Goal: Obtain resource: Obtain resource

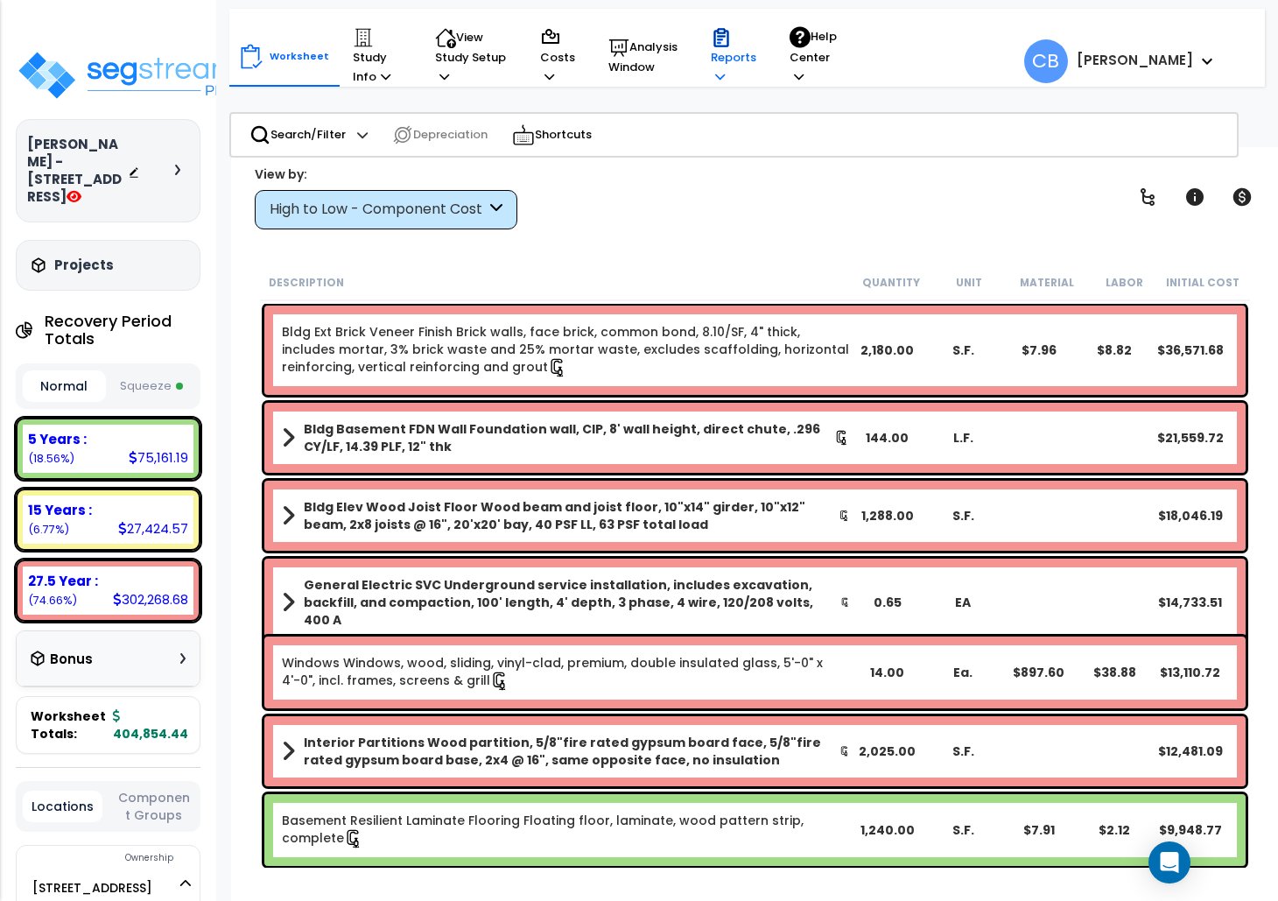
drag, startPoint x: 723, startPoint y: 67, endPoint x: 739, endPoint y: 74, distance: 17.2
click at [725, 65] on p "Reports" at bounding box center [734, 57] width 46 height 60
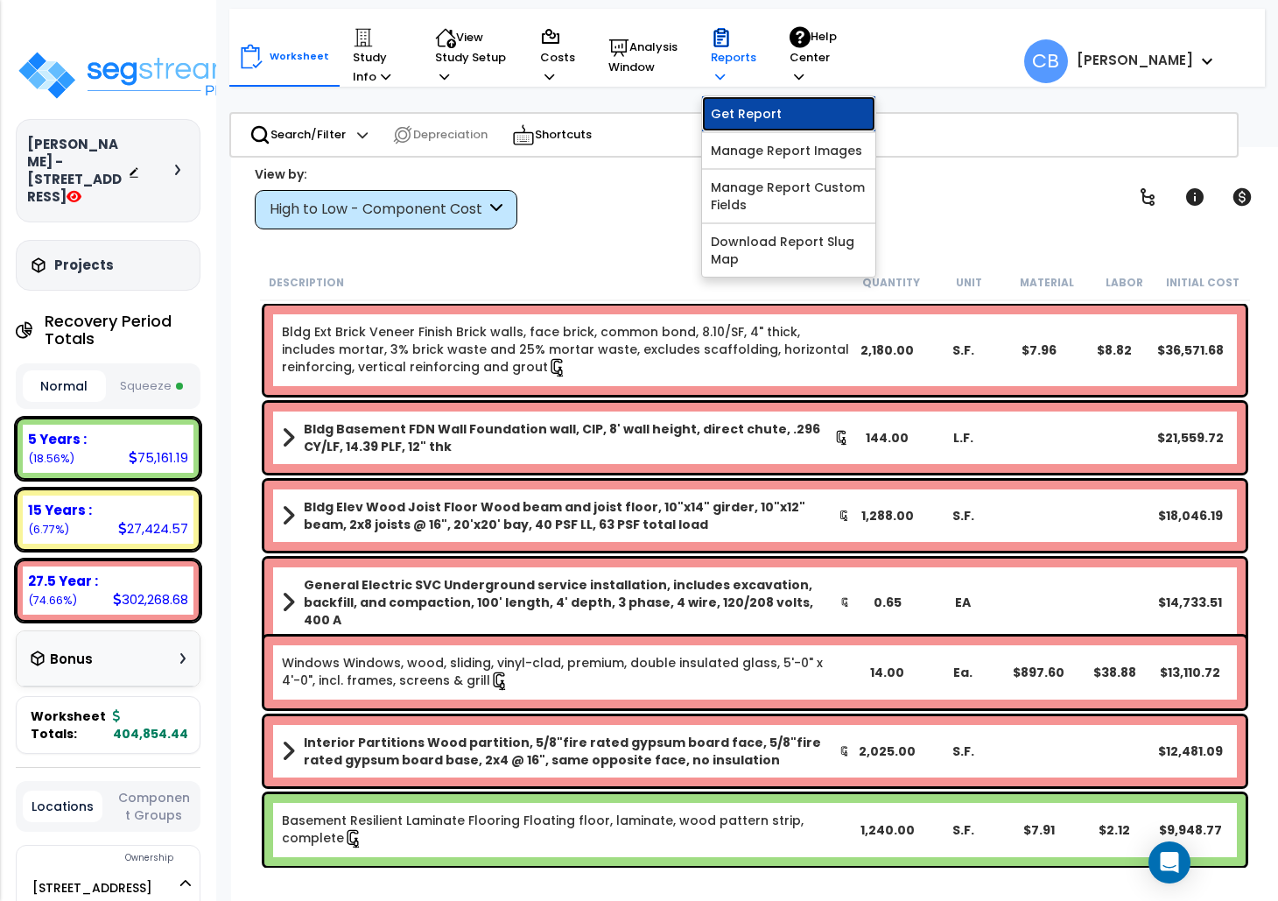
click at [760, 107] on link "Get Report" at bounding box center [788, 113] width 173 height 35
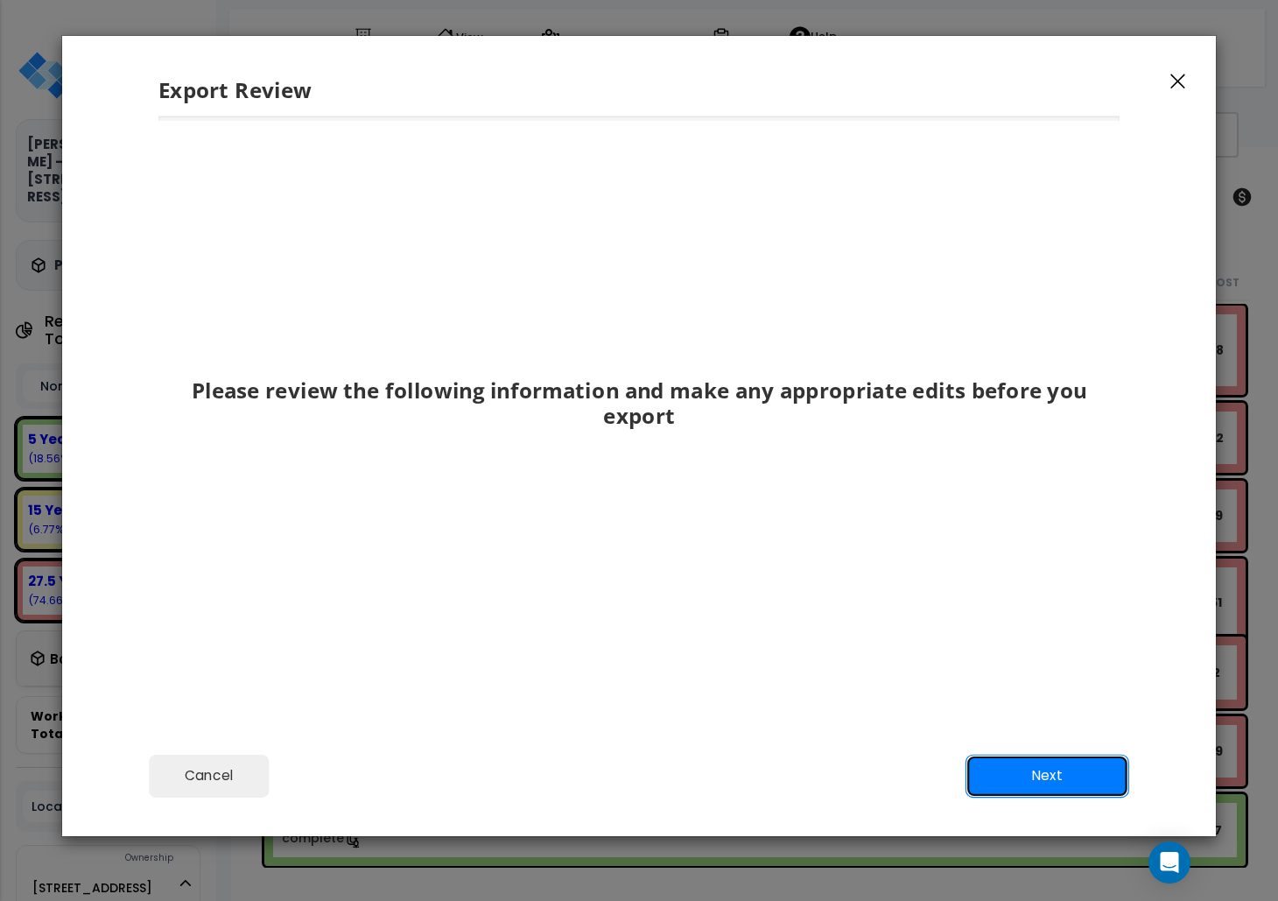
click at [1027, 757] on button "Next" at bounding box center [1047, 776] width 164 height 44
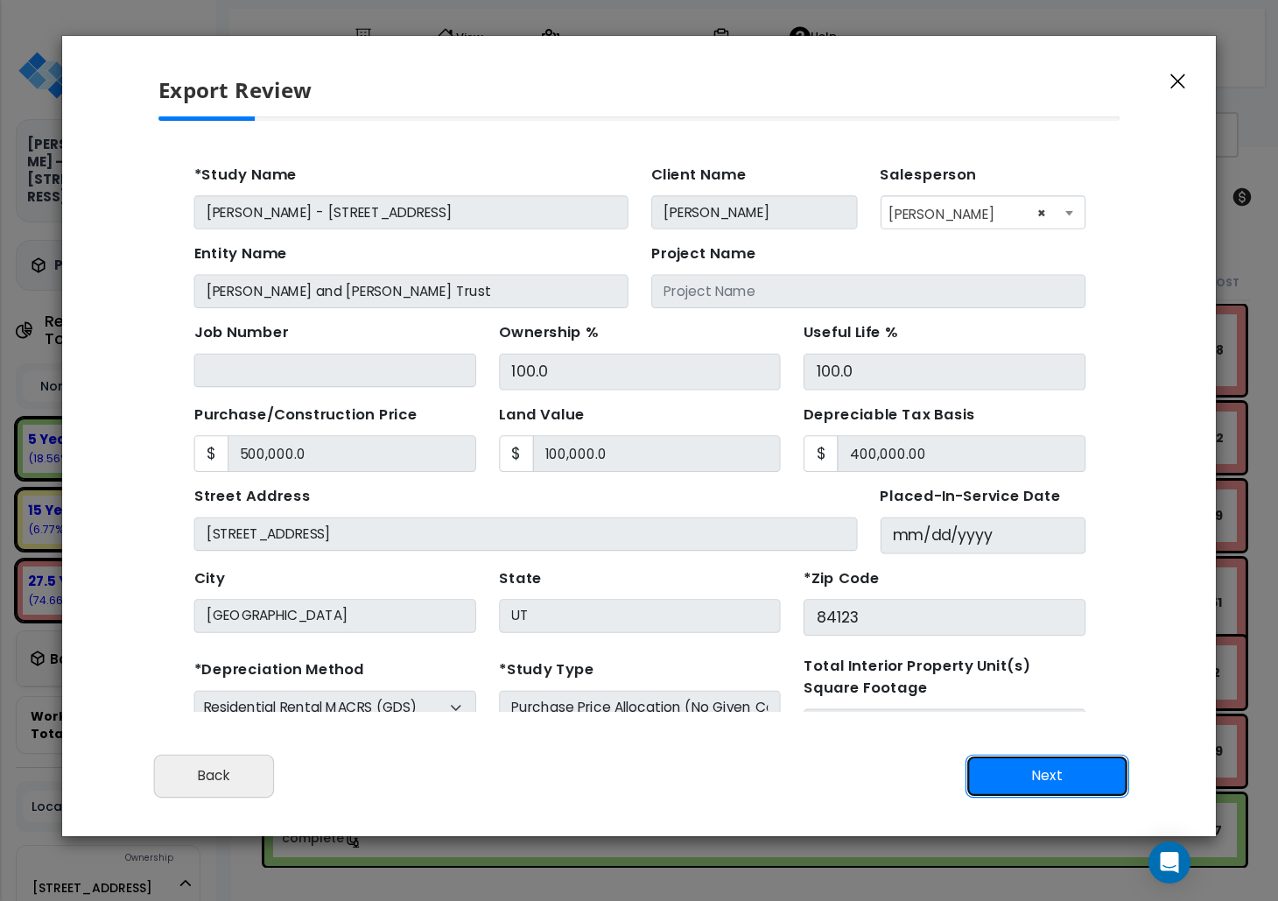
click at [1034, 753] on div "Cancel Back Next Export Edit Images" at bounding box center [638, 787] width 1153 height 95
click at [1027, 770] on button "Next" at bounding box center [1047, 776] width 164 height 44
type input "500000"
type input "100000"
type input "9697"
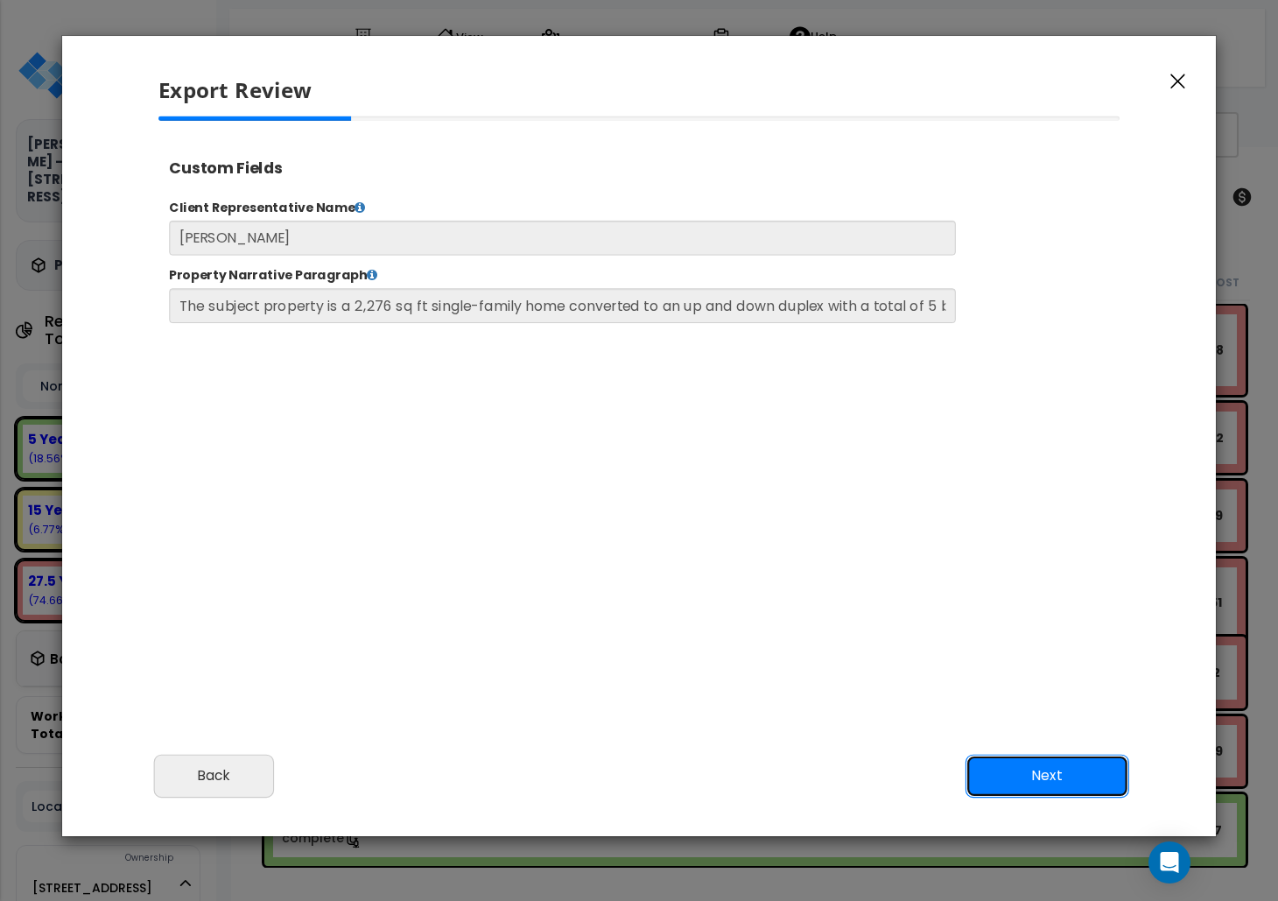
click at [1027, 770] on button "Next" at bounding box center [1047, 776] width 164 height 44
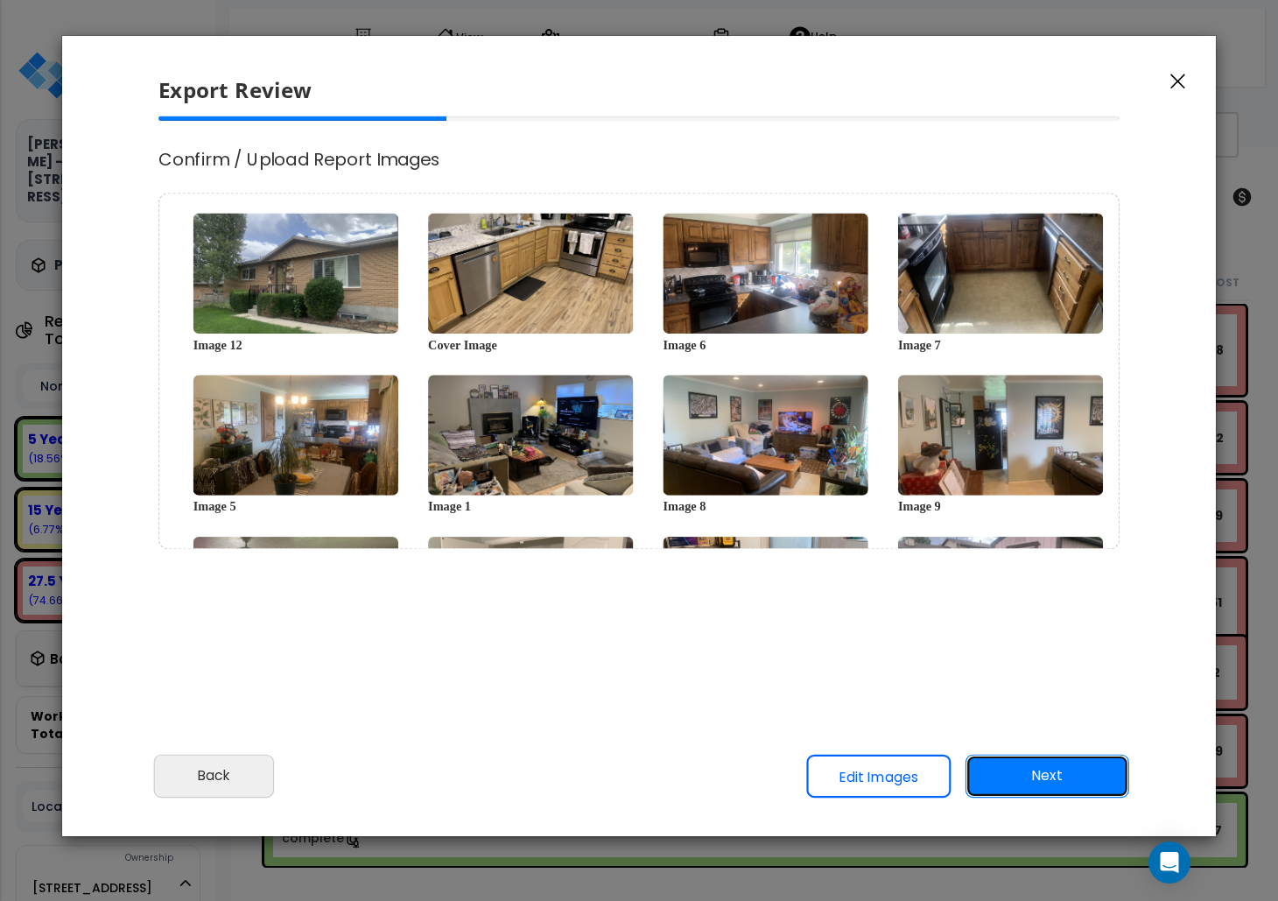
click at [1027, 770] on button "Next" at bounding box center [1047, 776] width 164 height 44
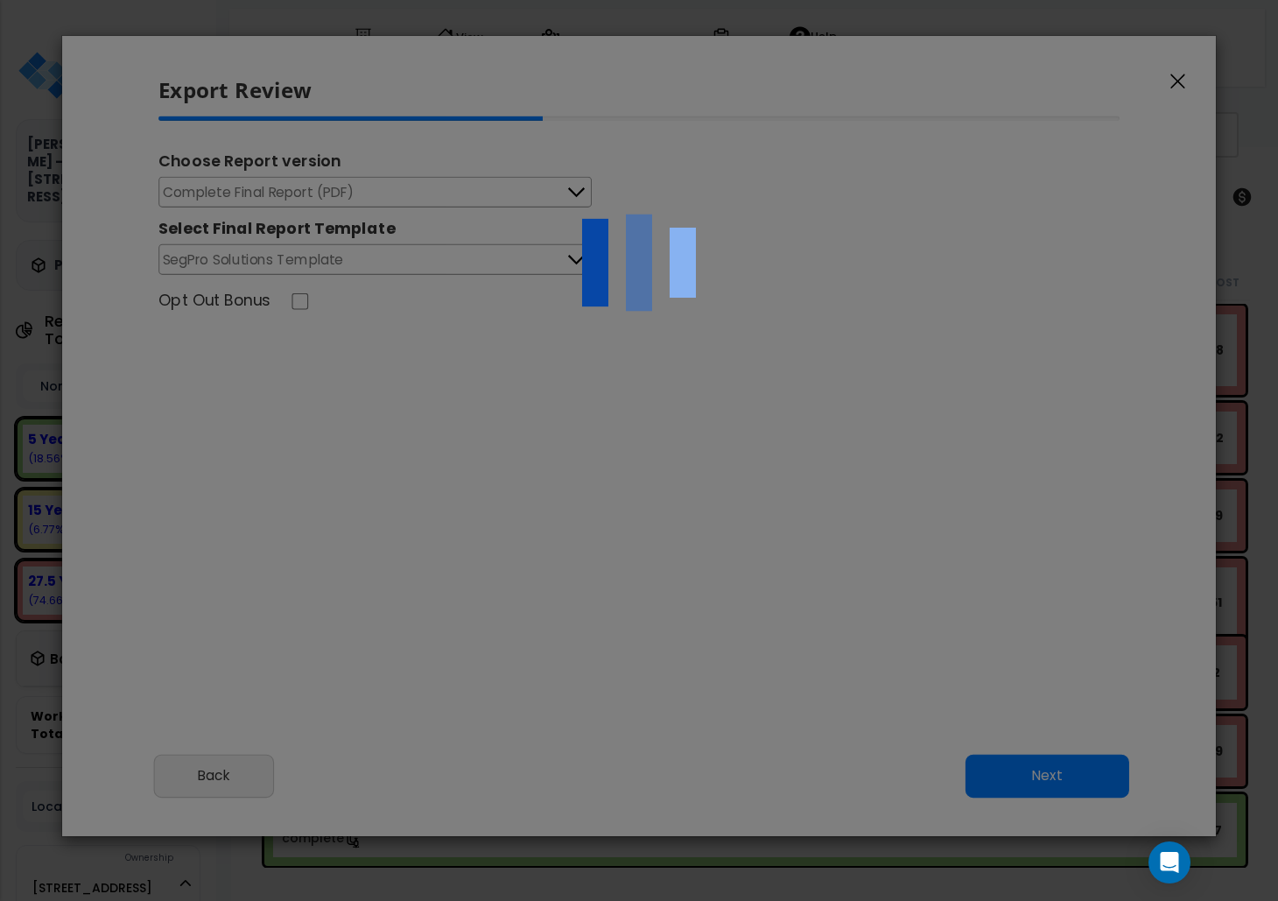
click at [1024, 771] on div at bounding box center [639, 450] width 1278 height 901
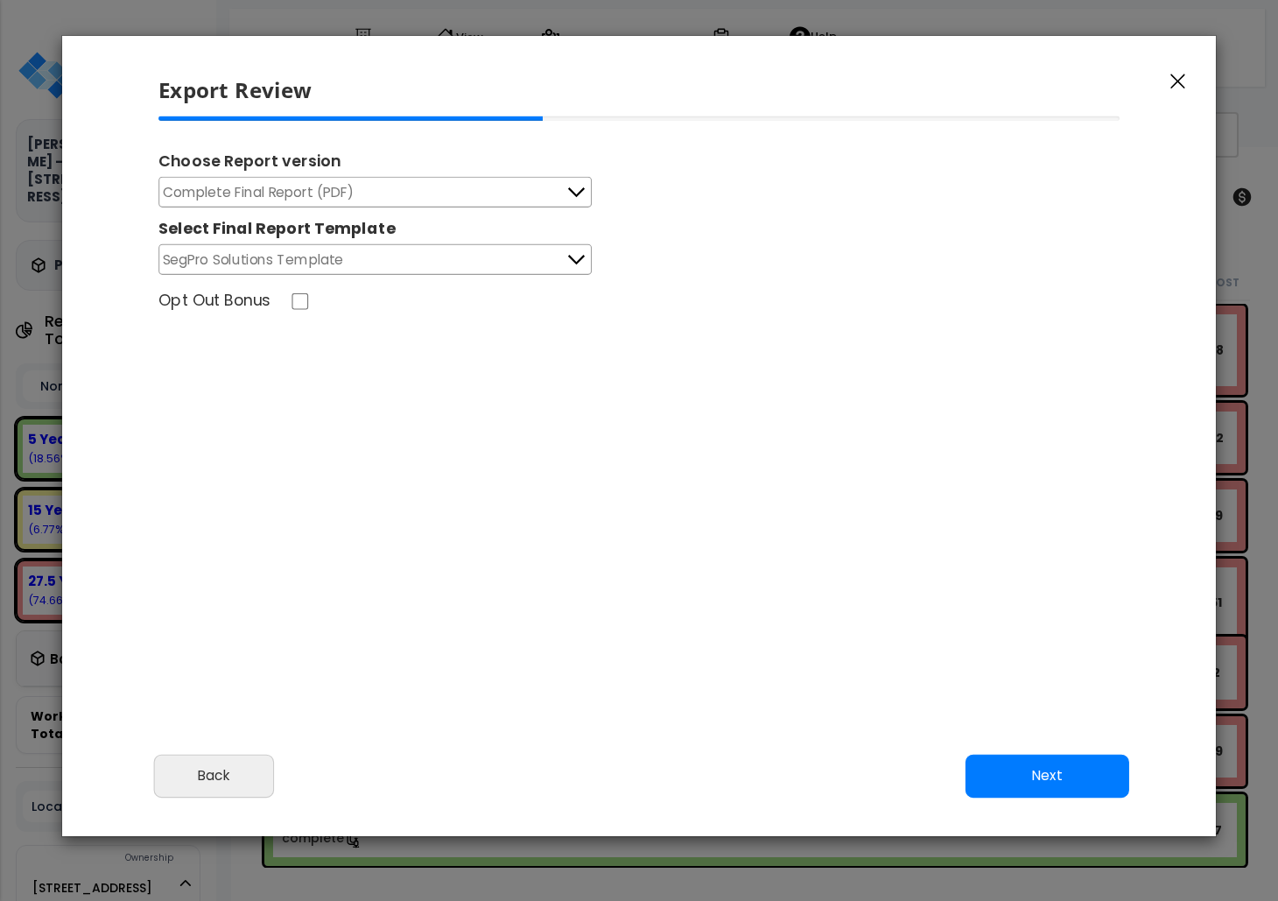
type input "500,000.0"
type input "100,000.0"
type input "9,697.0"
select select "2025"
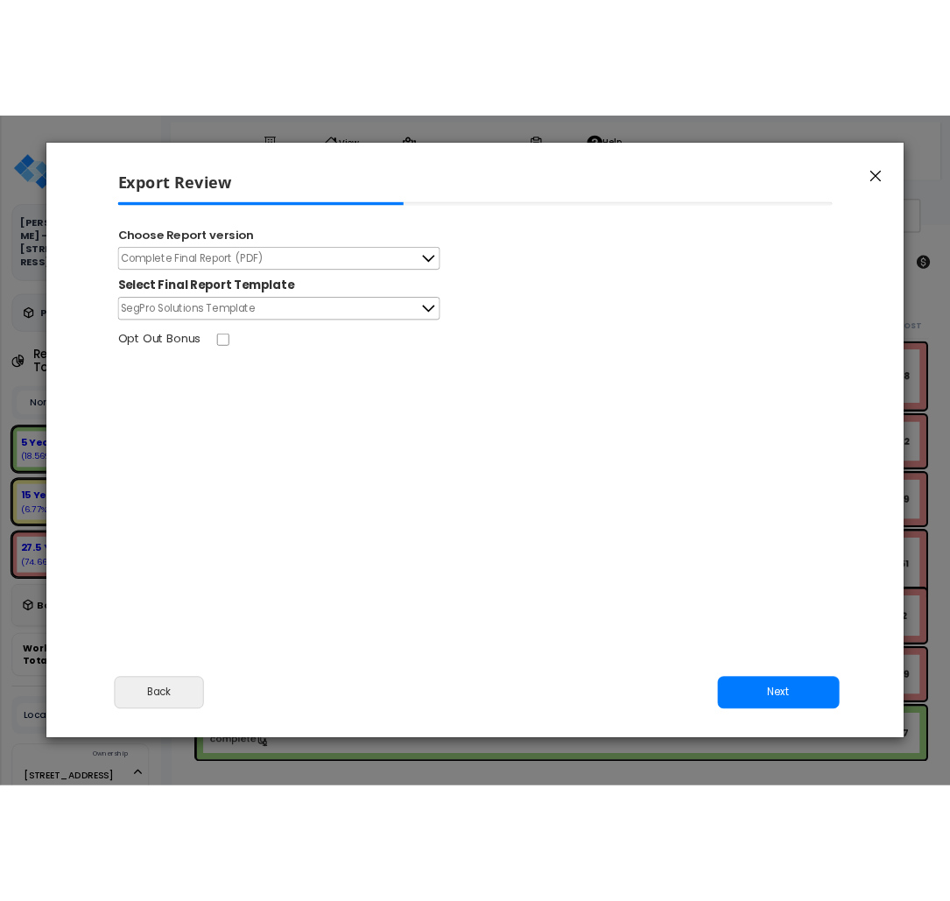
scroll to position [726, 44]
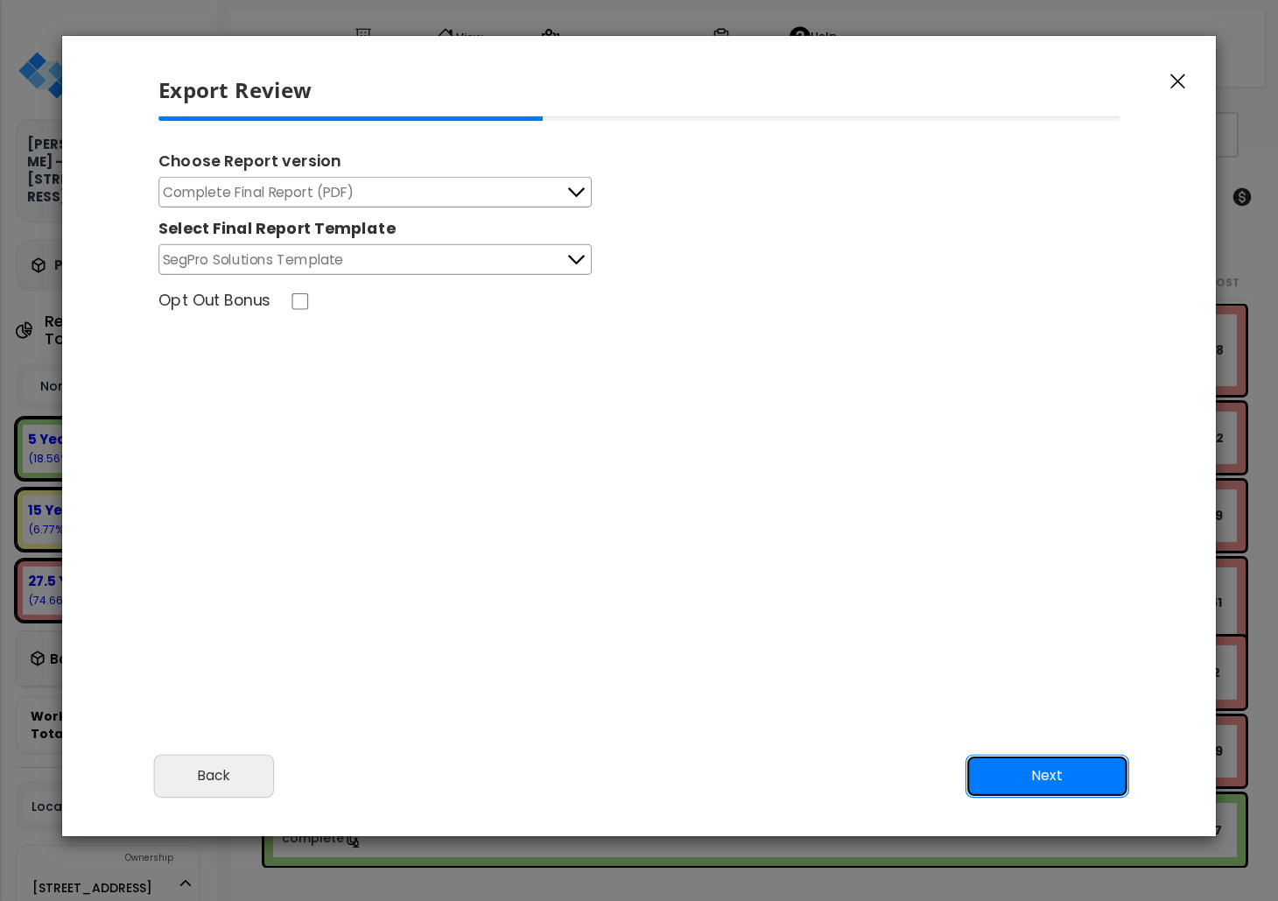
click at [1026, 772] on button "Next" at bounding box center [1047, 776] width 164 height 44
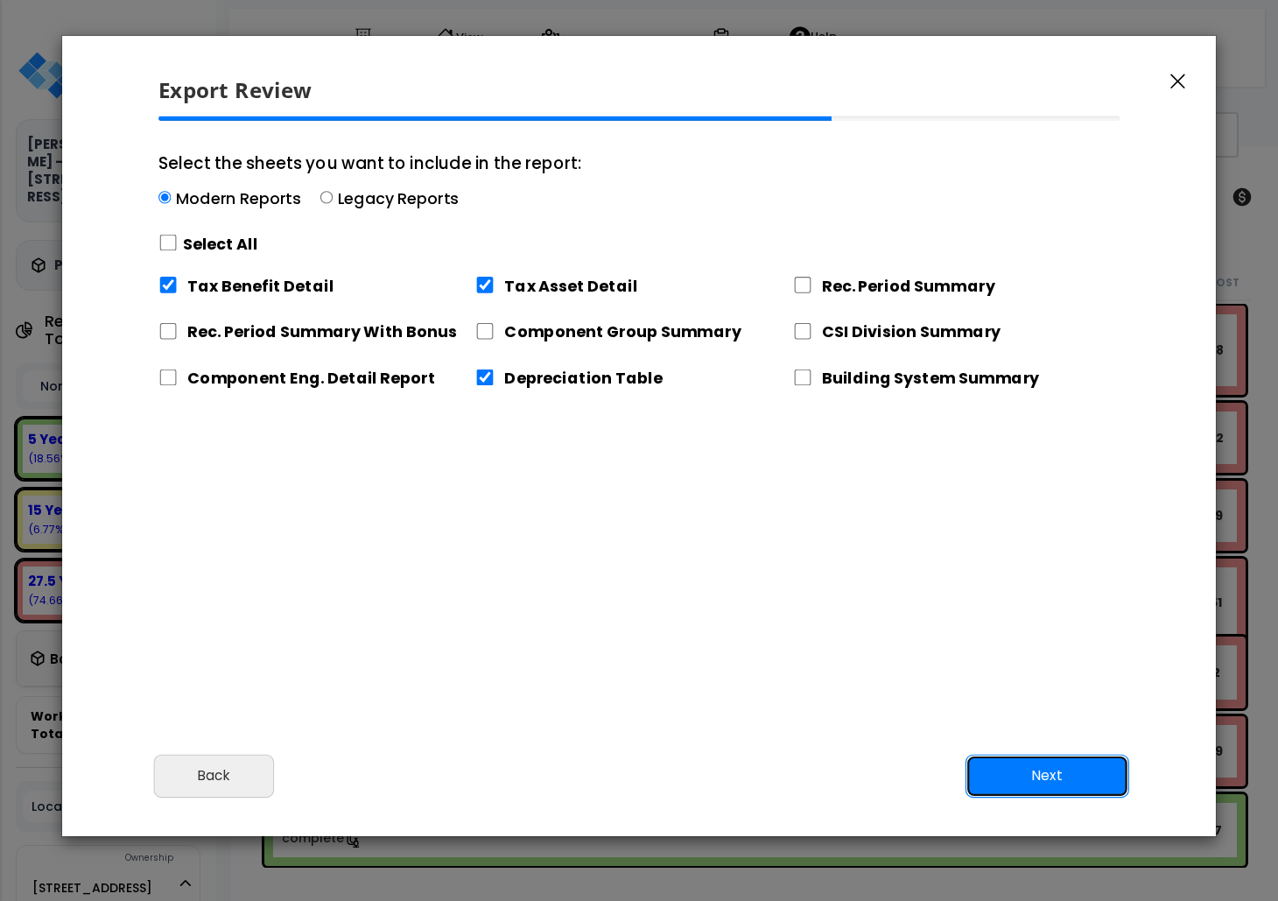
click at [1024, 771] on button "Next" at bounding box center [1047, 776] width 164 height 44
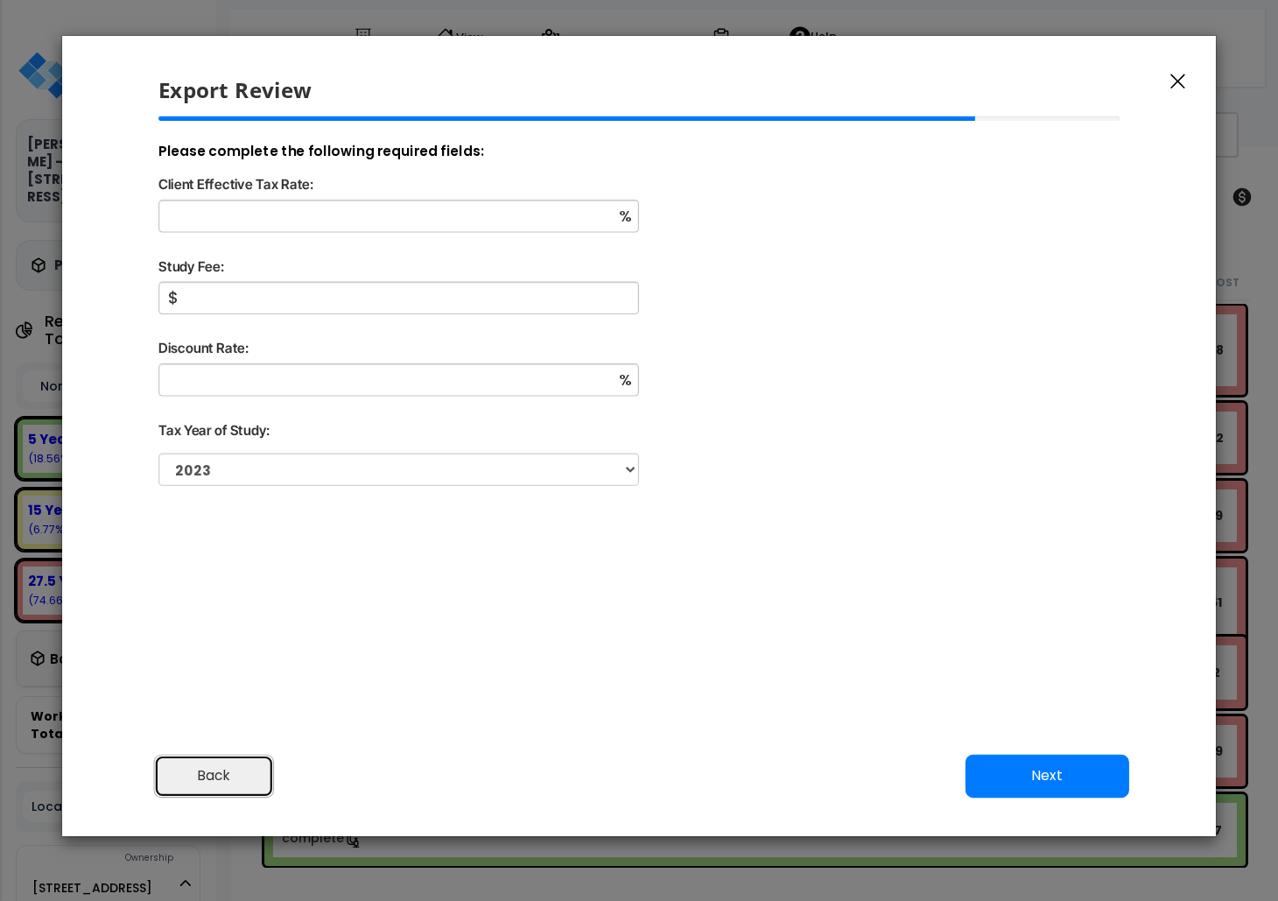
click at [247, 775] on button "Back" at bounding box center [214, 776] width 121 height 44
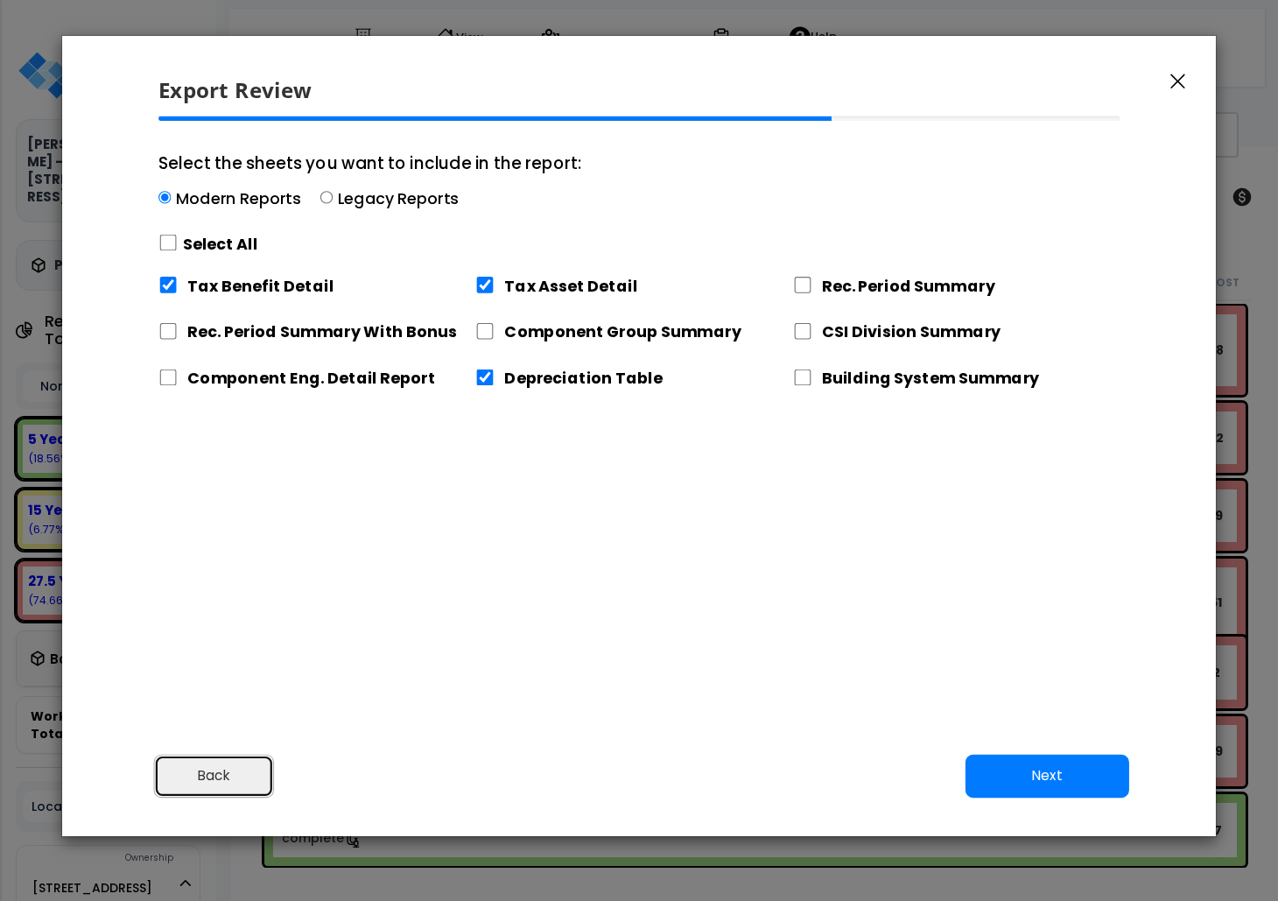
click at [247, 775] on button "Back" at bounding box center [214, 776] width 121 height 44
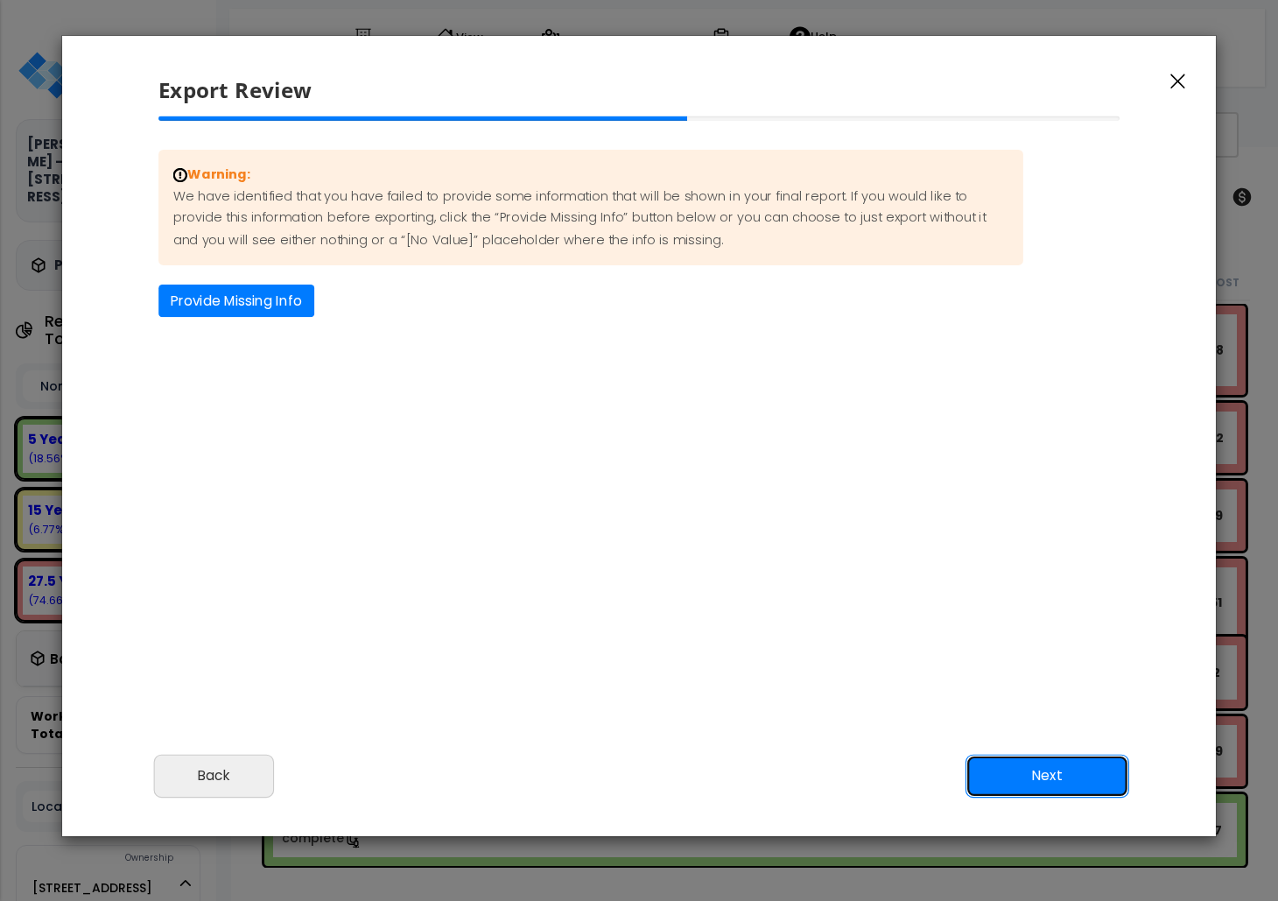
drag, startPoint x: 1020, startPoint y: 764, endPoint x: 813, endPoint y: 659, distance: 231.7
click at [1020, 764] on button "Next" at bounding box center [1047, 776] width 164 height 44
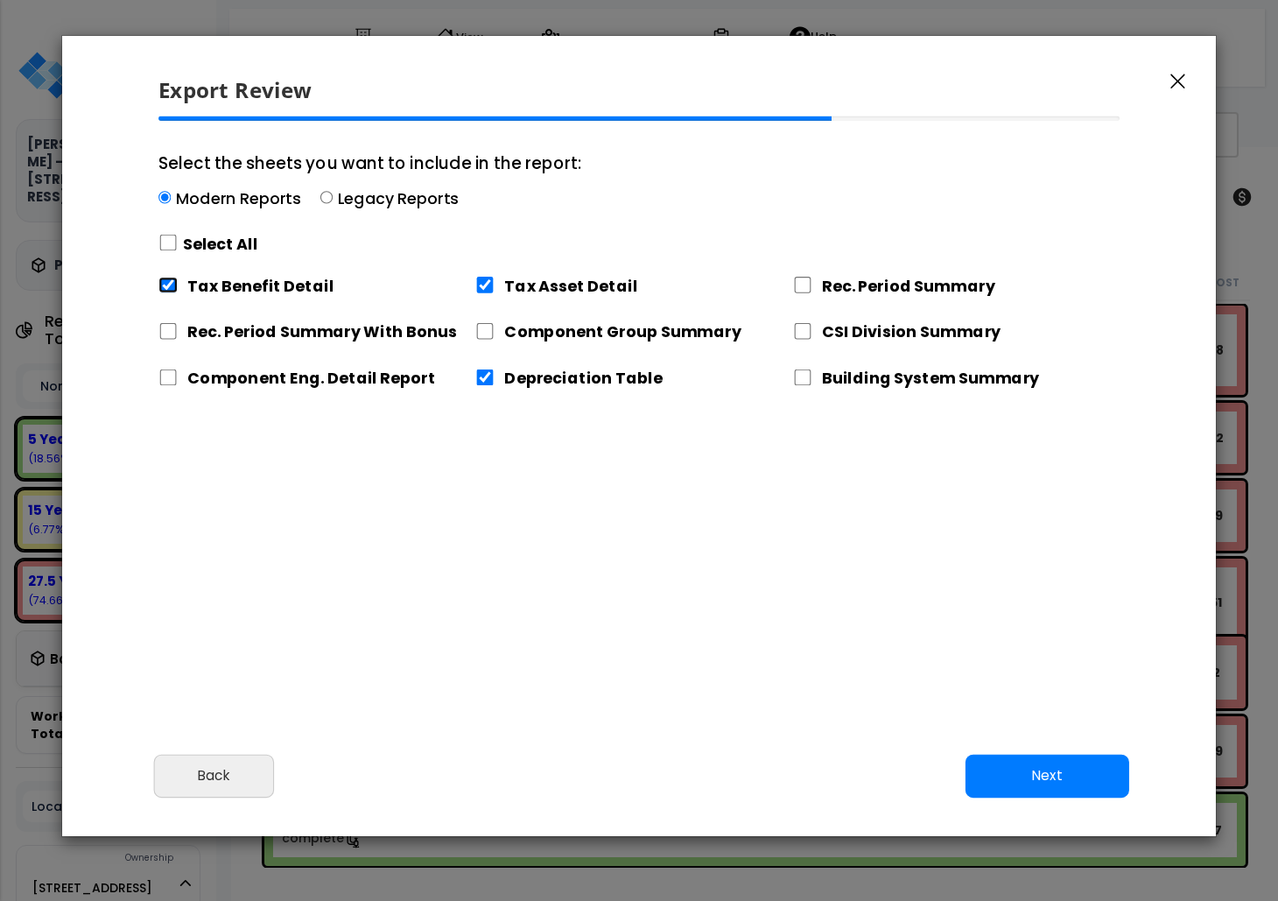
drag, startPoint x: 173, startPoint y: 287, endPoint x: 186, endPoint y: 295, distance: 14.6
click at [172, 285] on input "Tax Benefit Detail" at bounding box center [167, 285] width 19 height 17
checkbox input "false"
click at [1043, 782] on button "Next" at bounding box center [1047, 776] width 164 height 44
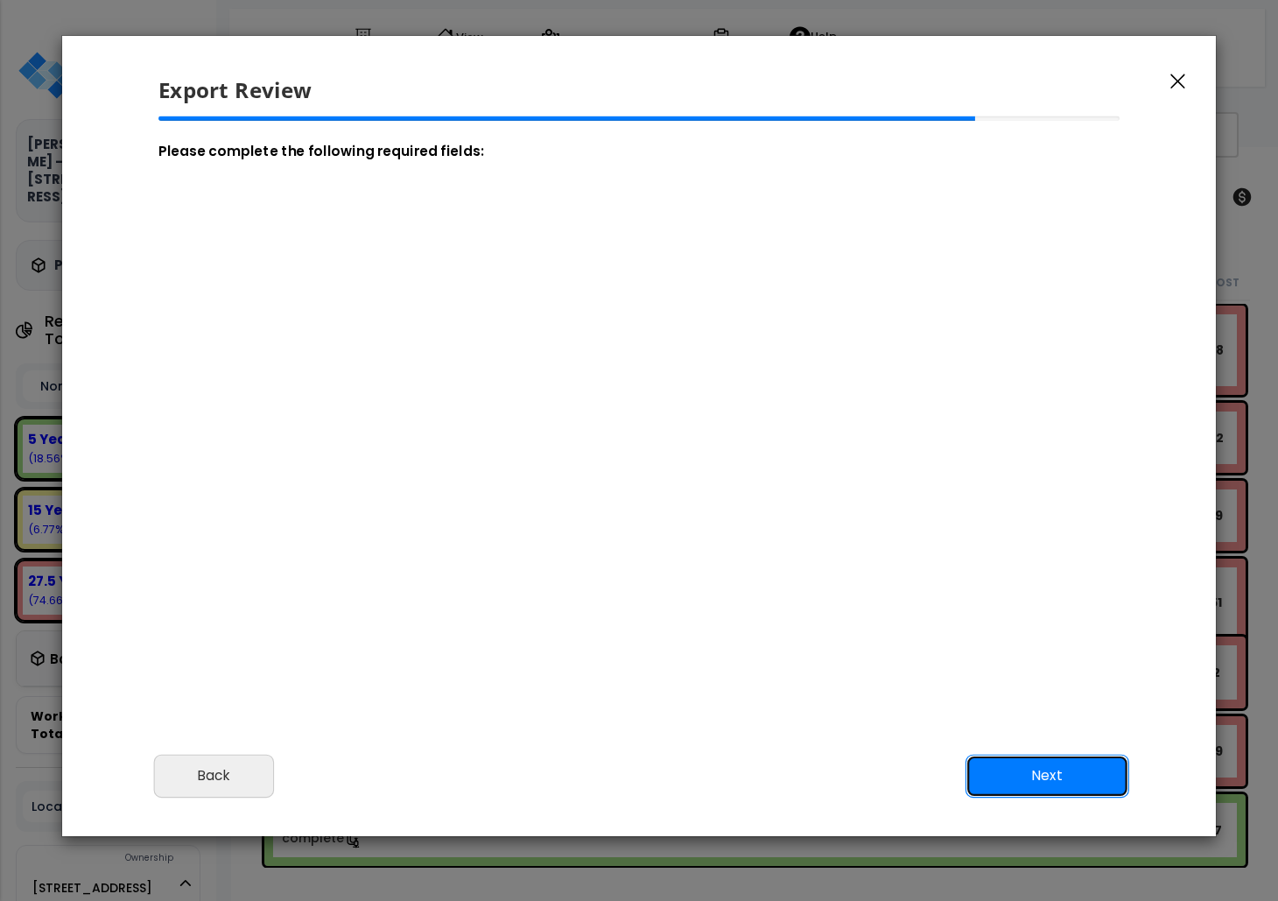
click at [1043, 781] on button "Next" at bounding box center [1047, 776] width 164 height 44
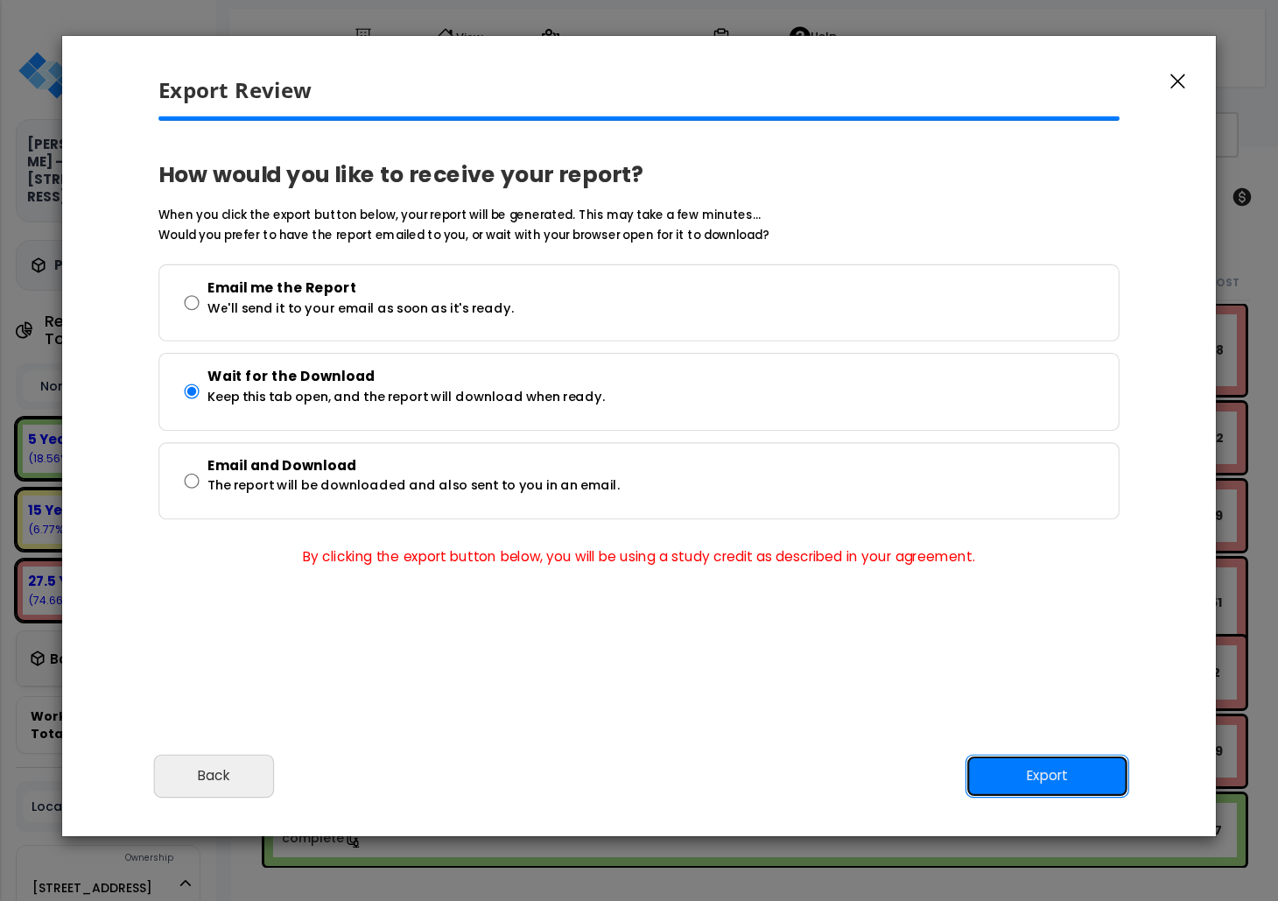
click at [1041, 781] on button "Export" at bounding box center [1047, 776] width 164 height 44
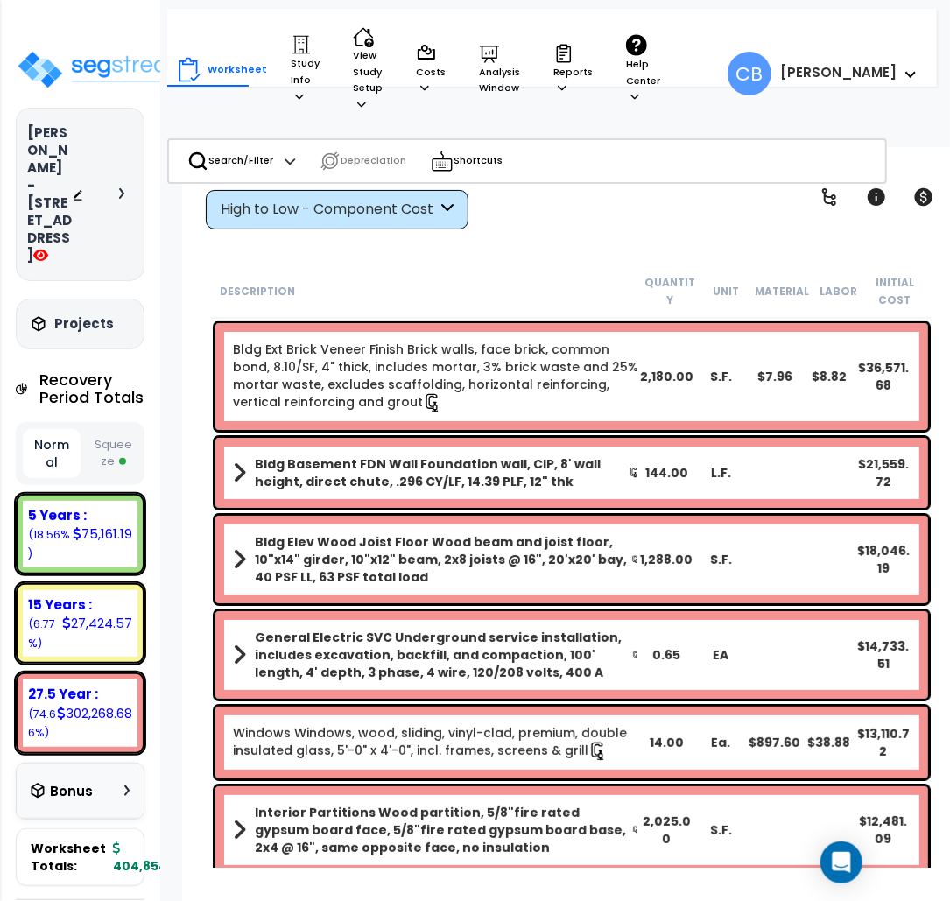
click at [603, 266] on div "Description Quantity Unit Material Labor Initial Cost" at bounding box center [571, 291] width 721 height 54
click at [560, 82] on p "Reports" at bounding box center [572, 69] width 39 height 53
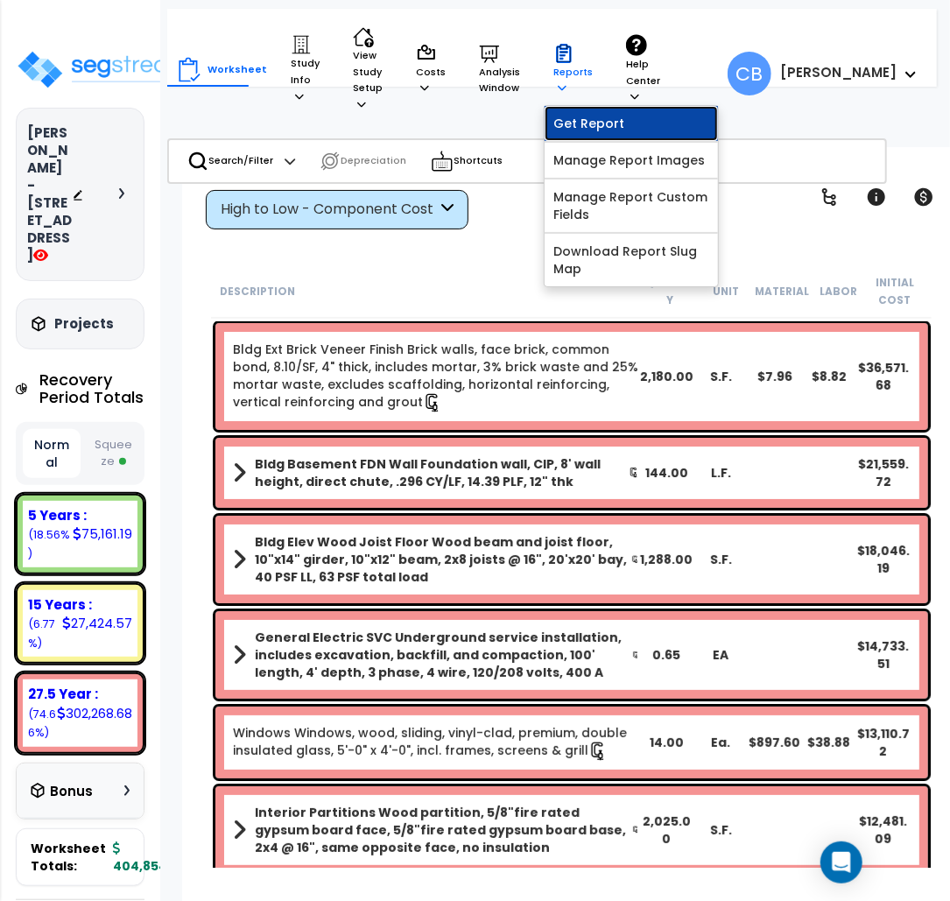
click at [575, 116] on link "Get Report" at bounding box center [630, 123] width 173 height 35
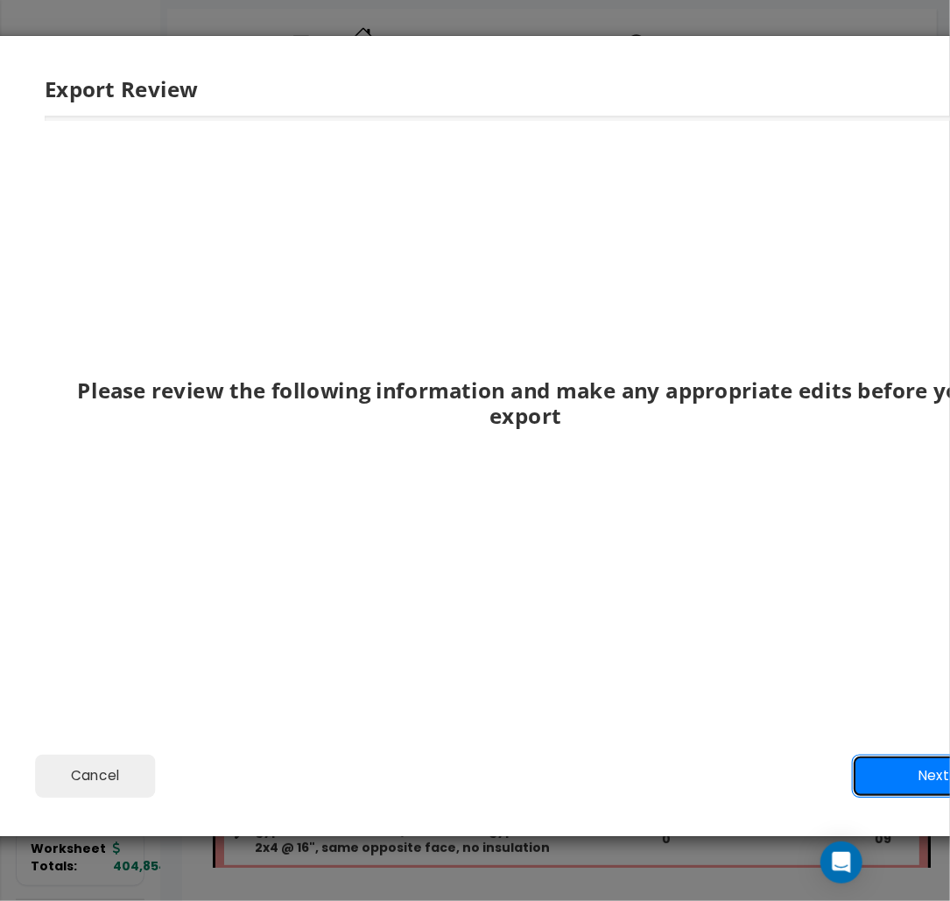
click at [886, 767] on button "Next" at bounding box center [934, 776] width 164 height 44
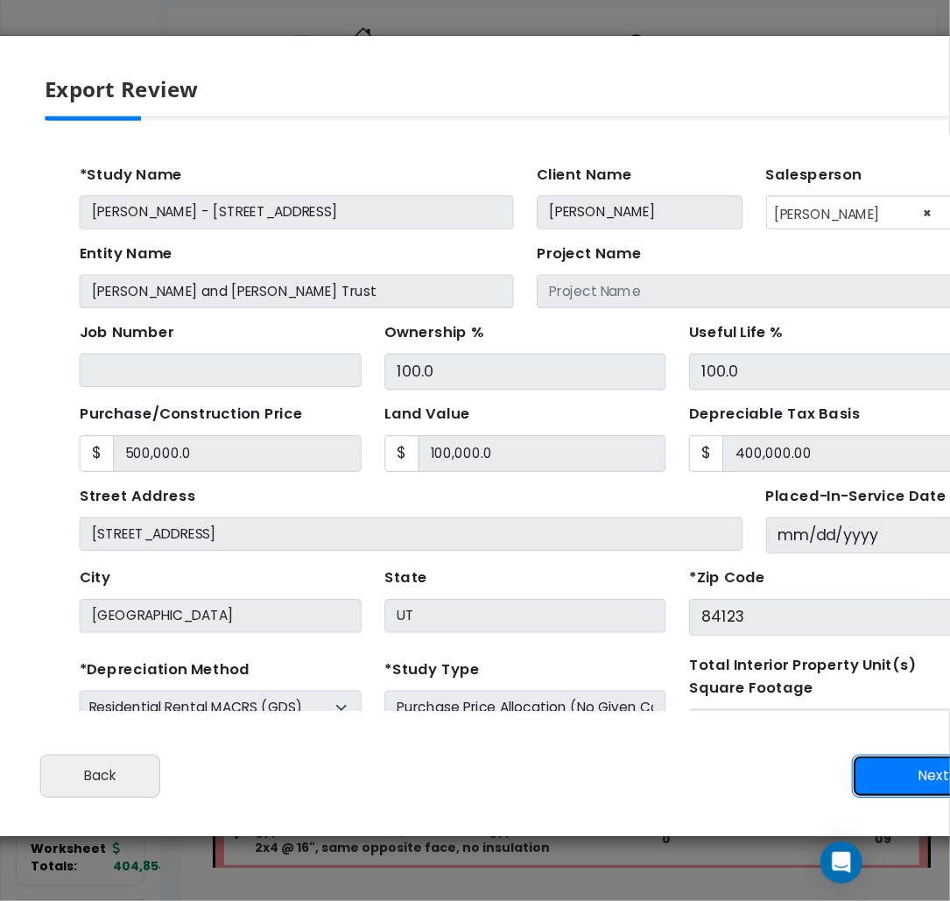
click at [886, 767] on button "Next" at bounding box center [934, 776] width 164 height 44
type input "500000"
type input "100000"
type input "9697"
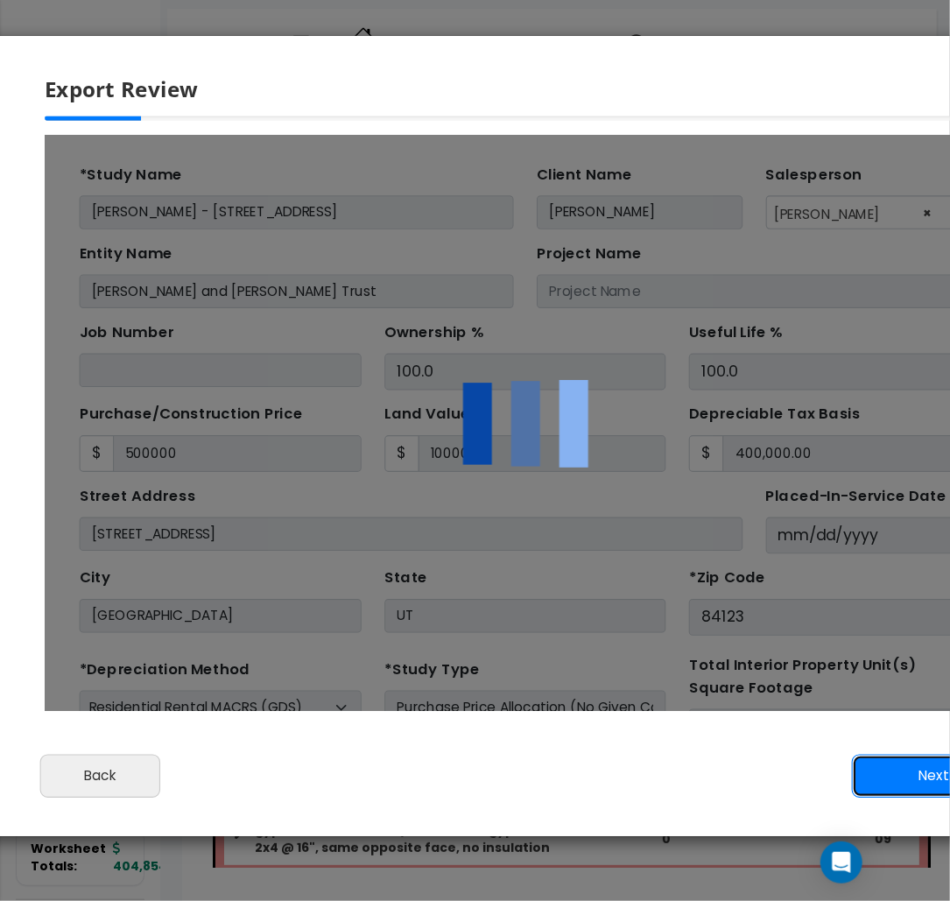
click at [886, 767] on button "Next" at bounding box center [934, 776] width 164 height 44
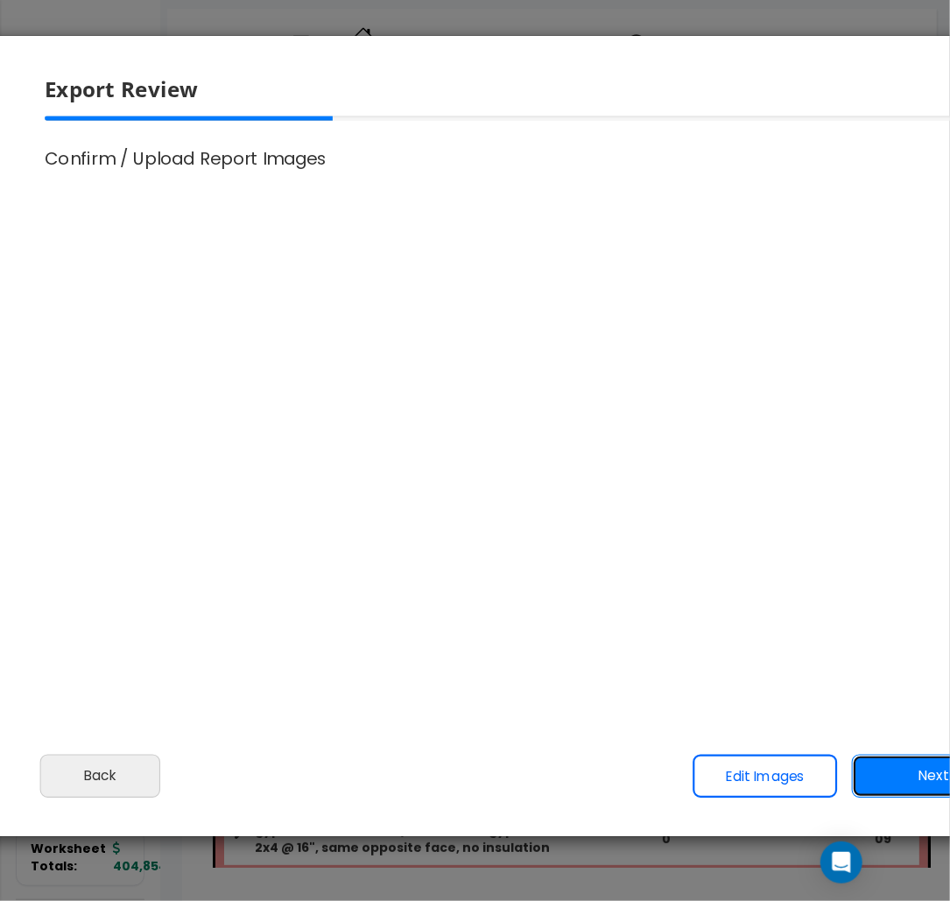
click at [886, 767] on button "Next" at bounding box center [934, 776] width 164 height 44
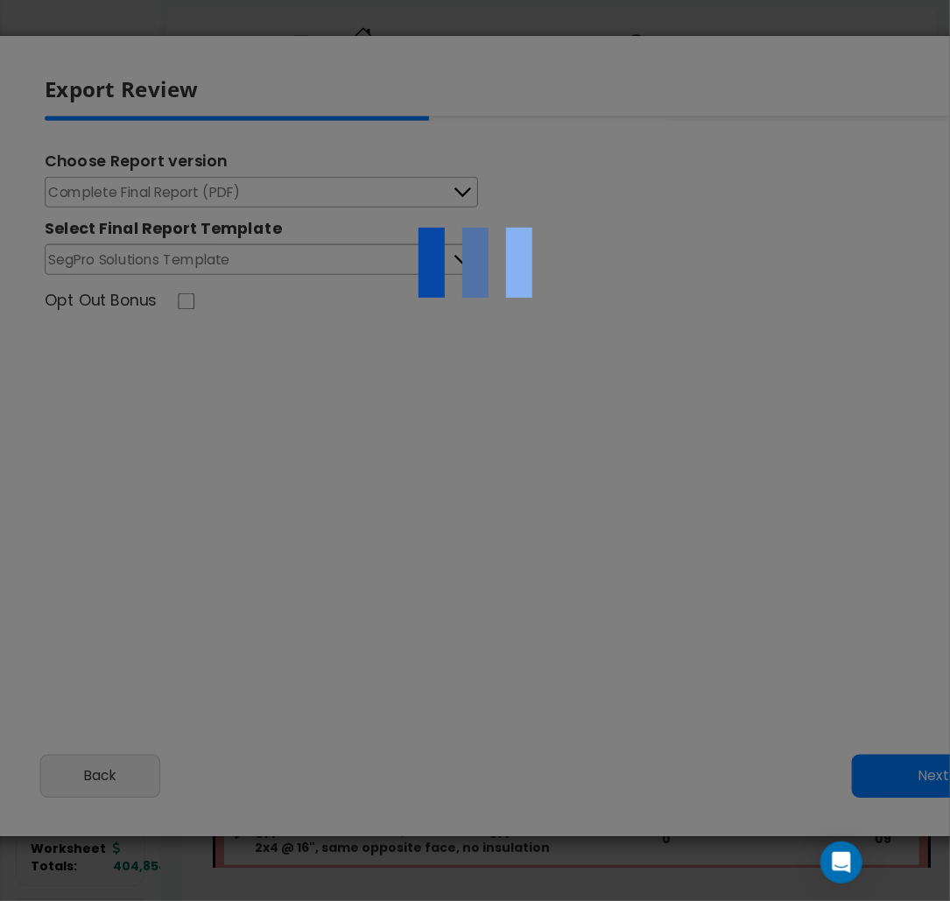
type input "500,000.0"
type input "100,000.0"
type input "9,697.0"
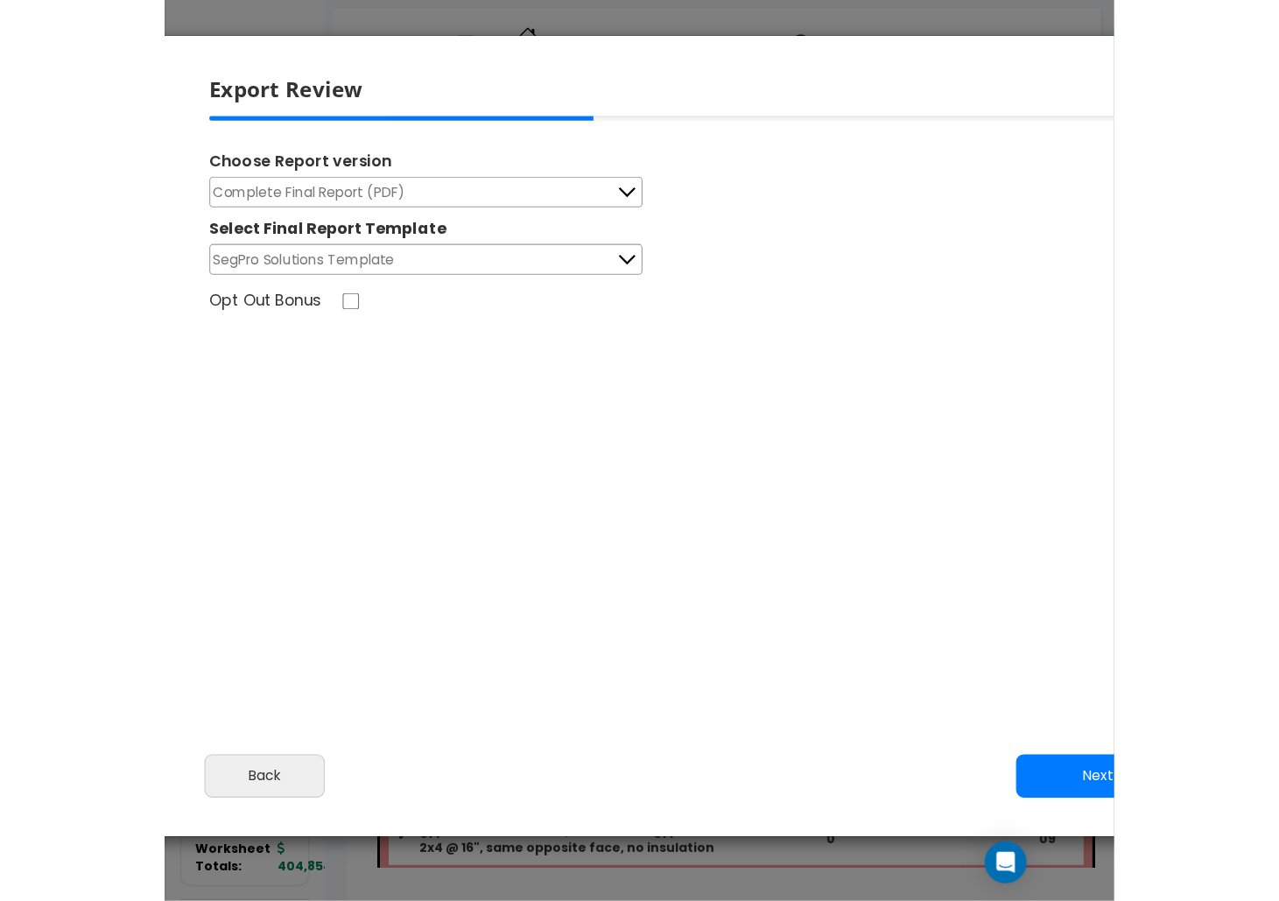
scroll to position [726, 44]
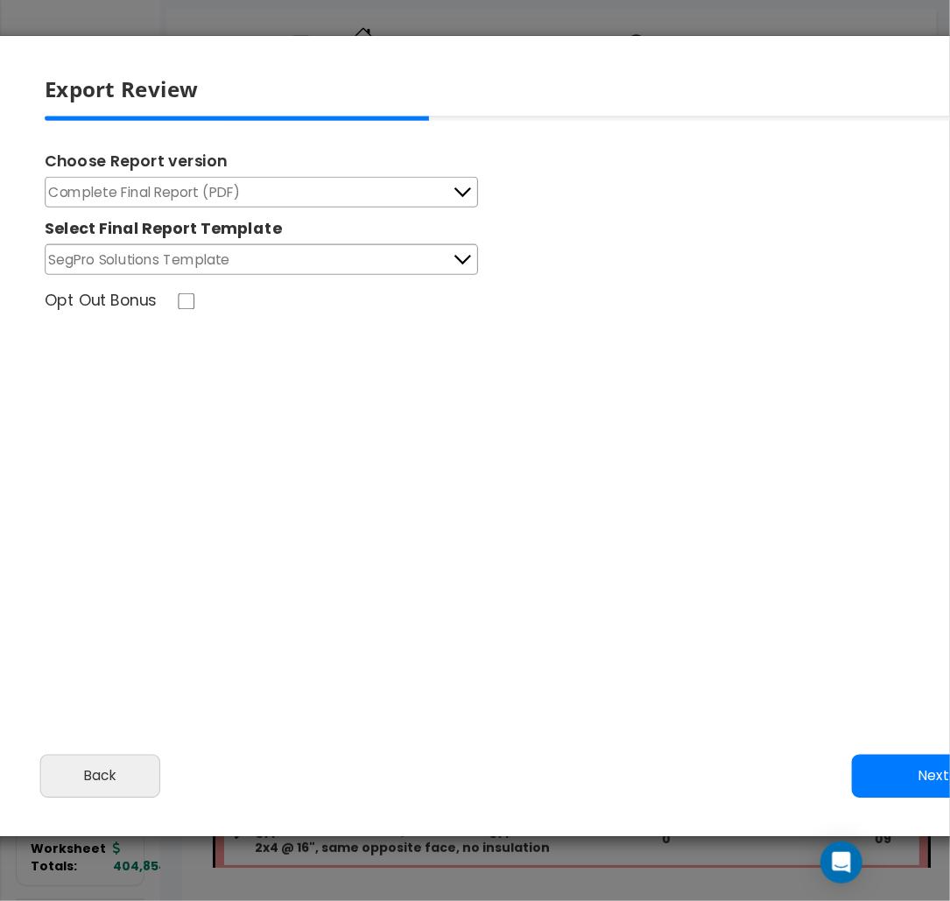
select select "2025"
click at [886, 767] on button "Next" at bounding box center [934, 776] width 164 height 44
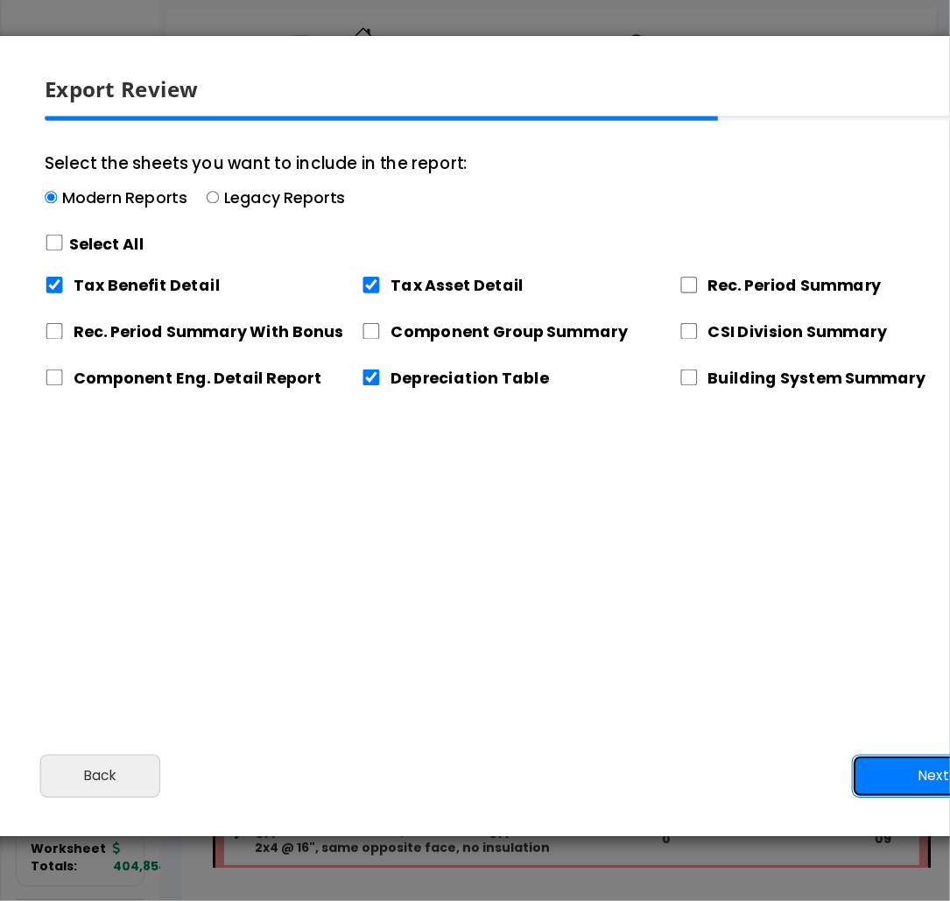
click at [886, 767] on button "Next" at bounding box center [934, 776] width 164 height 44
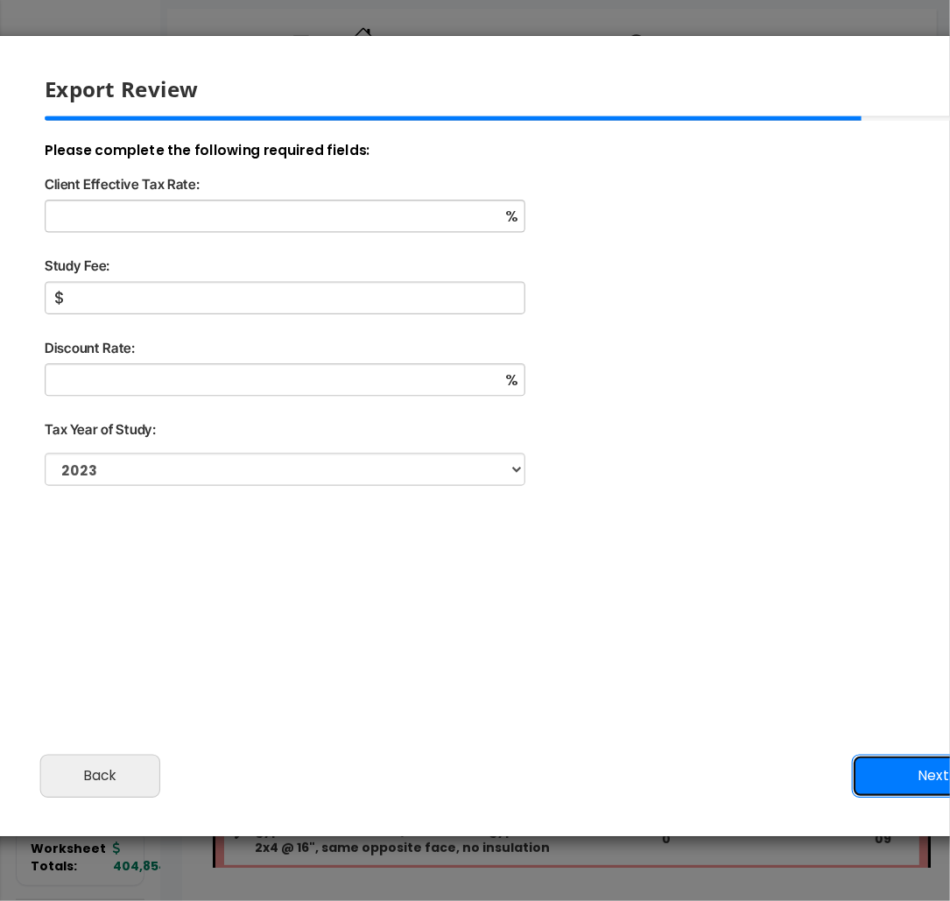
click at [886, 767] on button "Next" at bounding box center [934, 776] width 164 height 44
click at [75, 789] on button "Back" at bounding box center [100, 776] width 121 height 44
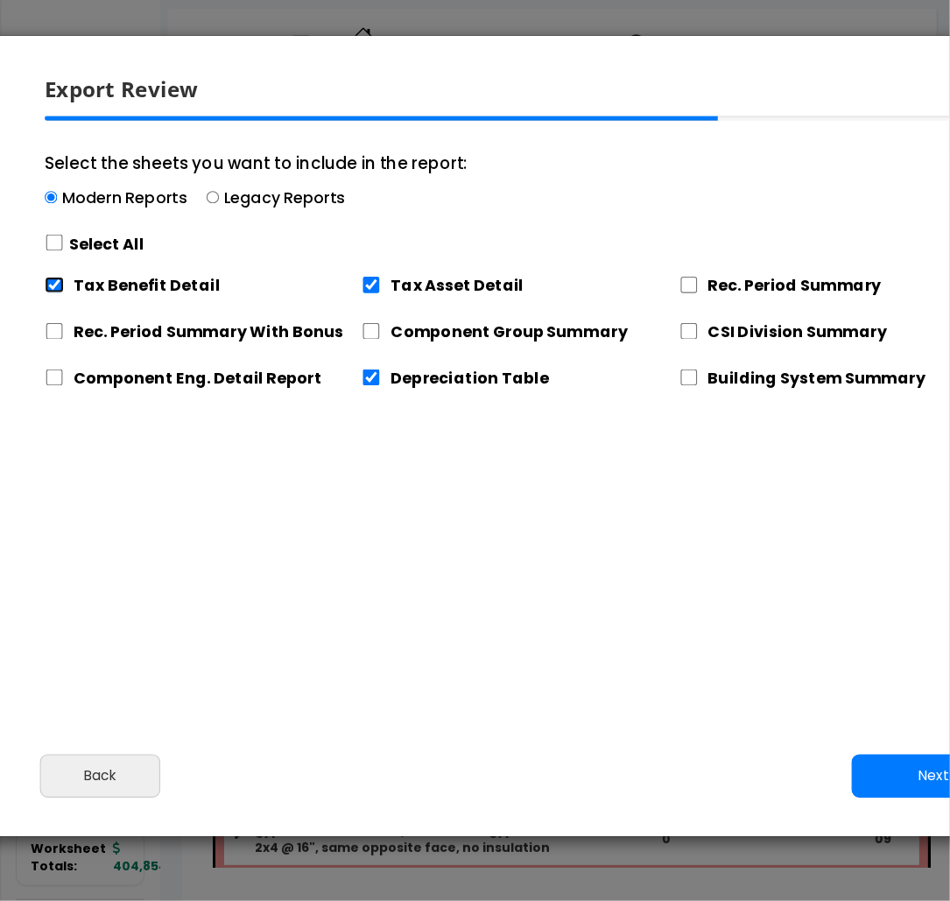
click at [47, 280] on input "Tax Benefit Detail" at bounding box center [54, 285] width 19 height 17
checkbox input "false"
click at [940, 788] on button "Next" at bounding box center [934, 776] width 164 height 44
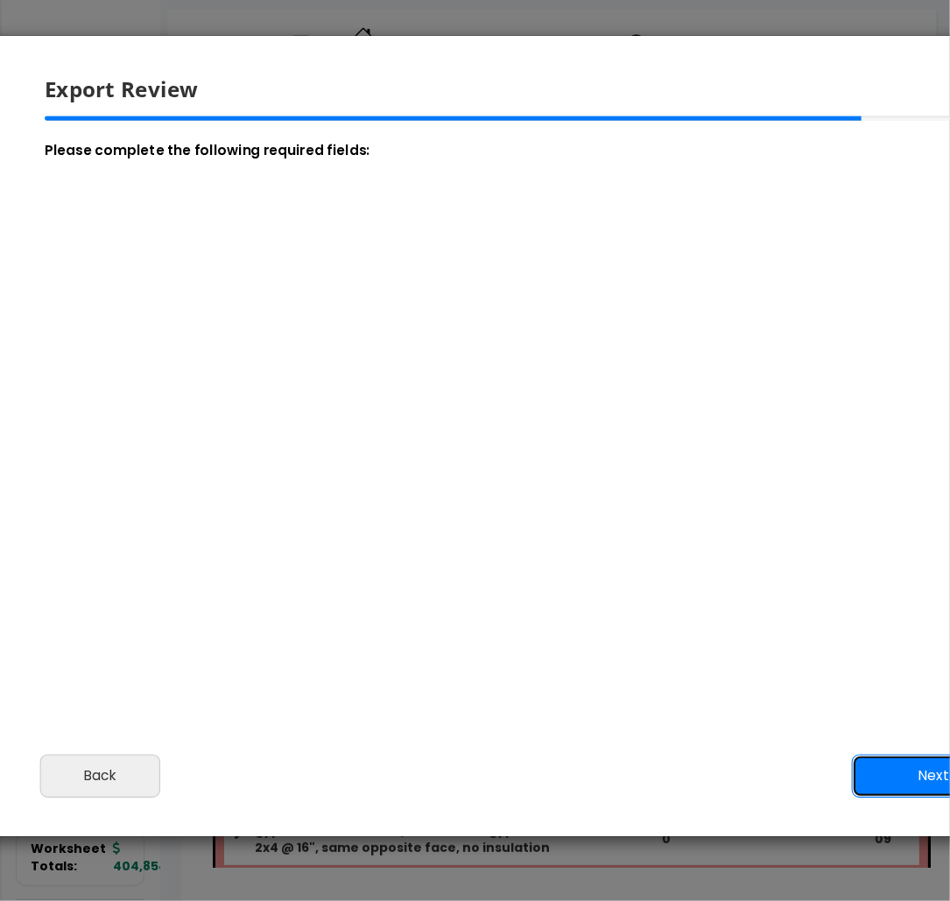
click at [896, 765] on button "Next" at bounding box center [934, 776] width 164 height 44
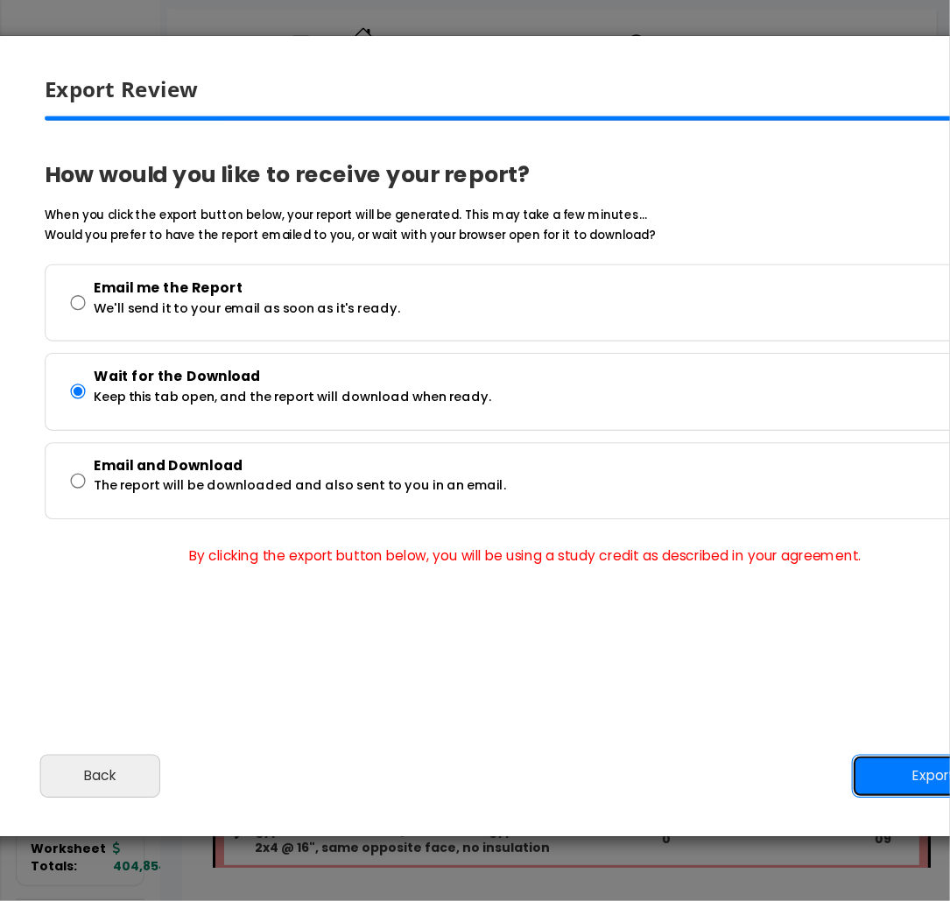
click at [896, 765] on button "Export" at bounding box center [934, 776] width 164 height 44
click at [0, 0] on div at bounding box center [0, 0] width 0 height 0
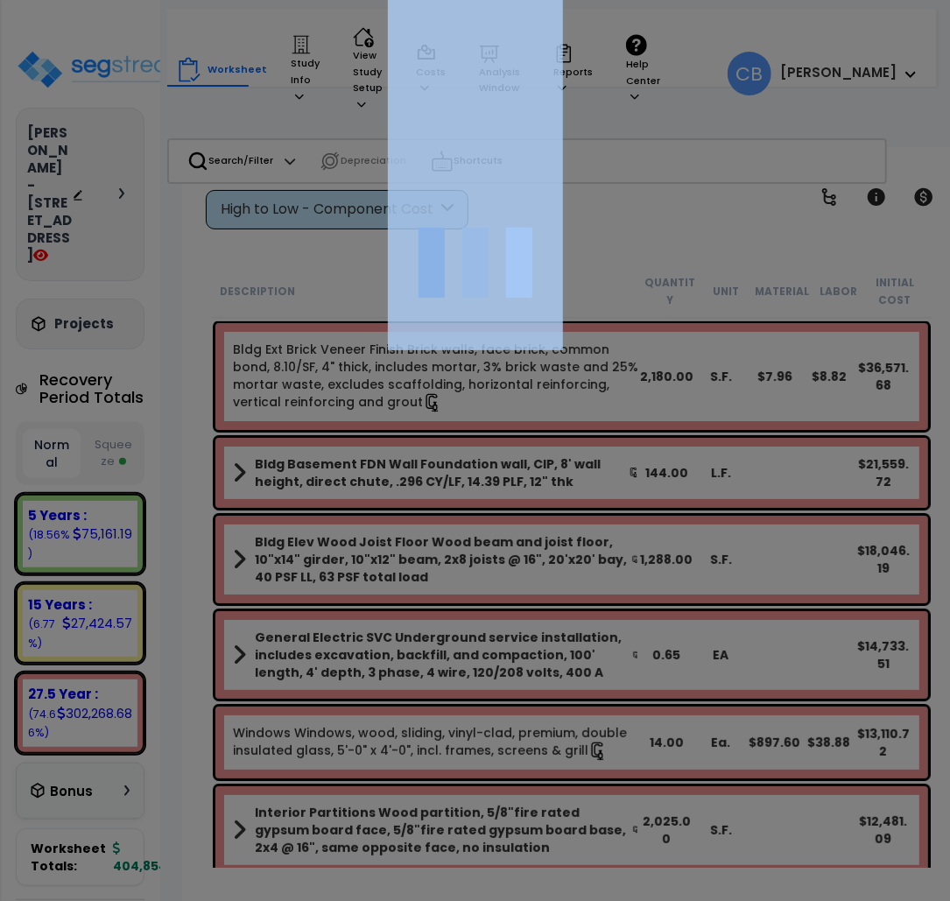
click at [722, 306] on div at bounding box center [475, 450] width 950 height 901
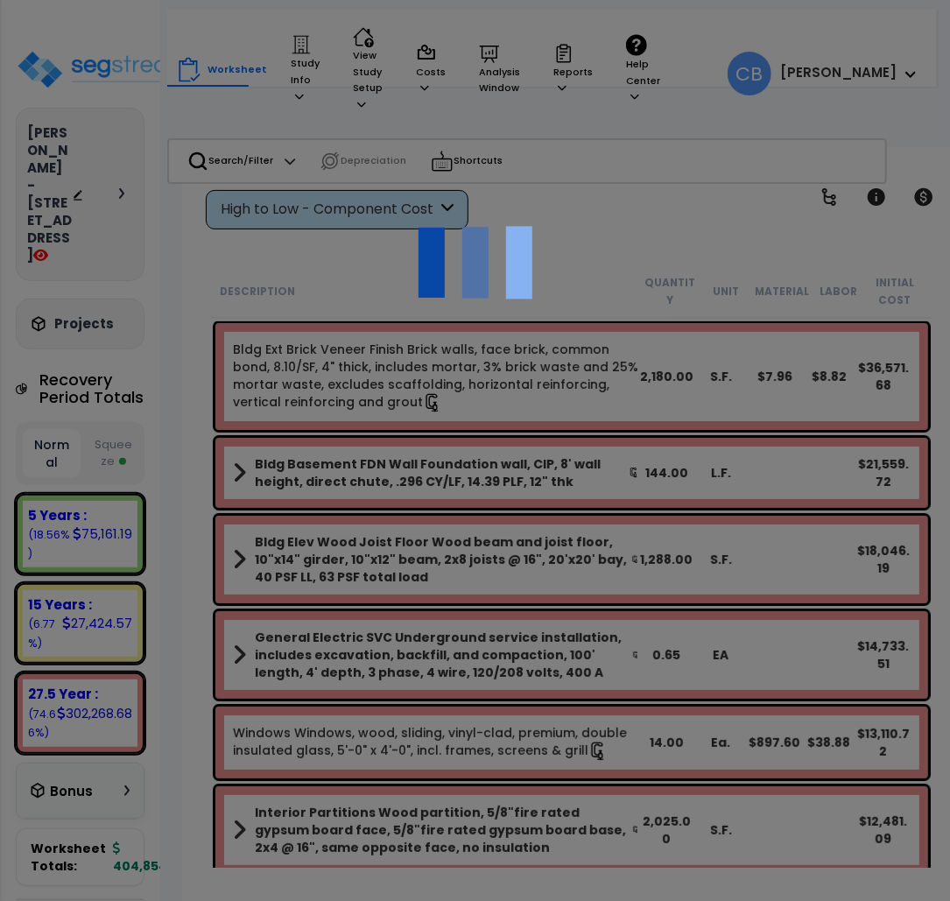
click at [756, 58] on div at bounding box center [475, 450] width 950 height 901
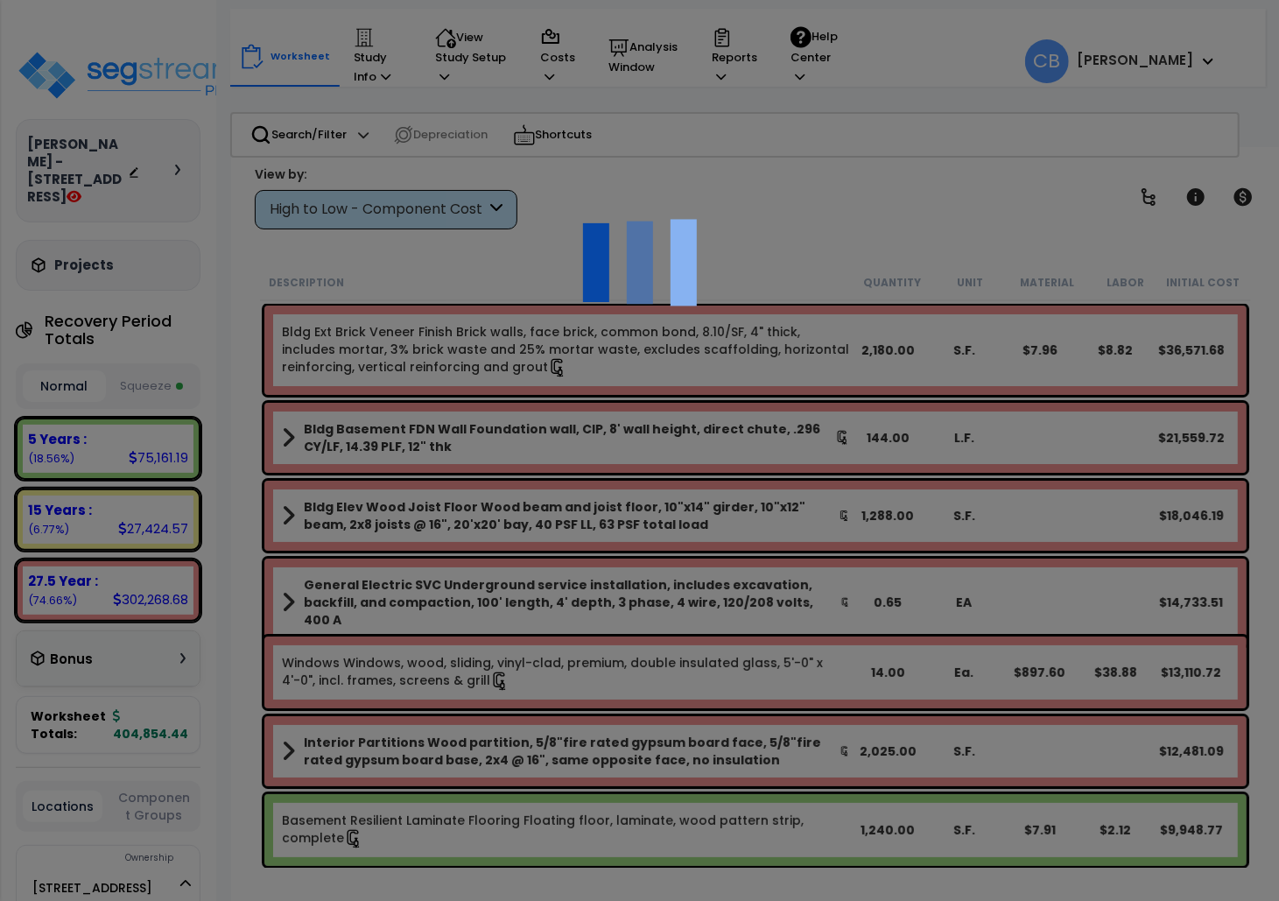
click at [434, 138] on div at bounding box center [639, 450] width 1279 height 901
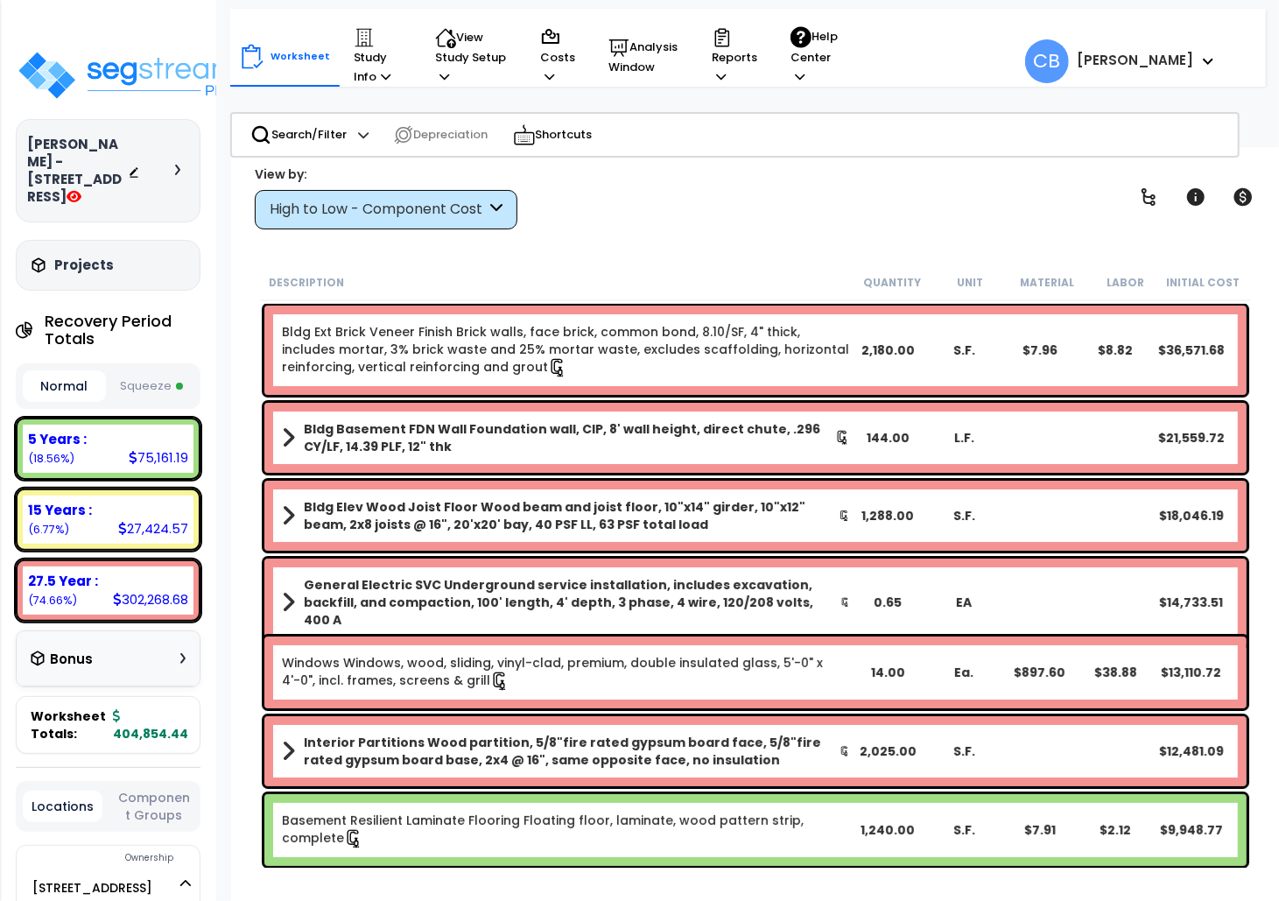
click at [487, 543] on div "Bldg Elev Wood Joist Floor Wood beam and joist floor, 10"x14" girder, 10"x12" b…" at bounding box center [755, 515] width 982 height 70
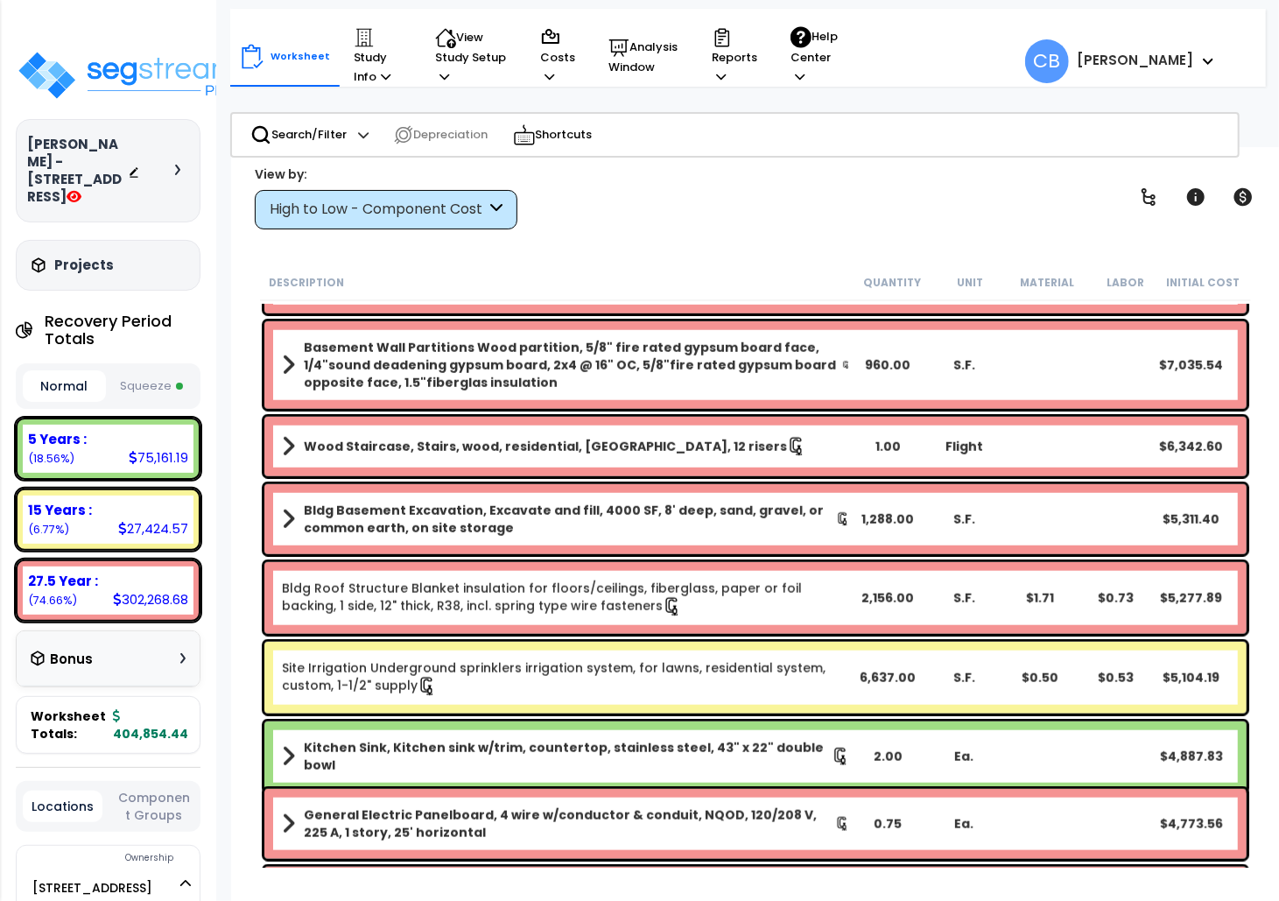
click at [487, 543] on div "Bldg Basement Excavation, Excavate and fill, 4000 SF, 8' deep, sand, gravel, or…" at bounding box center [755, 519] width 982 height 70
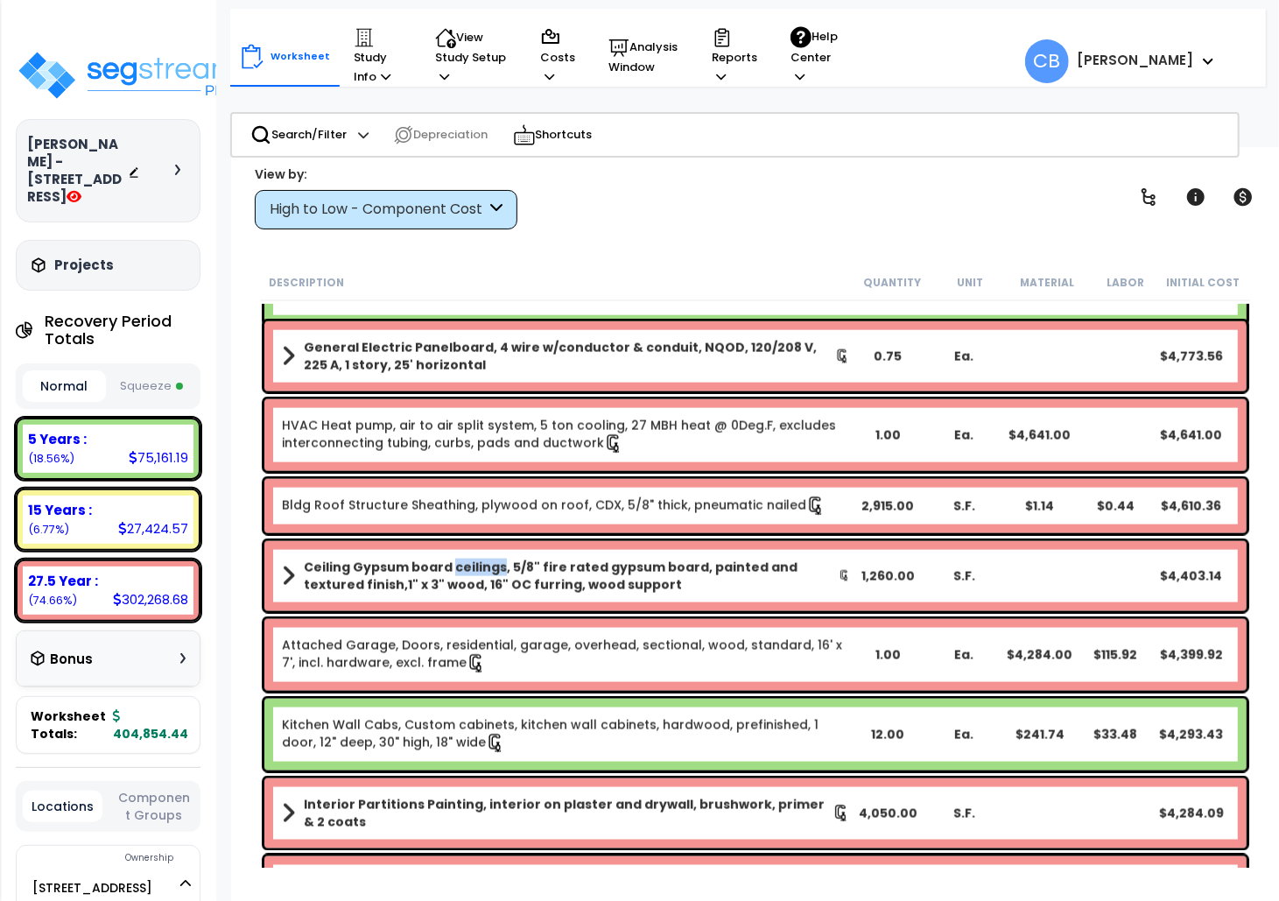
click at [487, 543] on div "Ceiling Gypsum board ceilings, 5/8" fire rated gypsum board, painted and textur…" at bounding box center [755, 576] width 982 height 70
click at [389, 539] on div "Ceiling Gypsum board ceilings, 5/8" fire rated gypsum board, painted and textur…" at bounding box center [755, 575] width 991 height 79
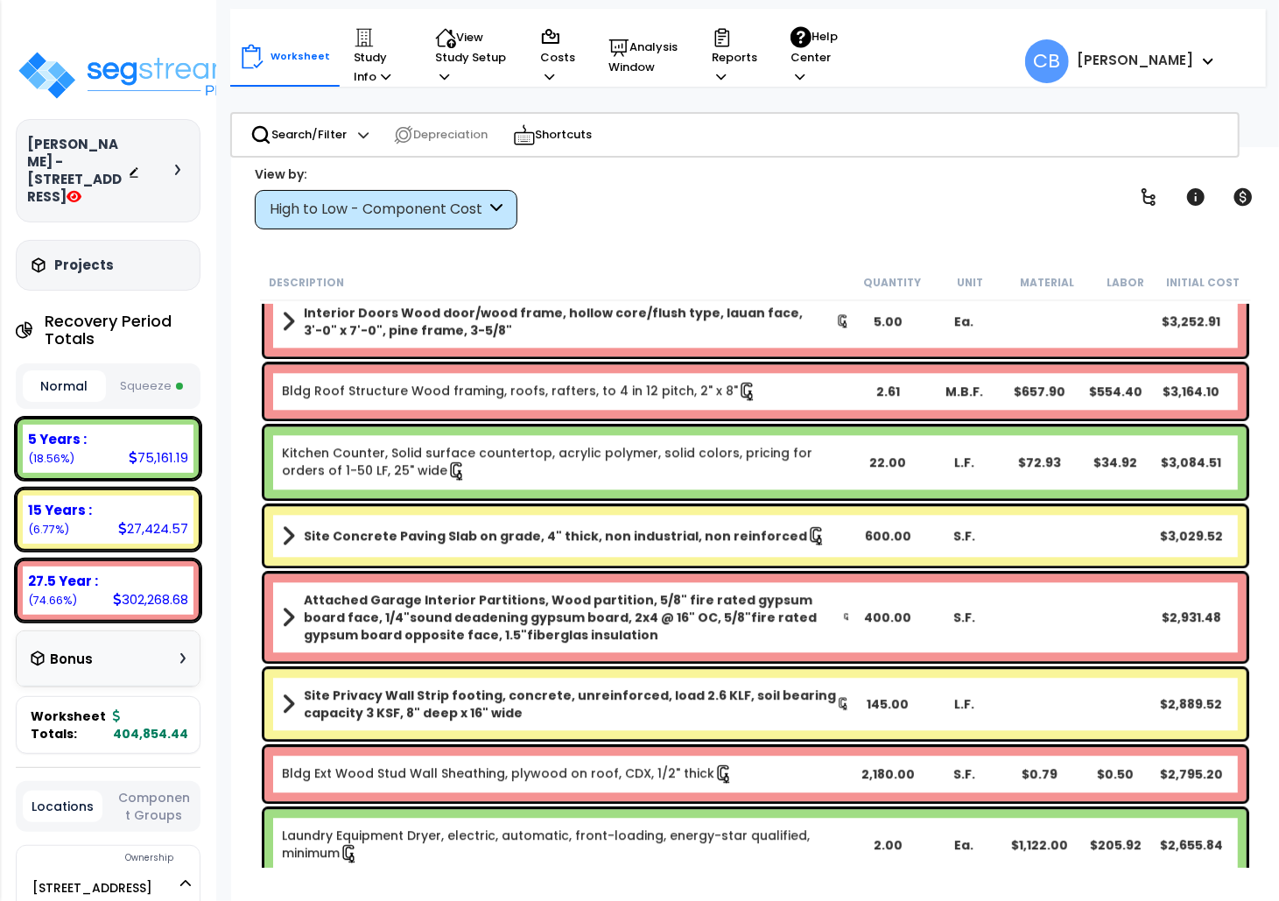
click at [424, 536] on b "Site Concrete Paving Slab on grade, 4" thick, non industrial, non reinforced" at bounding box center [555, 536] width 503 height 18
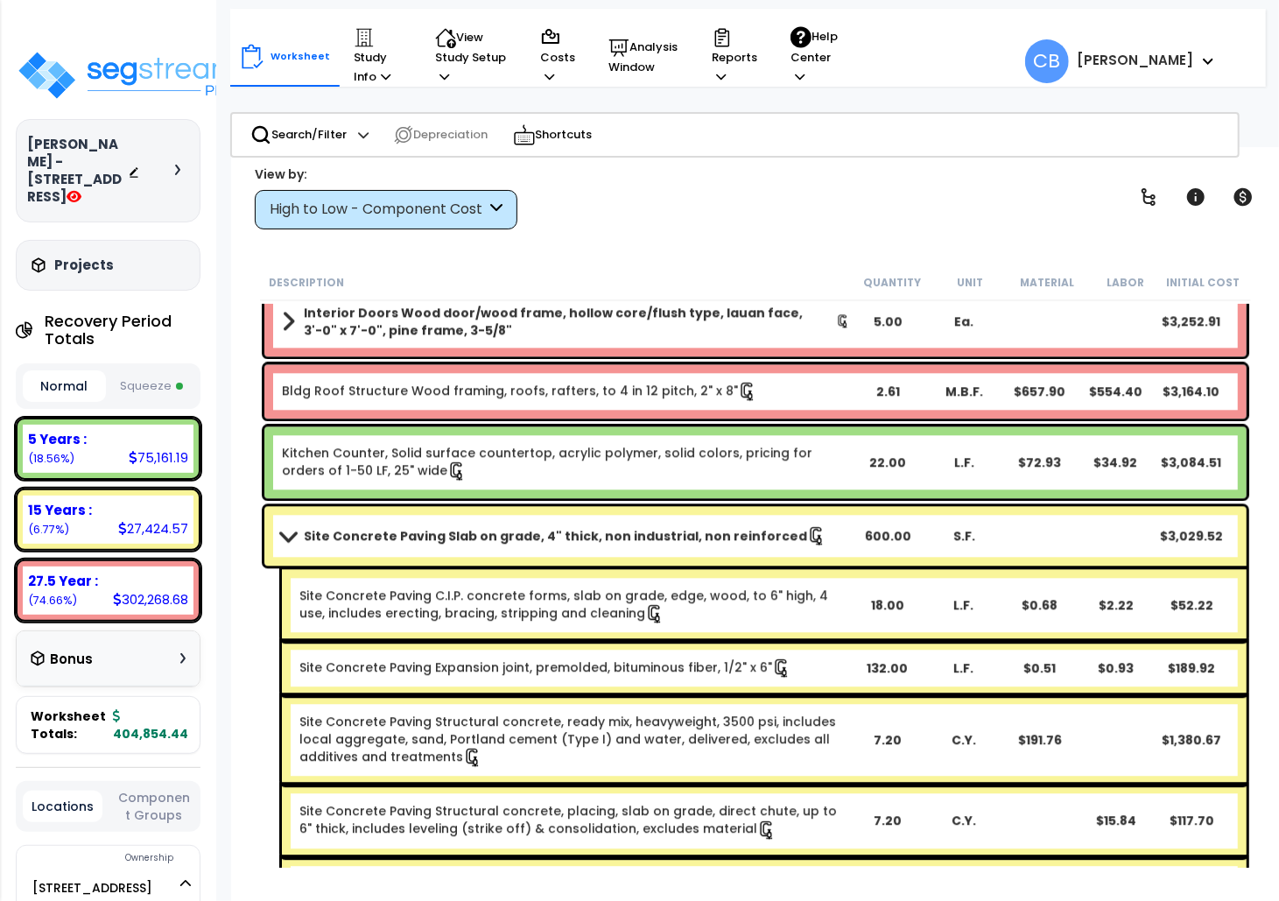
scroll to position [3033, 0]
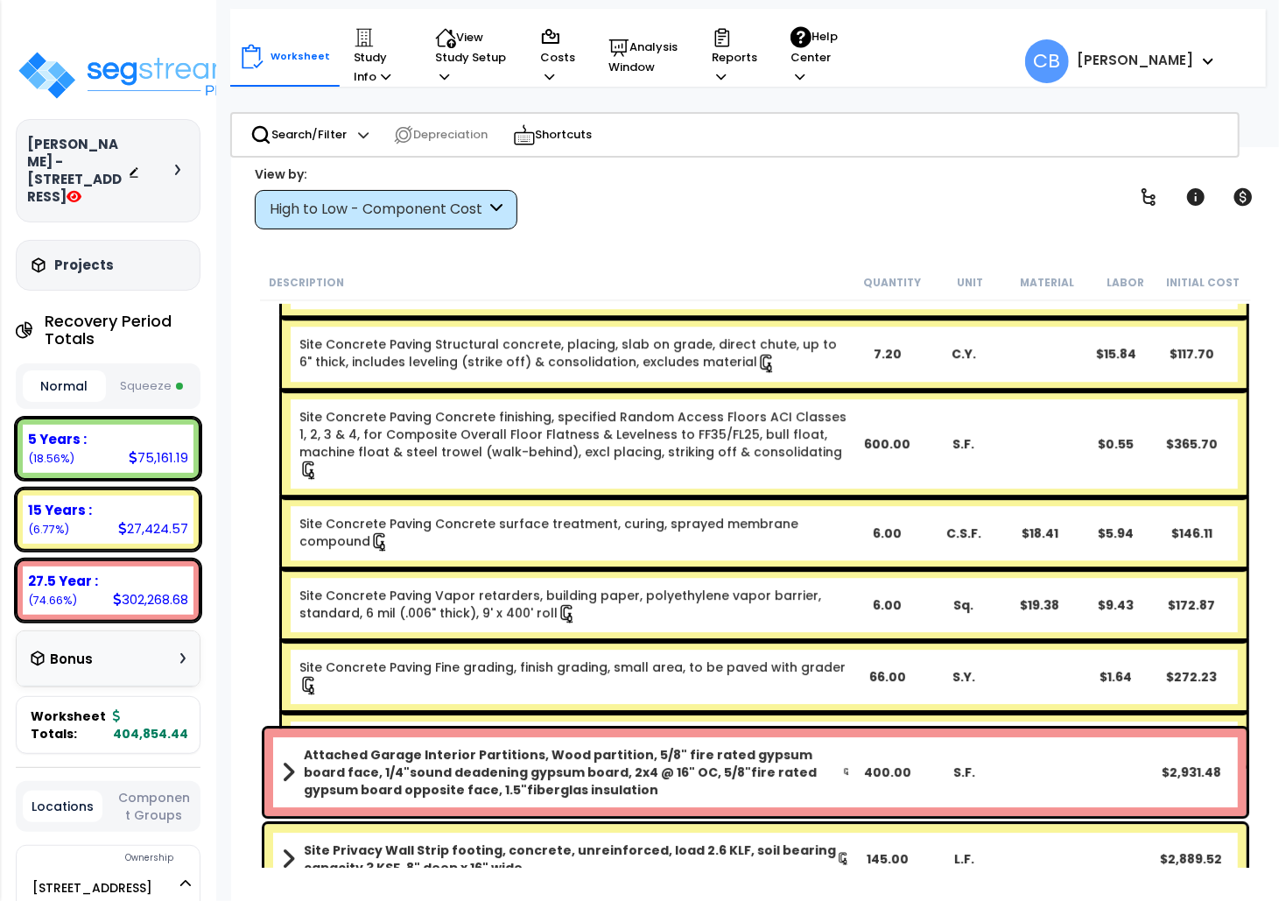
click at [424, 536] on div "Site Concrete Paving Concrete surface treatment, curing, sprayed membrane compo…" at bounding box center [764, 533] width 964 height 72
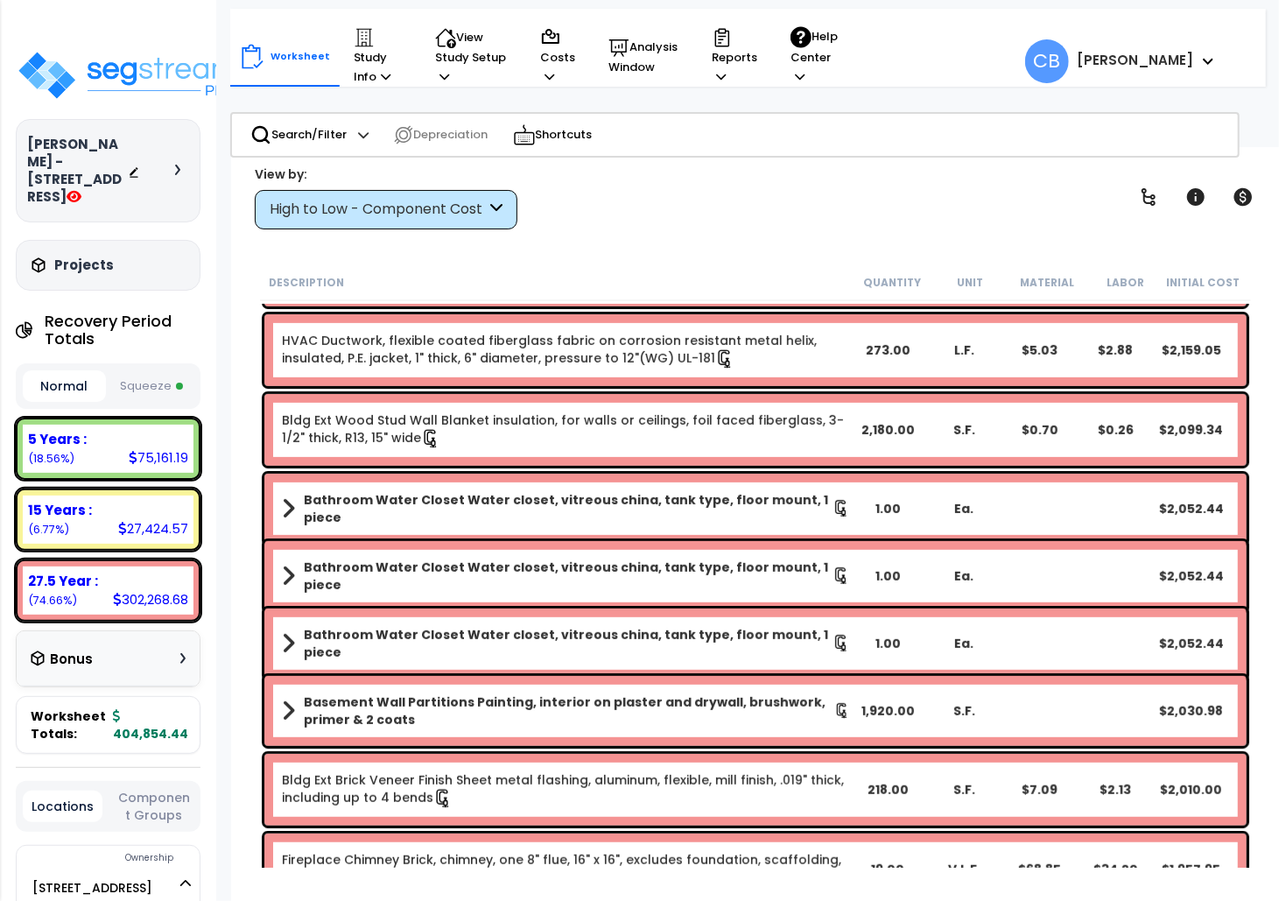
click at [585, 568] on b "Bathroom Water Closet Water closet, vitreous china, tank type, floor mount, 1 p…" at bounding box center [568, 575] width 529 height 35
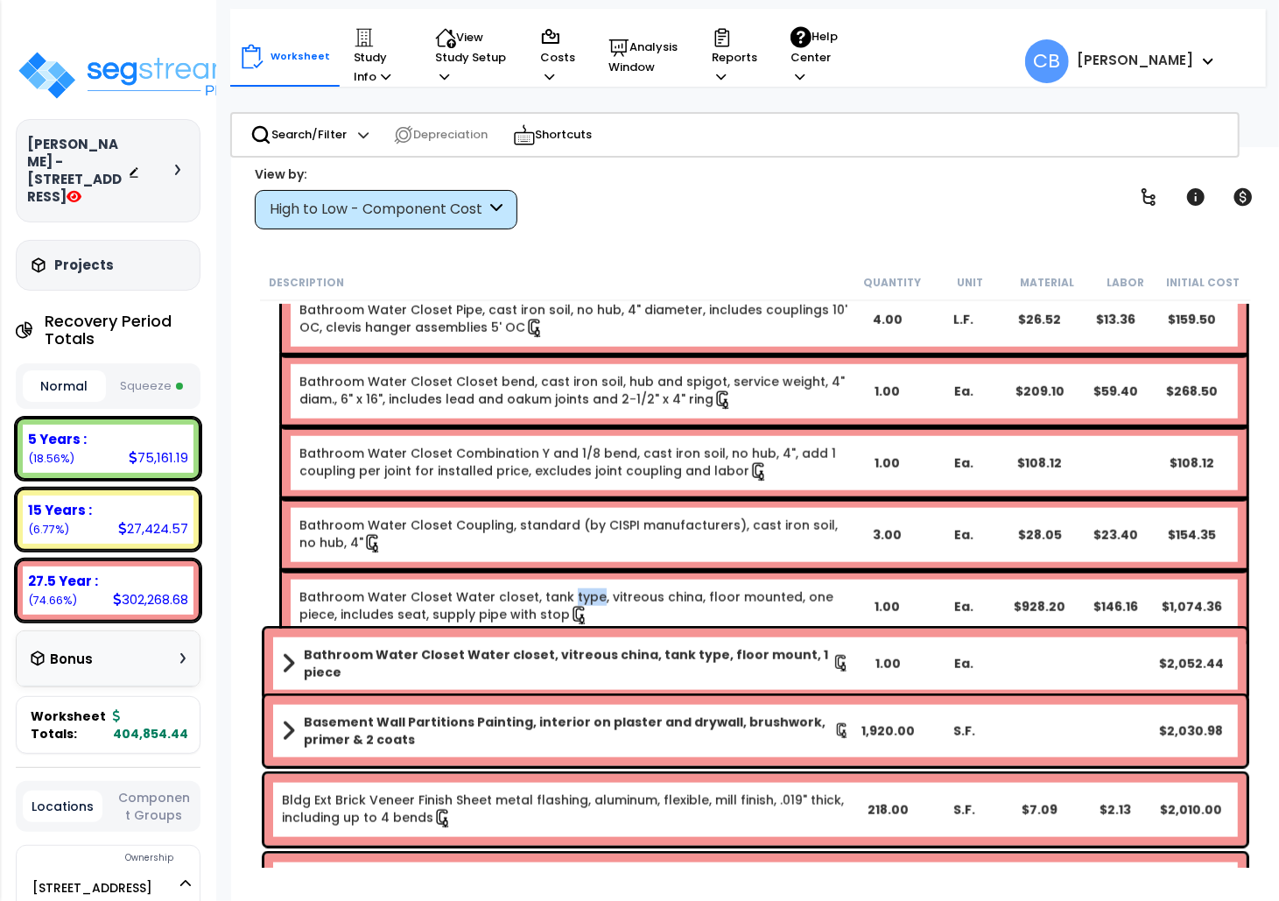
click at [585, 588] on link "Bathroom Water Closet Water closet, tank type, vitreous china, floor mounted, o…" at bounding box center [573, 606] width 549 height 37
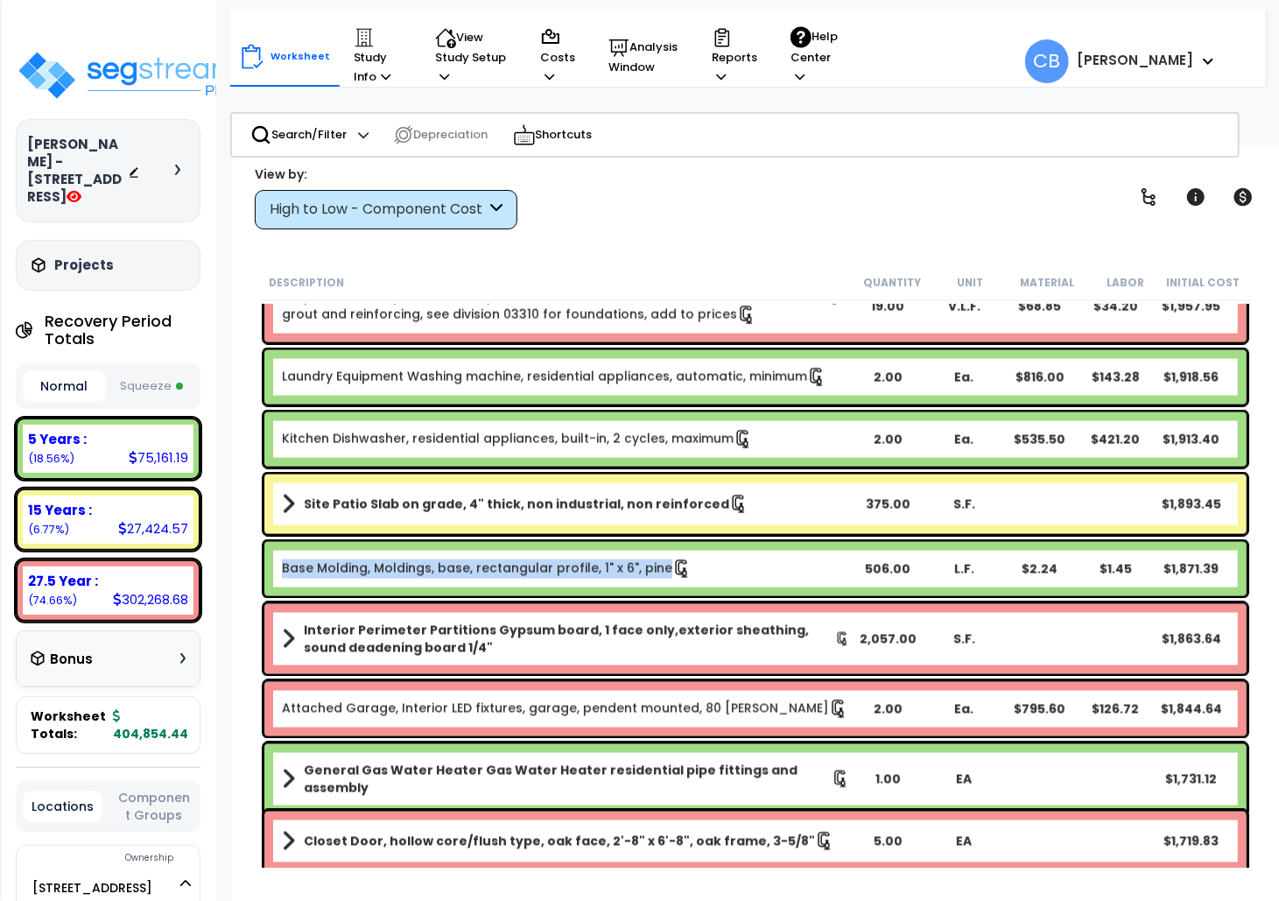
click at [585, 568] on link "Base Molding, Moldings, base, rectangular profile, 1" x 6", pine" at bounding box center [487, 568] width 410 height 19
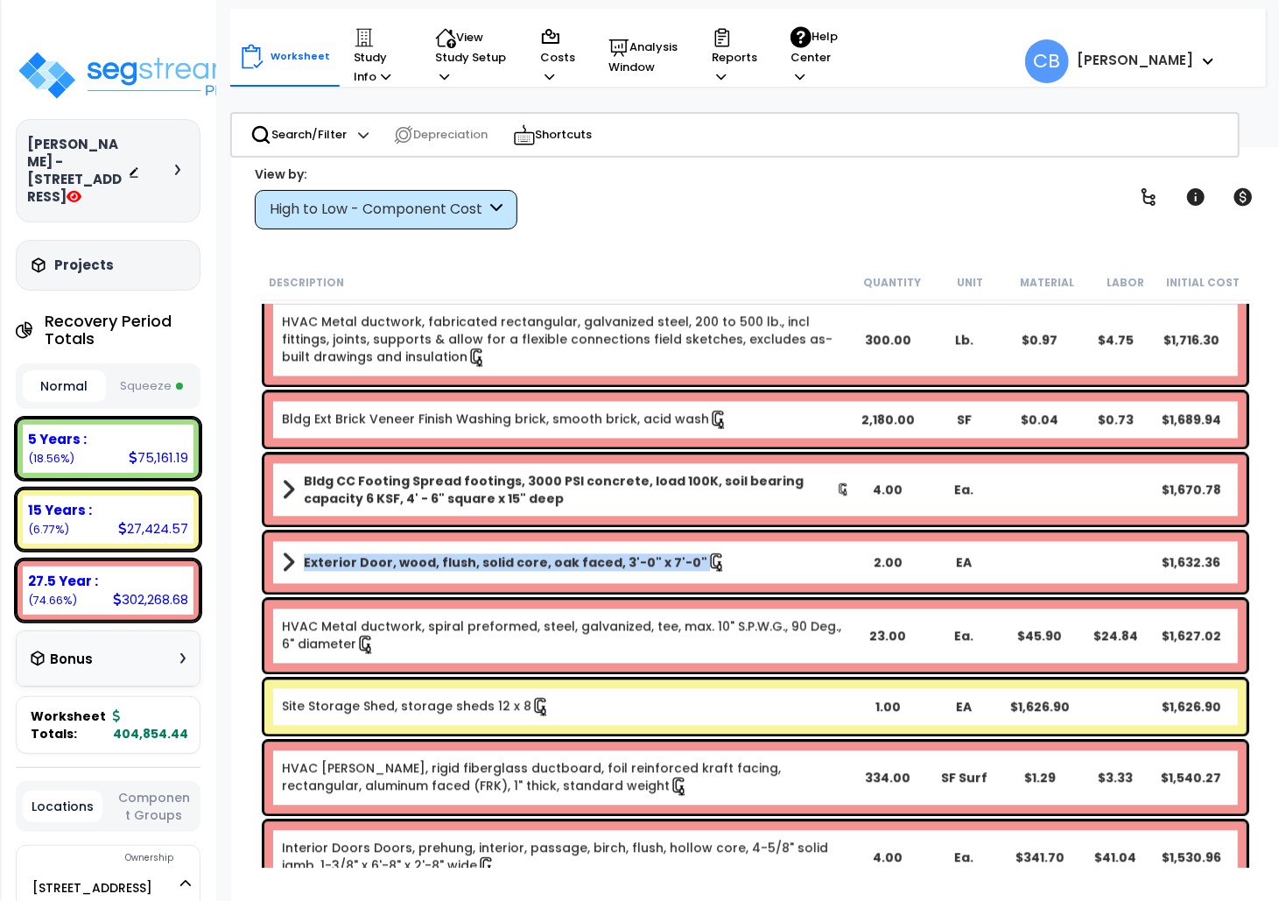
click at [585, 568] on b "Exterior Door, wood, flush, solid core, oak faced, 3'-0" x 7'-0"" at bounding box center [505, 562] width 403 height 18
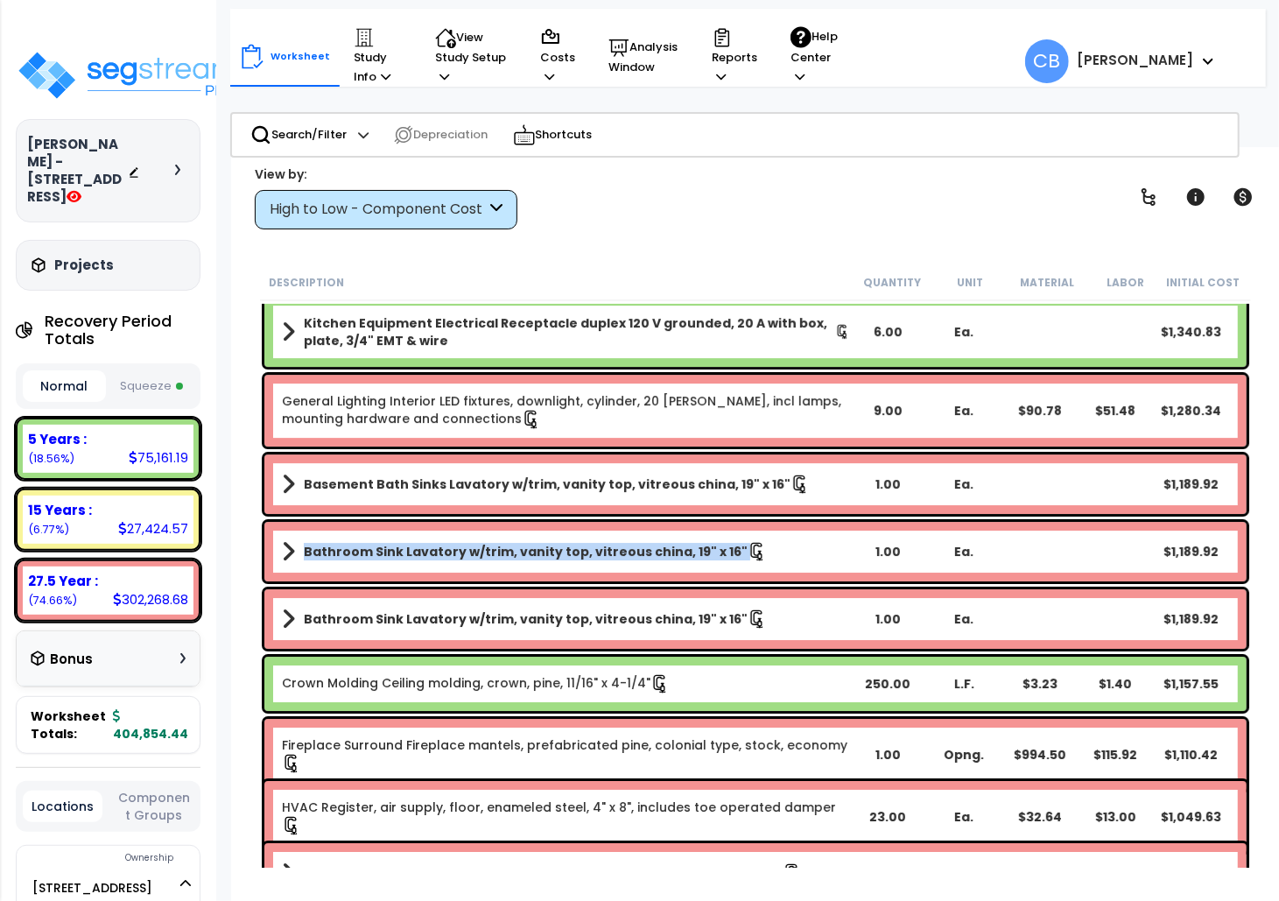
click at [585, 568] on div "Bathroom Sink Lavatory w/trim, vanity top, vitreous china, 19" x 16" 1.00 Ea. $…" at bounding box center [755, 552] width 982 height 60
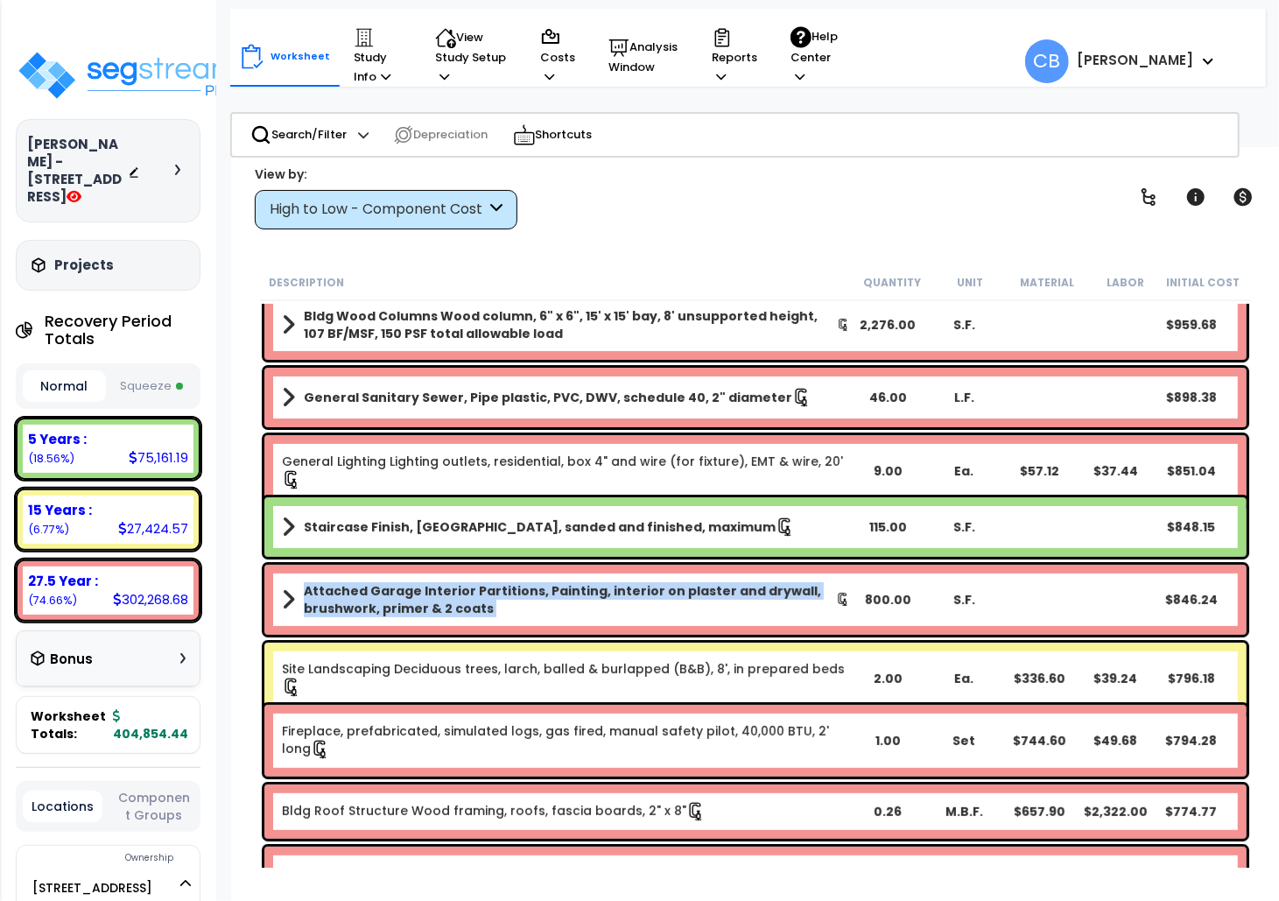
click at [585, 568] on div "Attached Garage Interior Partitions, Painting, interior on plaster and drywall,…" at bounding box center [755, 599] width 982 height 70
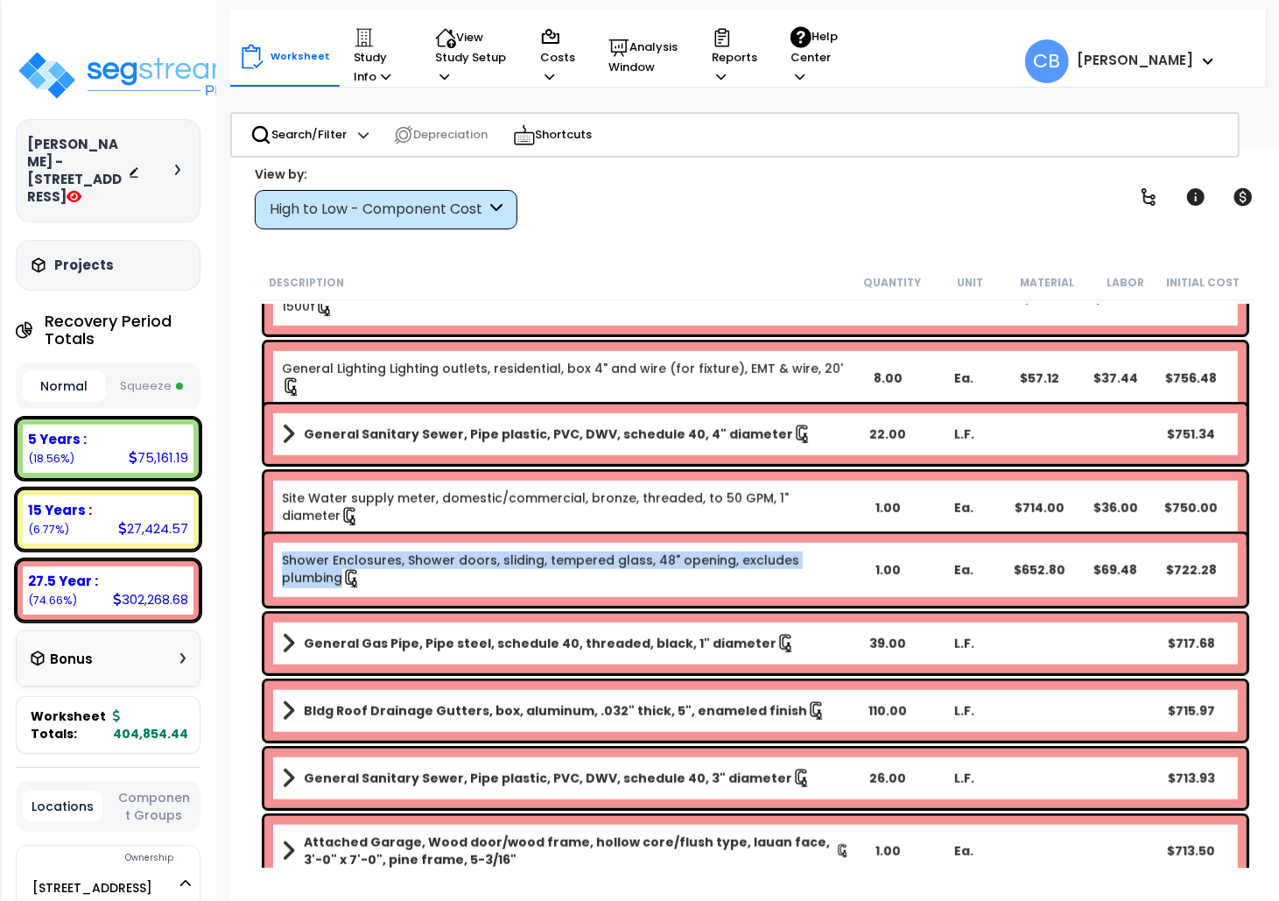
click at [585, 568] on link "Shower Enclosures, Shower doors, sliding, tempered glass, 48" opening, excludes…" at bounding box center [566, 569] width 568 height 37
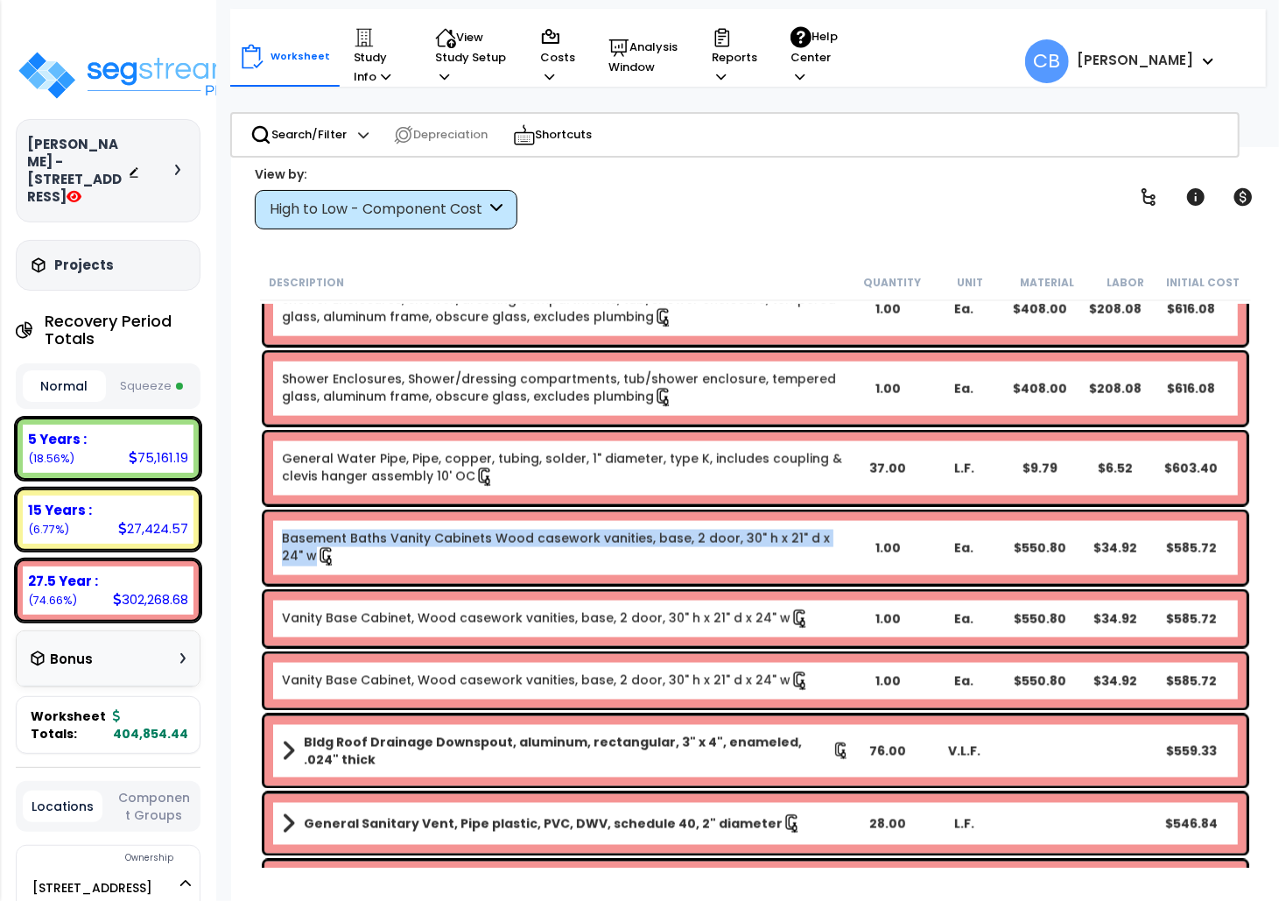
click at [585, 568] on div "Basement Baths Vanity Cabinets Wood casework vanities, base, 2 door, 30" h x 21…" at bounding box center [755, 548] width 982 height 72
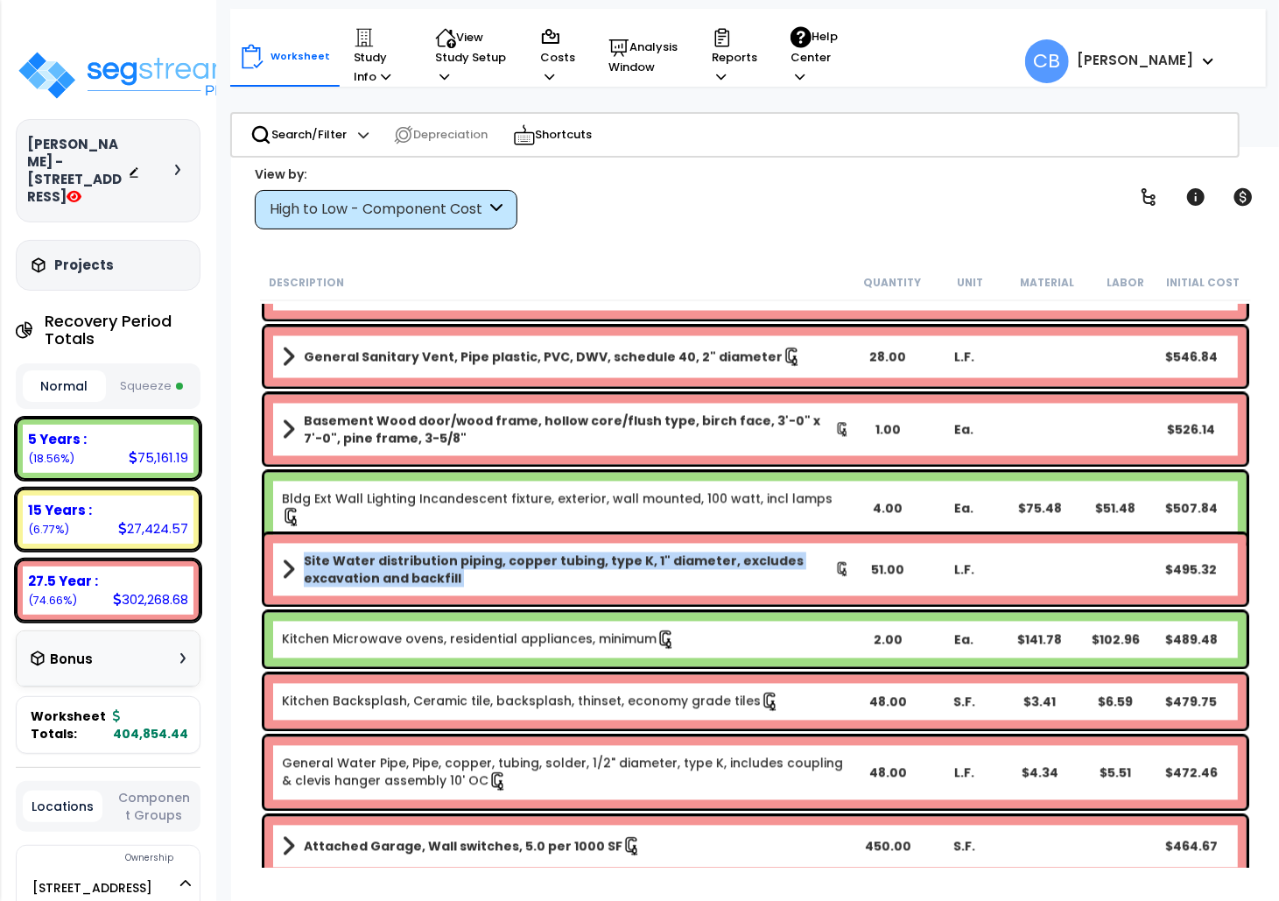
click at [585, 568] on b "Site Water distribution piping, copper tubing, type K, 1" diameter, excludes ex…" at bounding box center [569, 569] width 531 height 35
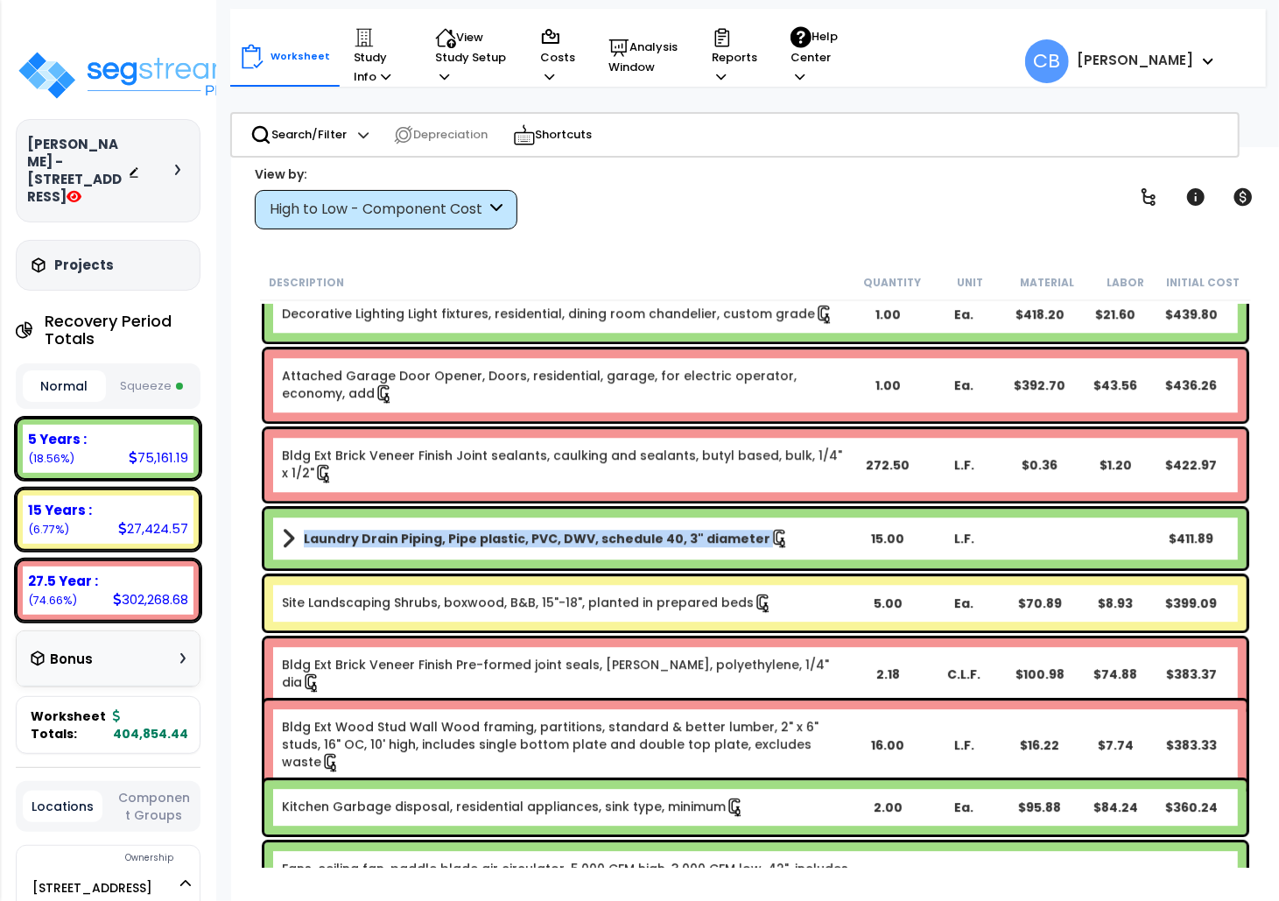
click at [585, 568] on div "Laundry Drain Piping, Pipe plastic, PVC, DWV, schedule 40, 3" diameter 15.00 L.…" at bounding box center [755, 538] width 991 height 68
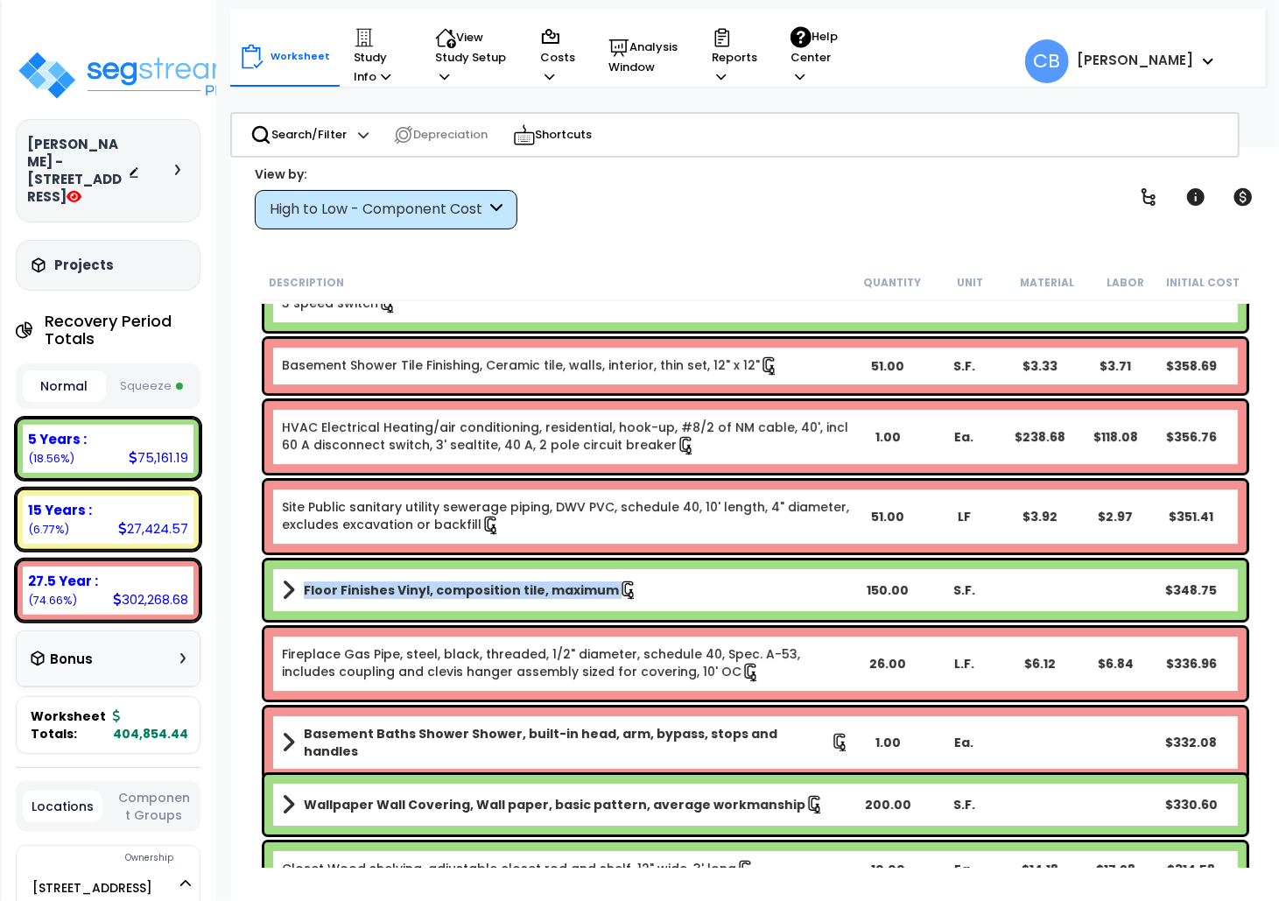
click at [585, 568] on div "Floor Finishes Vinyl, composition tile, maximum 150.00 S.F. $348.75" at bounding box center [755, 590] width 982 height 60
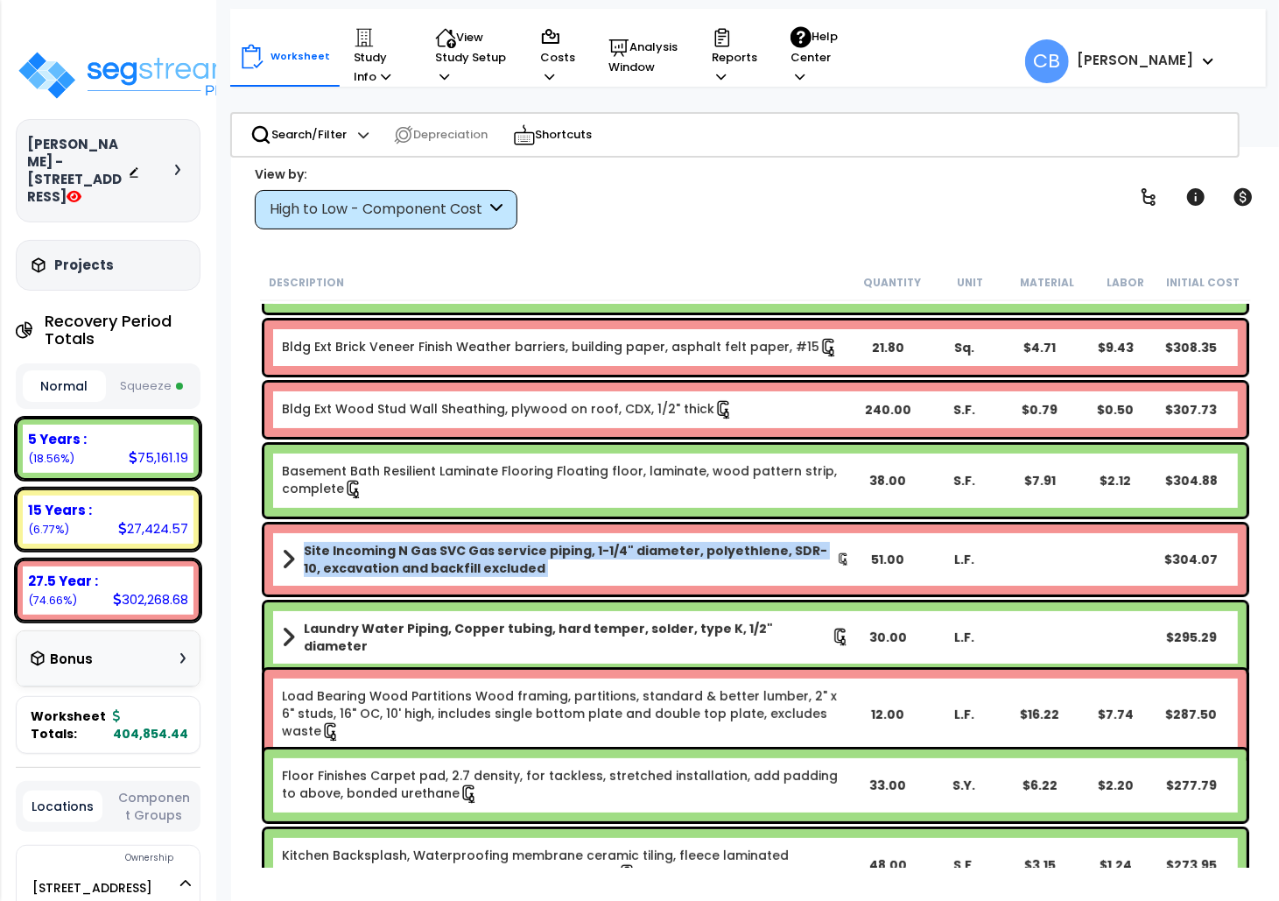
click at [585, 568] on b "Site Incoming N Gas SVC Gas service piping, 1-1/4" diameter, polyethlene, SDR-1…" at bounding box center [570, 559] width 533 height 35
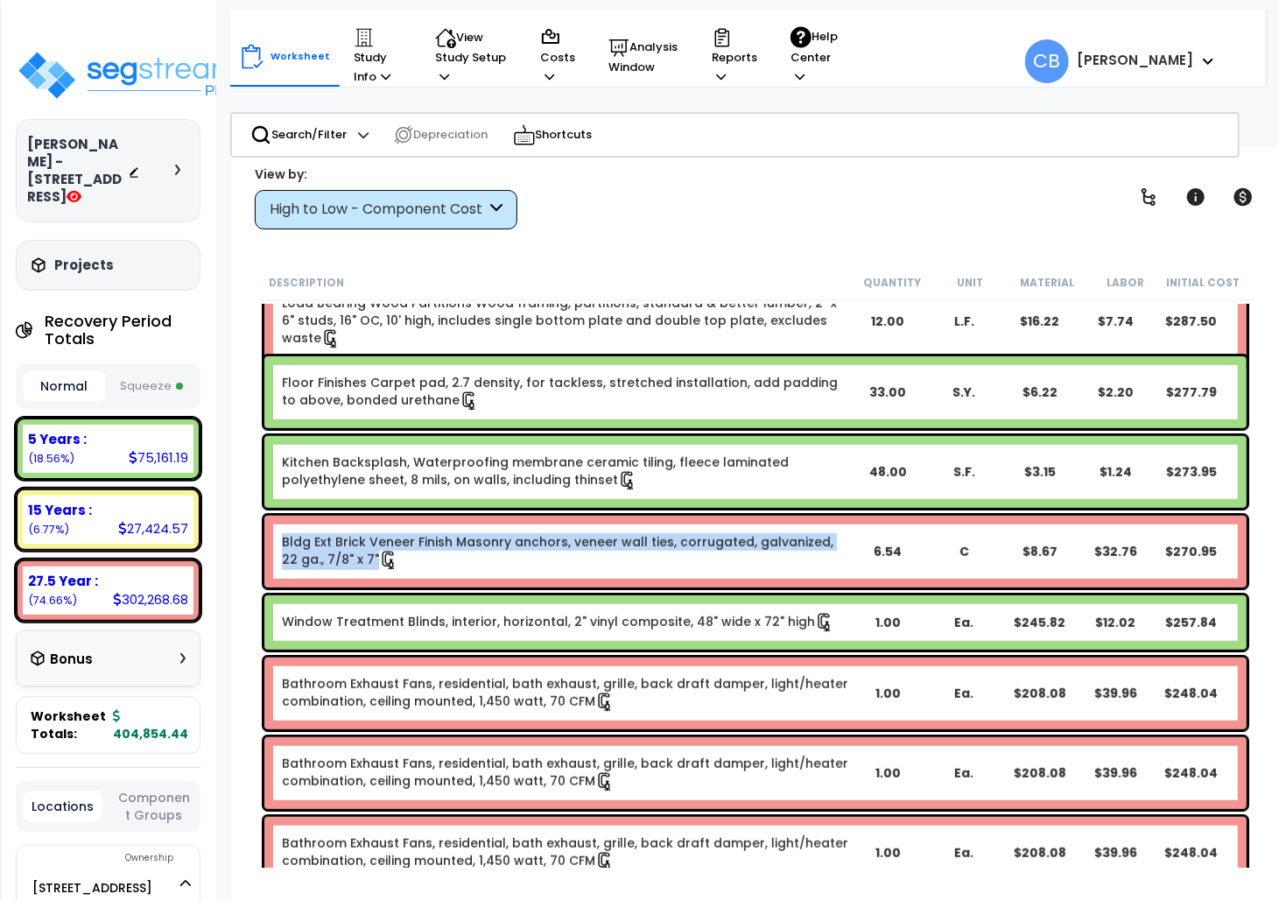
click at [585, 568] on link "Bldg Ext Brick Veneer Finish Masonry anchors, veneer wall ties, corrugated, gal…" at bounding box center [566, 551] width 568 height 37
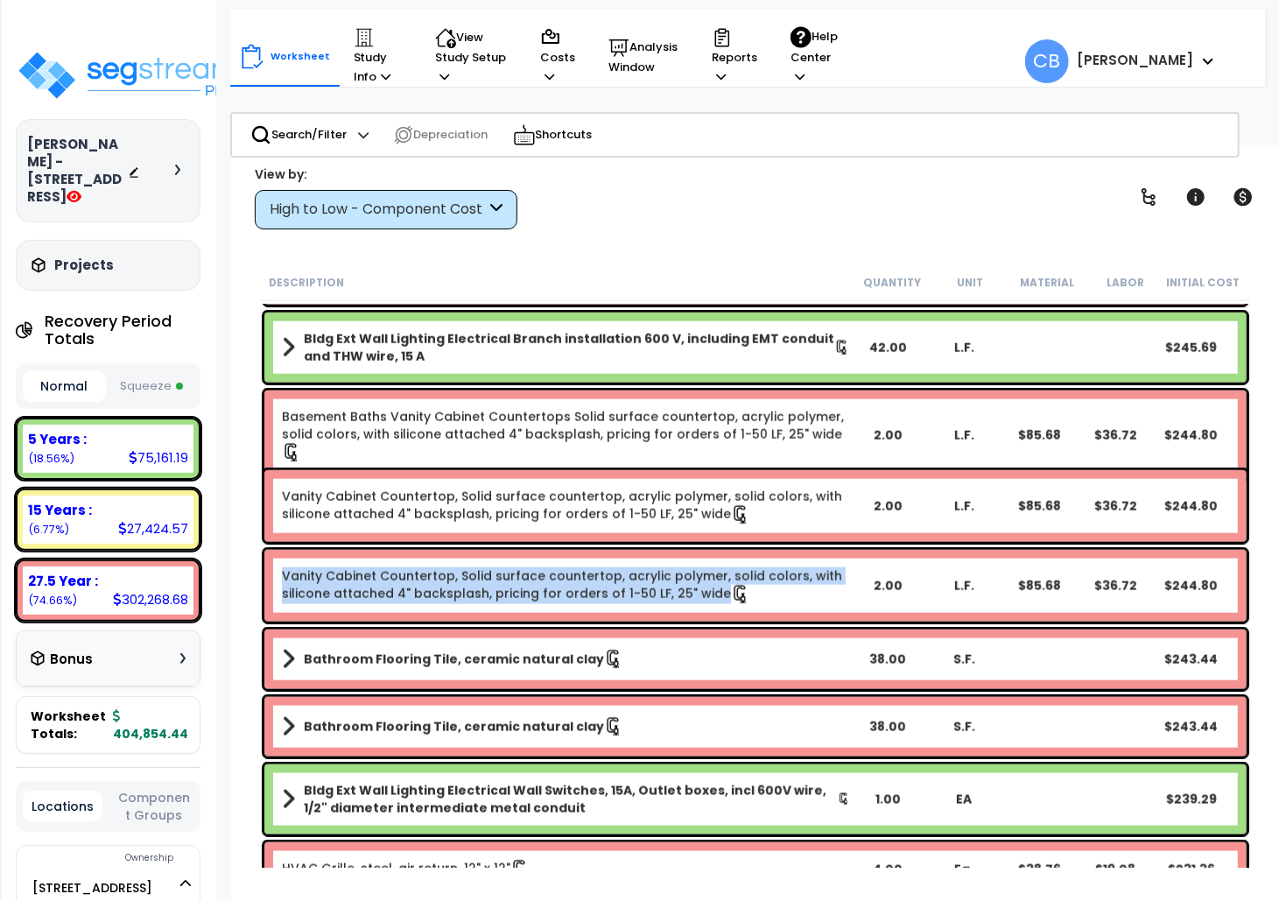
click at [585, 568] on link "Vanity Cabinet Countertop, Solid surface countertop, acrylic polymer, solid col…" at bounding box center [566, 585] width 568 height 37
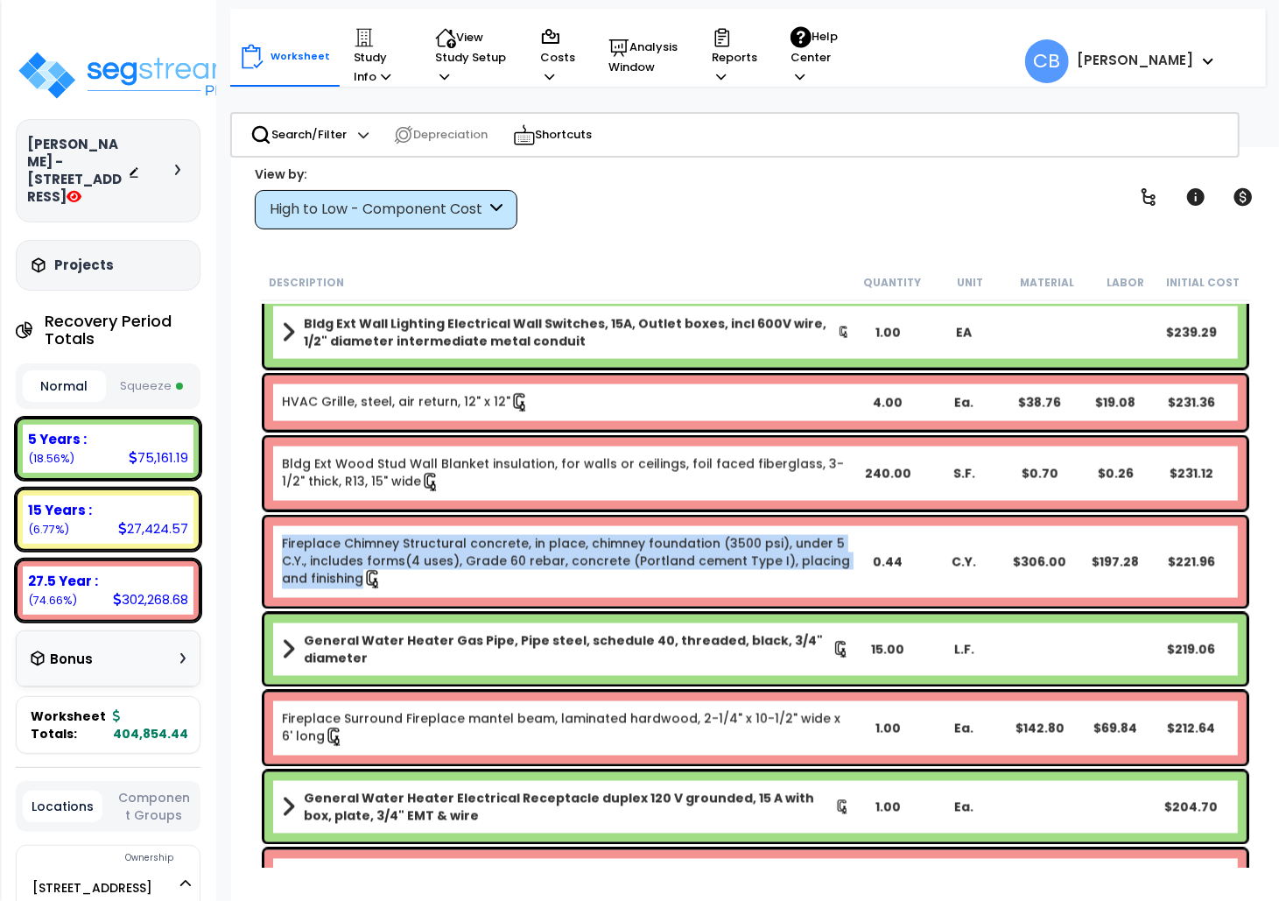
click at [585, 568] on link "Fireplace Chimney Structural concrete, in place, chimney foundation (3500 psi),…" at bounding box center [566, 562] width 568 height 54
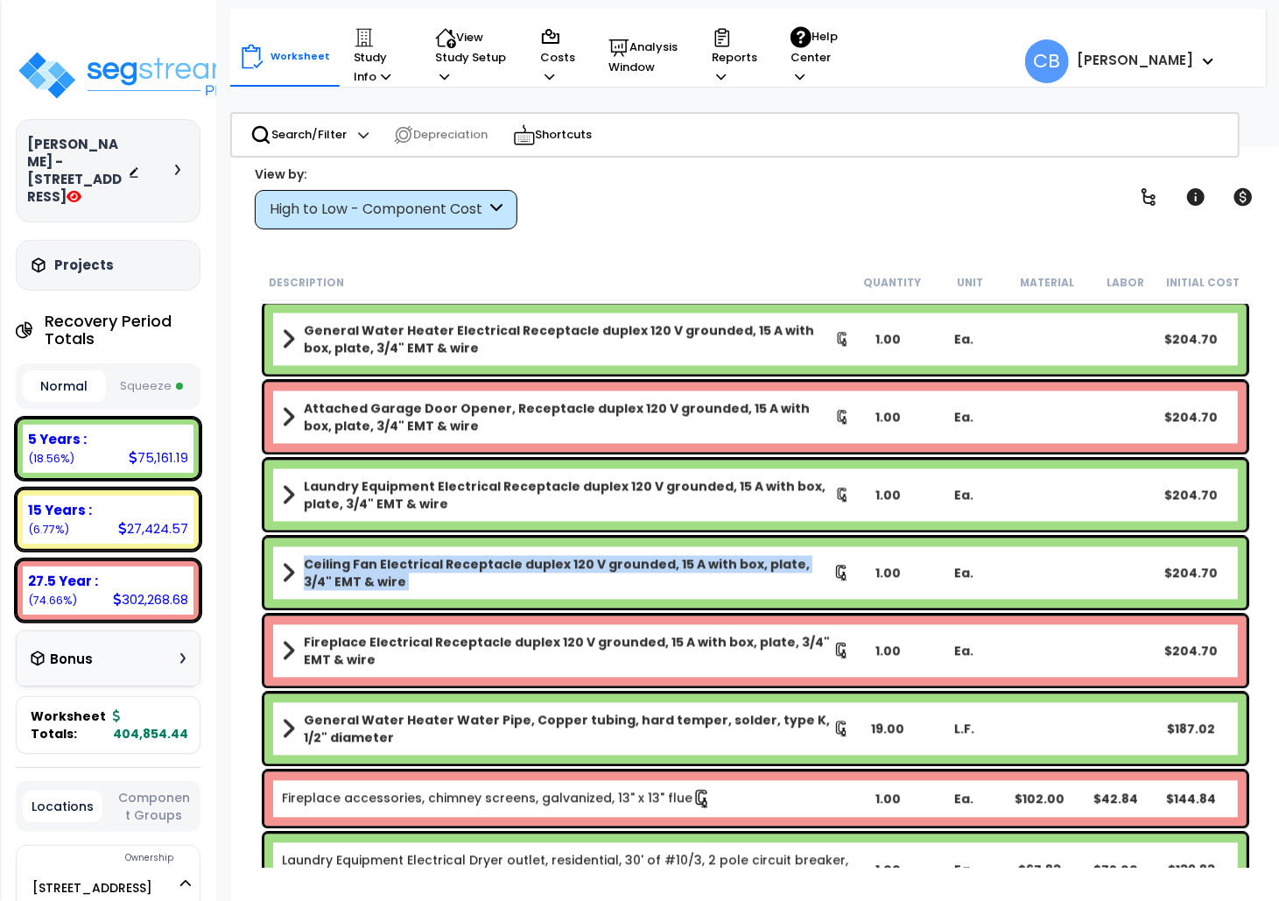
click at [585, 568] on b "Ceiling Fan Electrical Receptacle duplex 120 V grounded, 15 A with box, plate, …" at bounding box center [568, 573] width 529 height 35
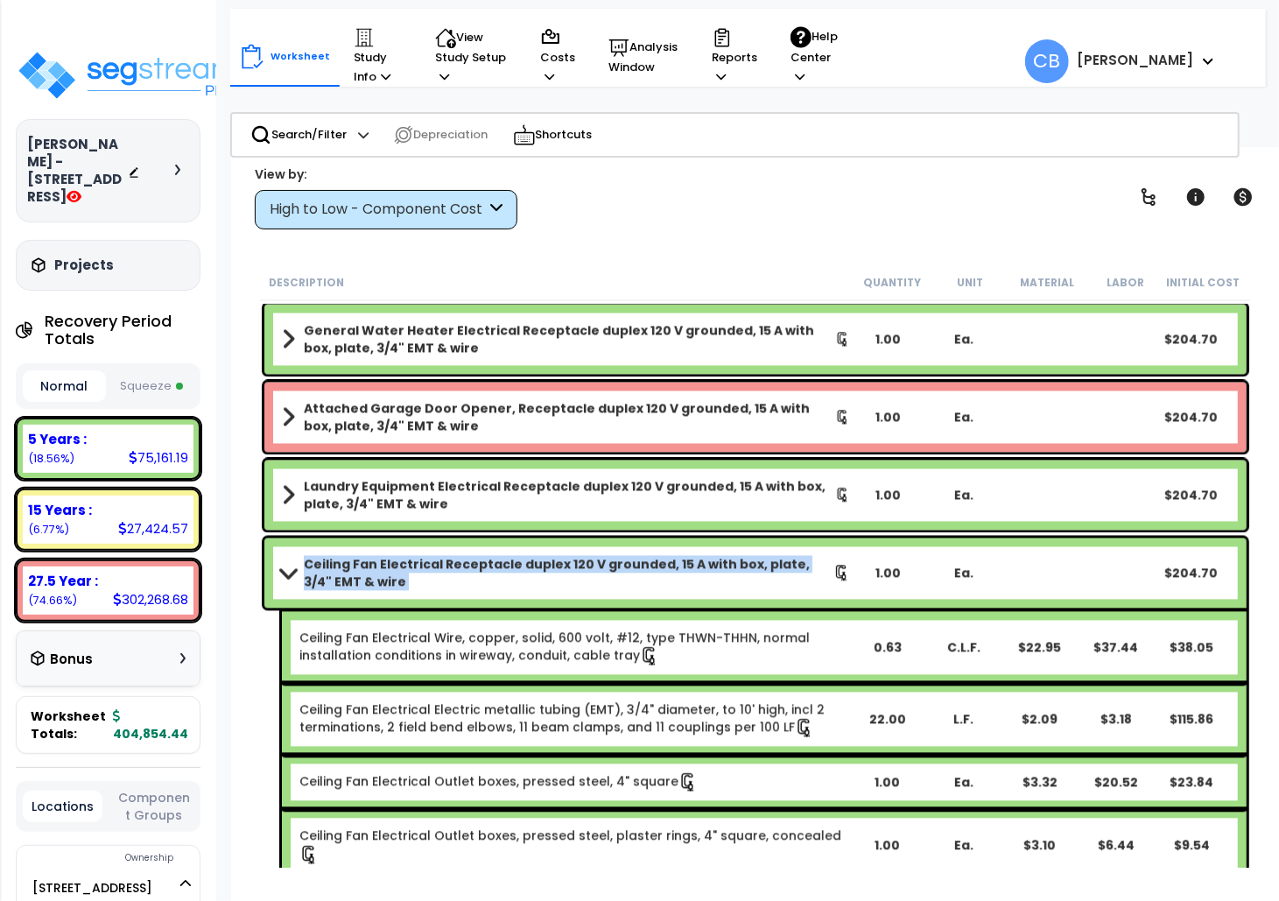
scroll to position [14235, 0]
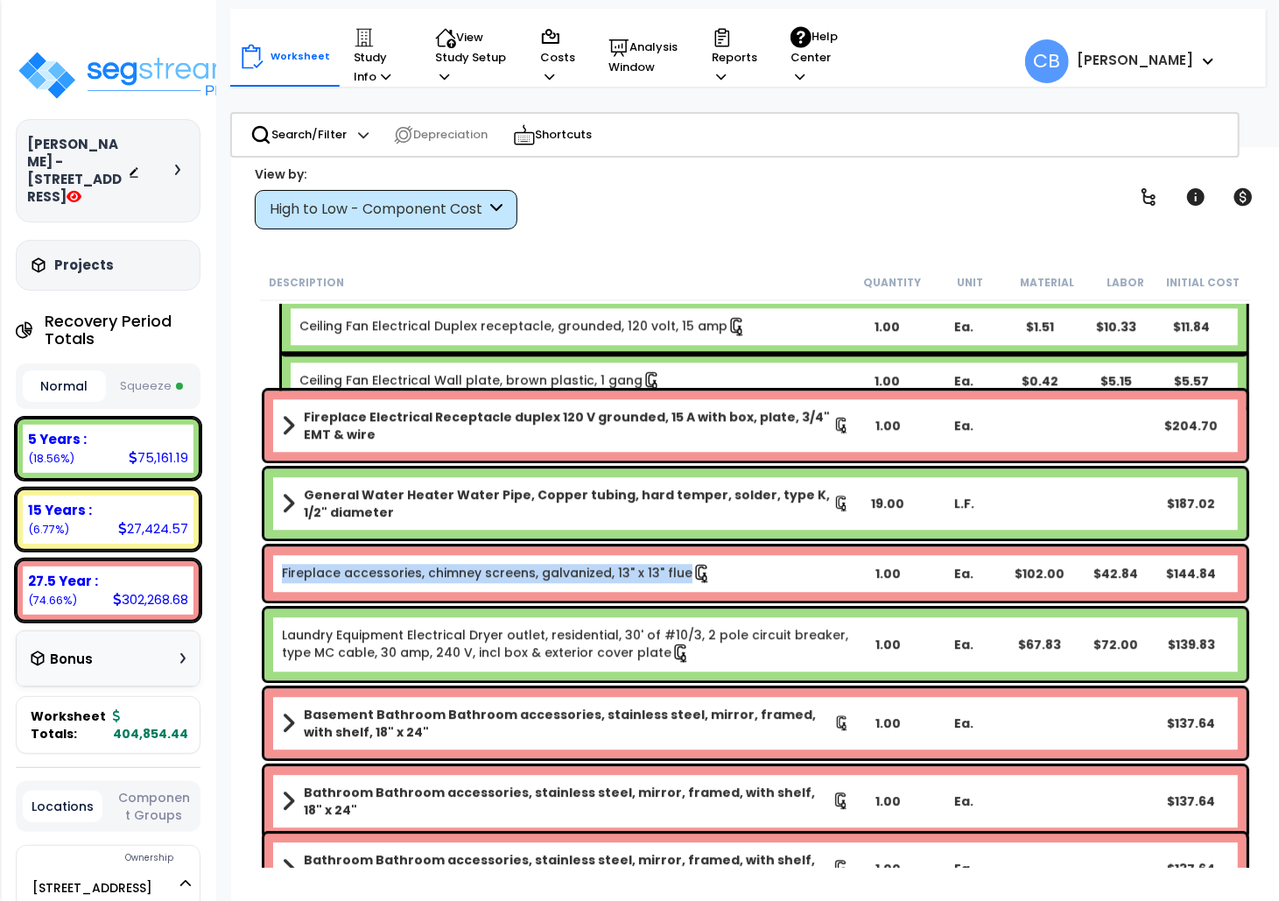
click at [585, 568] on link "Fireplace accessories, chimney screens, galvanized, 13" x 13" flue" at bounding box center [497, 573] width 430 height 19
click at [450, 571] on link "Fireplace accessories, chimney screens, galvanized, 13" x 13" flue" at bounding box center [497, 573] width 430 height 19
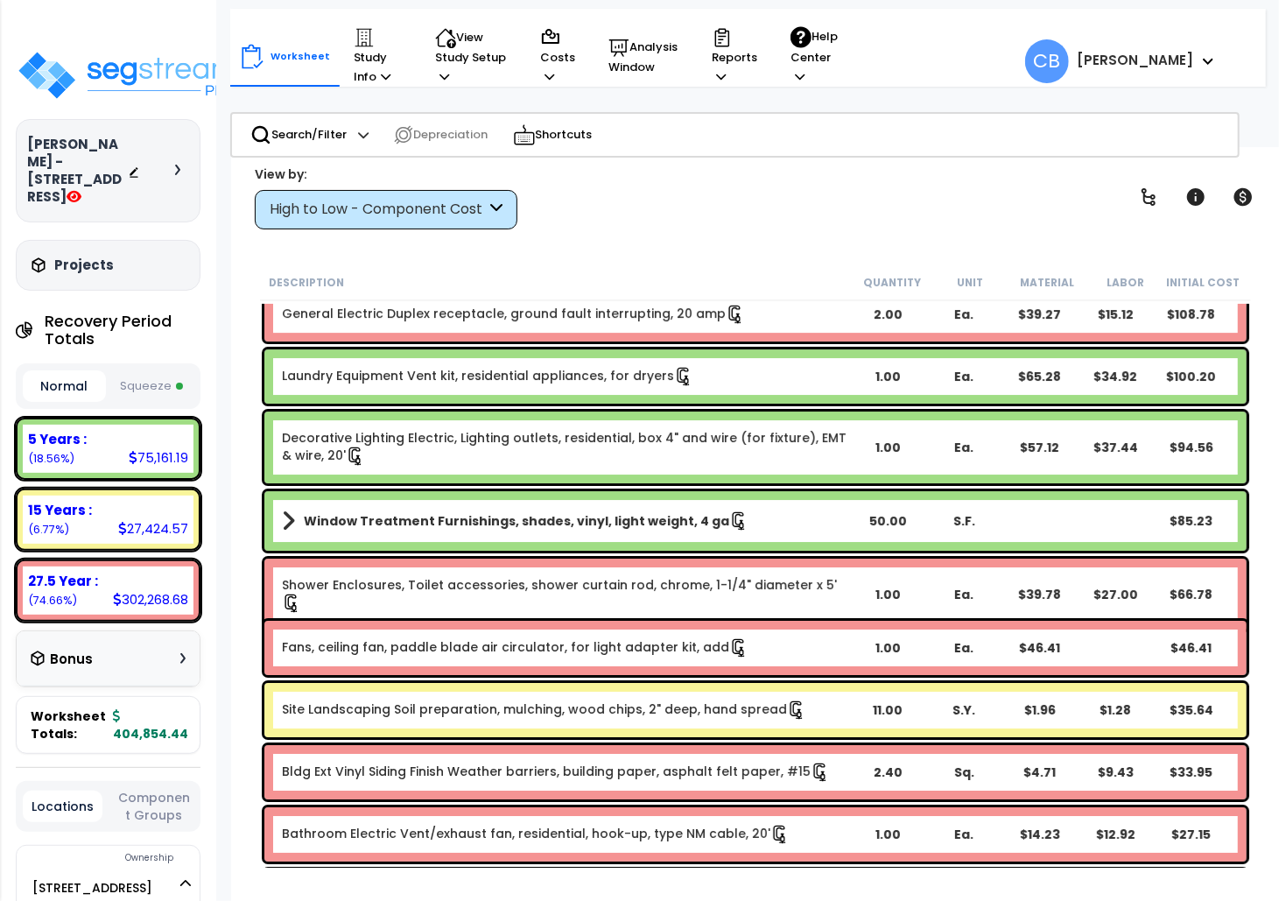
scroll to position [15173, 0]
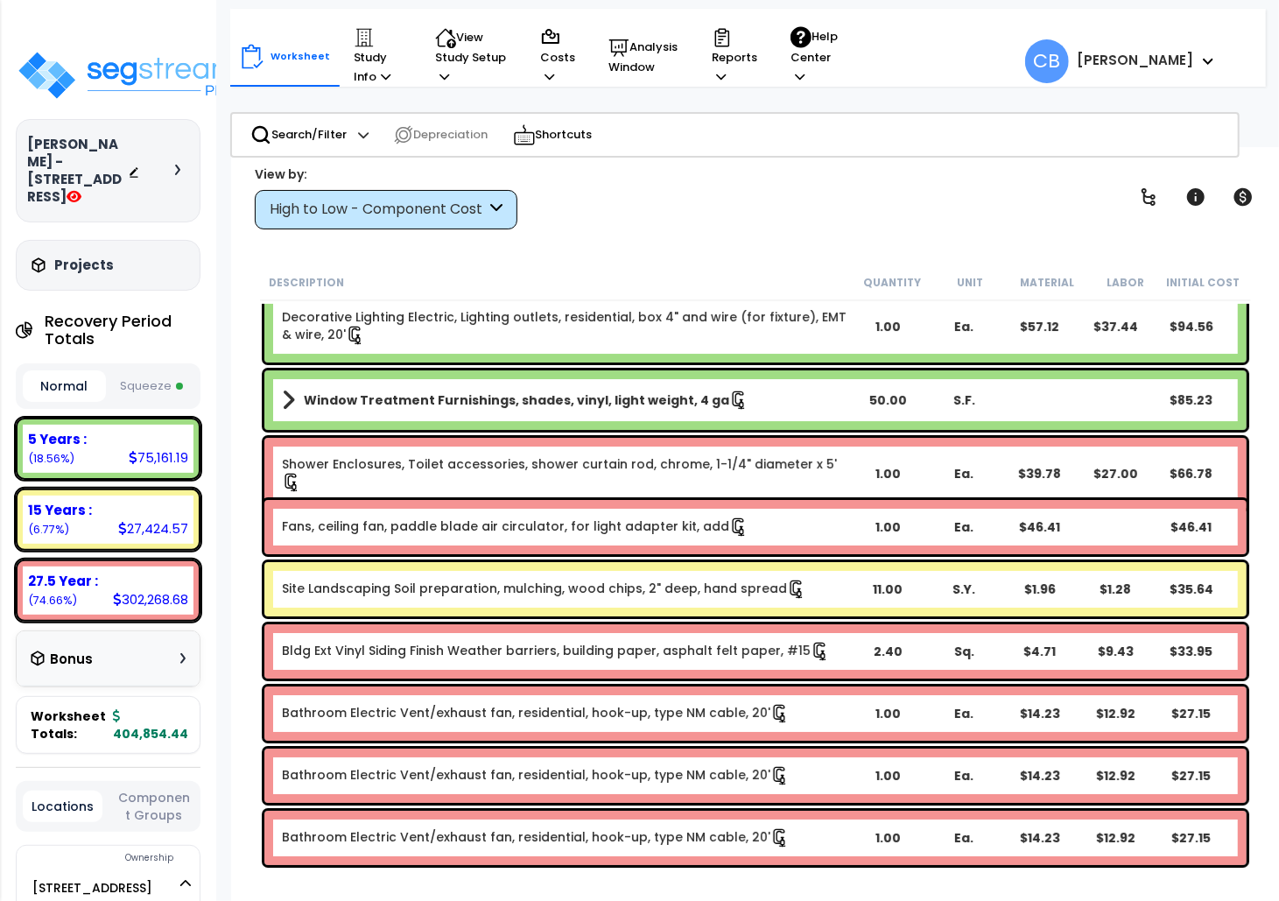
click at [561, 571] on div "Site Landscaping Soil preparation, mulching, wood chips, 2" deep, hand spread 1…" at bounding box center [755, 589] width 982 height 54
click at [596, 500] on div "Fans, ceiling fan, paddle blade air circulator, for light adapter kit, add 1.00…" at bounding box center [755, 527] width 982 height 54
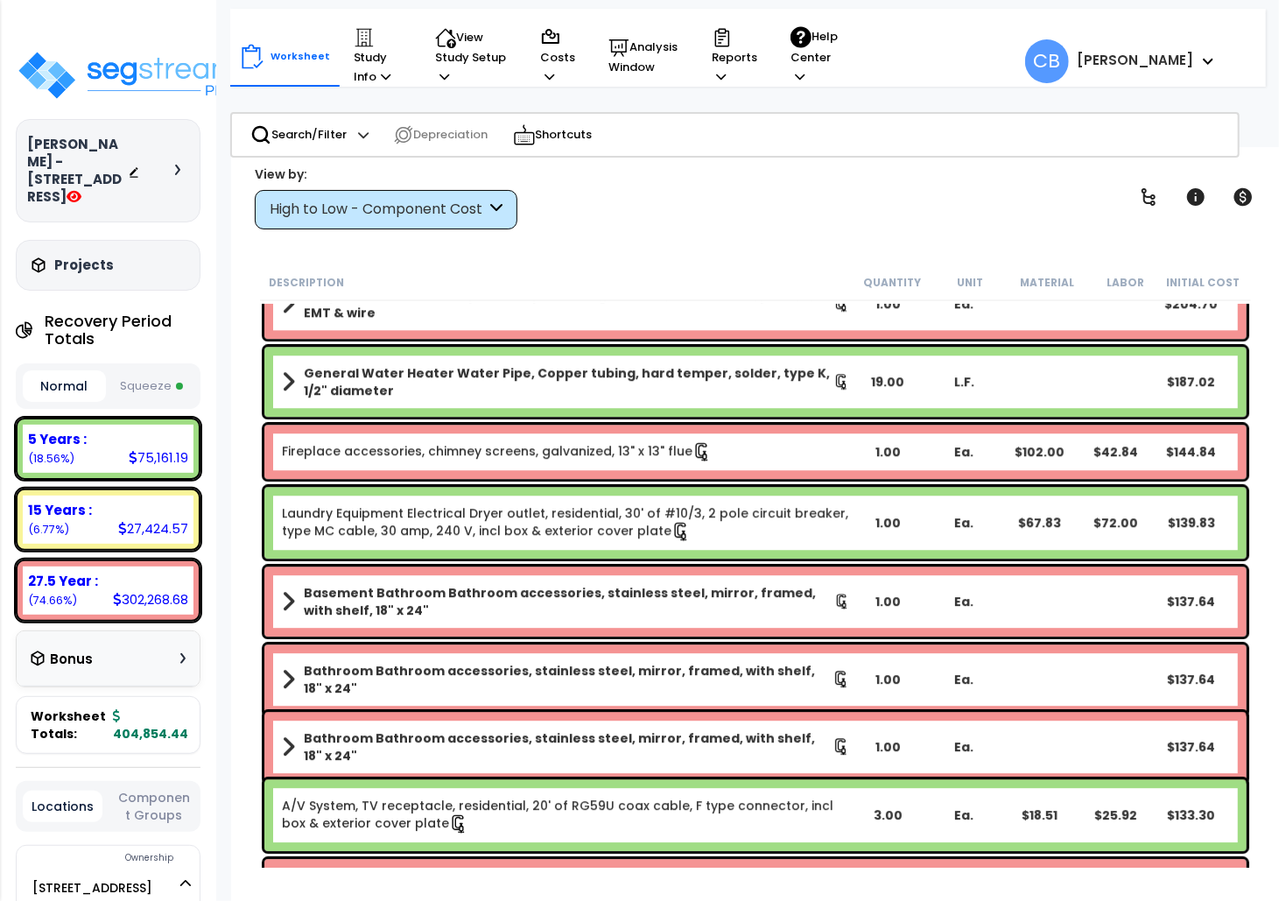
click at [597, 557] on div "Laundry Equipment Electrical Dryer outlet, residential, 30' of #10/3, 2 pole ci…" at bounding box center [755, 522] width 991 height 81
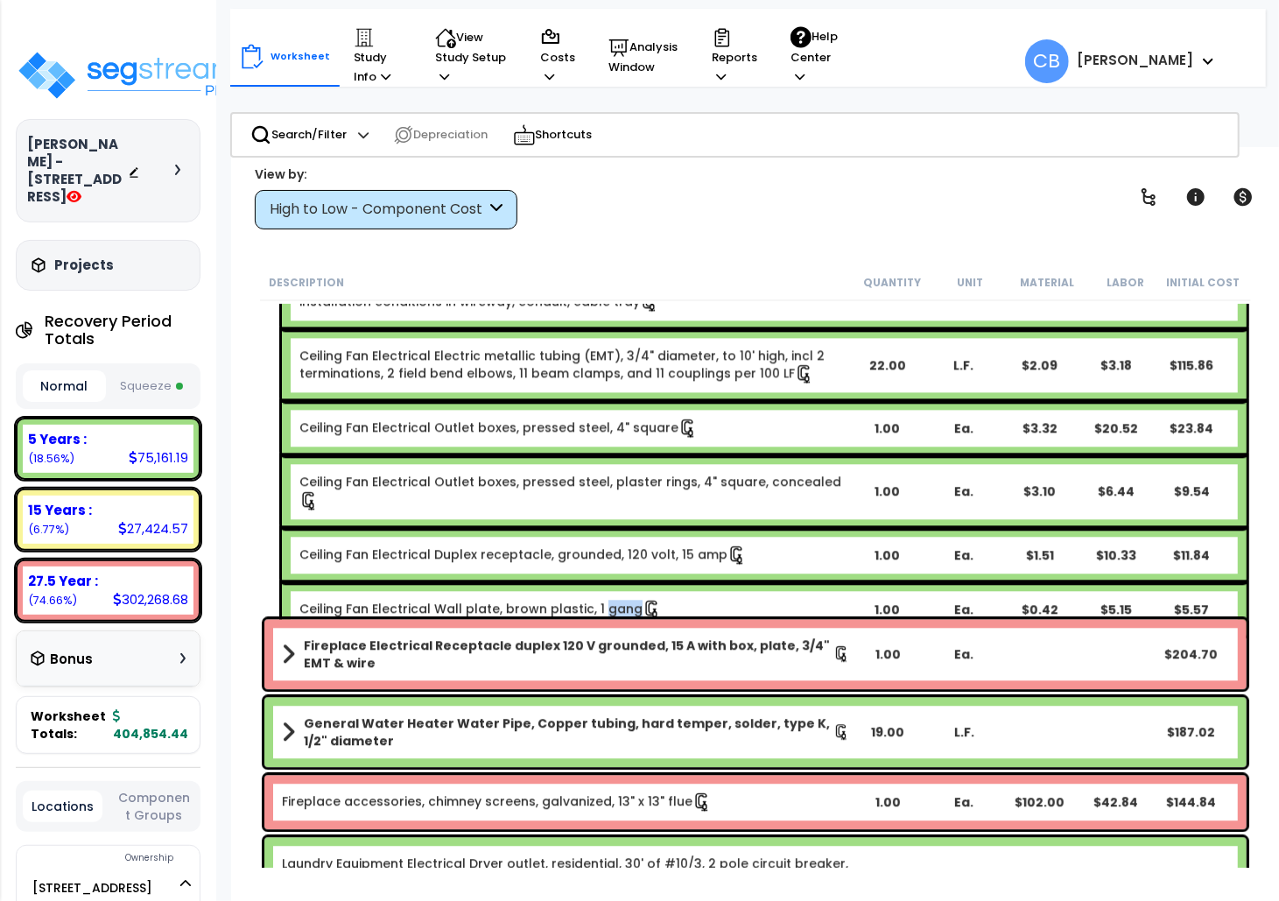
click at [597, 582] on div "Ceiling Fan Electrical Wall plate, brown plastic, 1 gang 1.00 Ea. $0.42 $5.15 $…" at bounding box center [764, 609] width 964 height 54
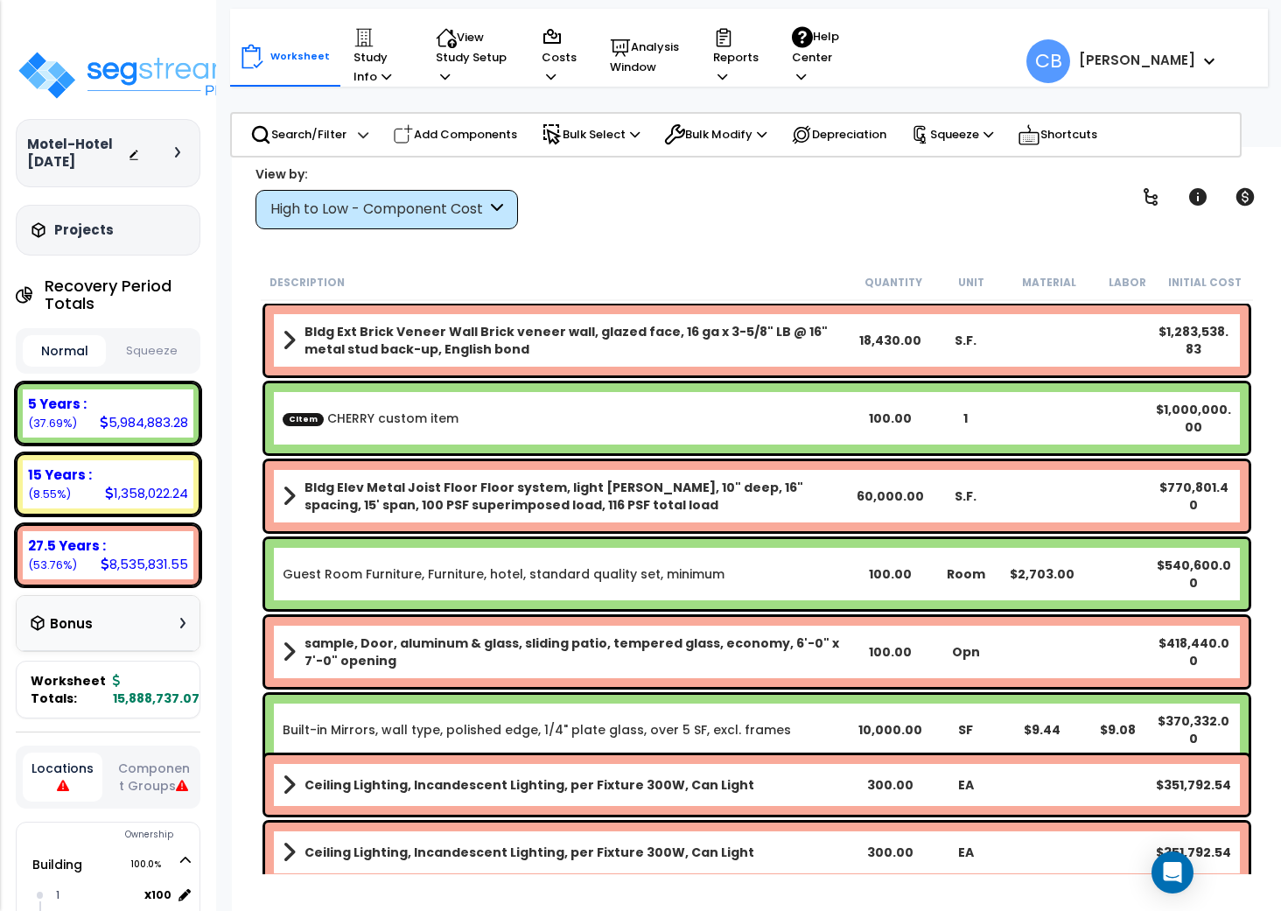
click at [379, 561] on div "Guest Room Furniture, Furniture, hotel, standard quality set, minimum 100.00 Ro…" at bounding box center [757, 574] width 984 height 70
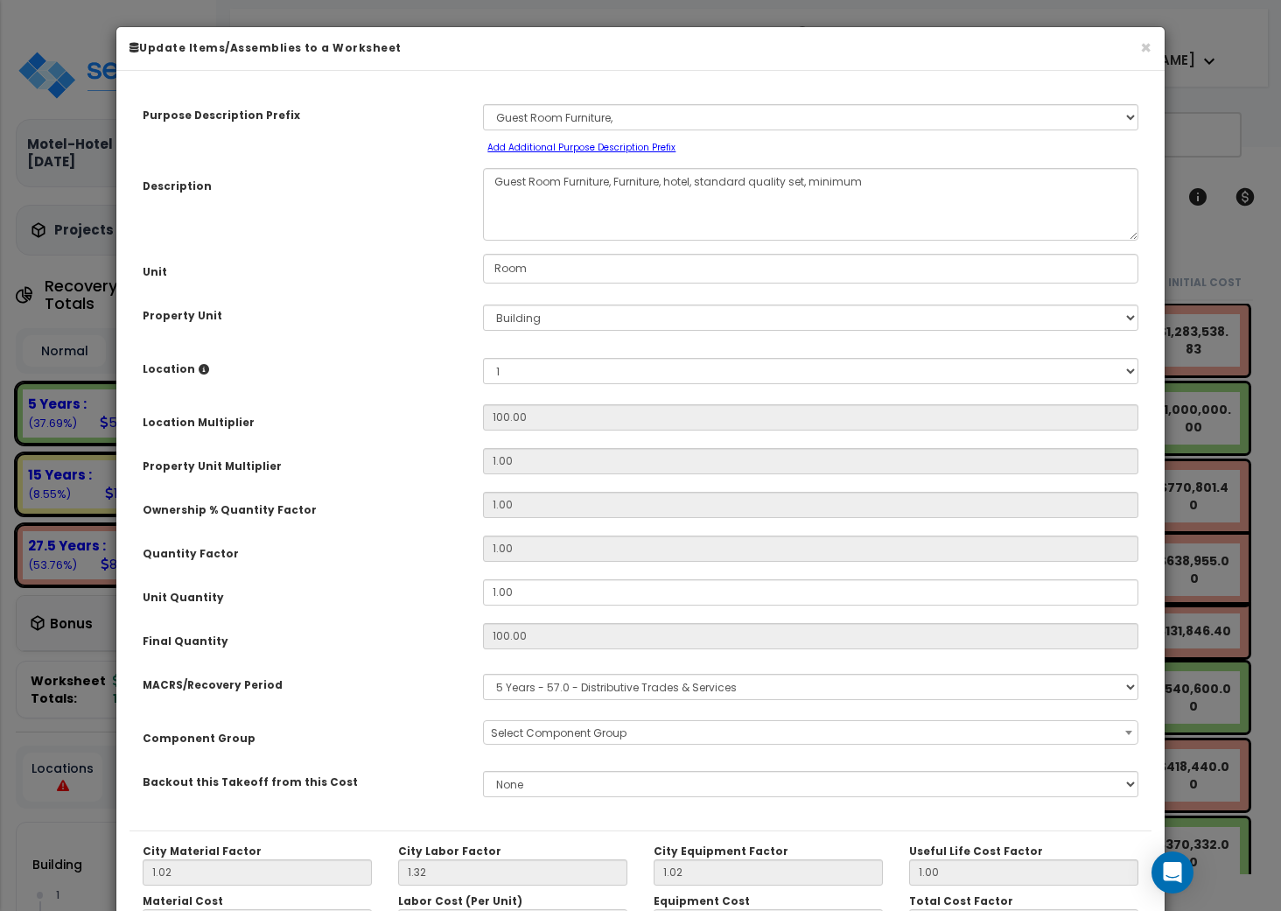
scroll to position [222, 0]
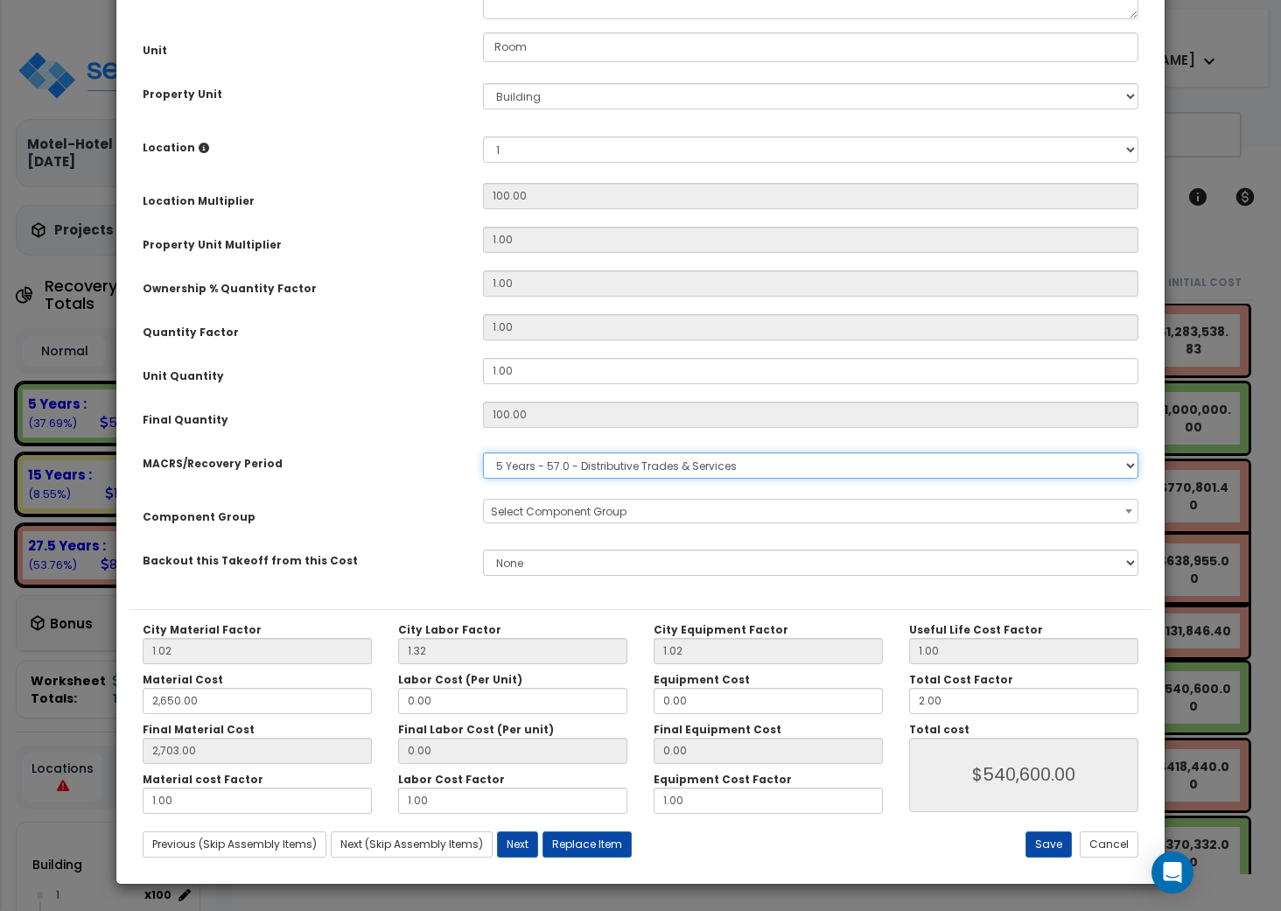
click at [590, 470] on select "Select MACRS/Recovery Period 5 Years - 57.0 - Distributive Trades & Services 5 …" at bounding box center [810, 465] width 655 height 26
click at [639, 473] on select "Select MACRS/Recovery Period 5 Years - 57.0 - Distributive Trades & Services 5 …" at bounding box center [810, 465] width 655 height 26
select select "3669"
click at [483, 452] on select "Select MACRS/Recovery Period 5 Years - 57.0 - Distributive Trades & Services 5 …" at bounding box center [810, 465] width 655 height 26
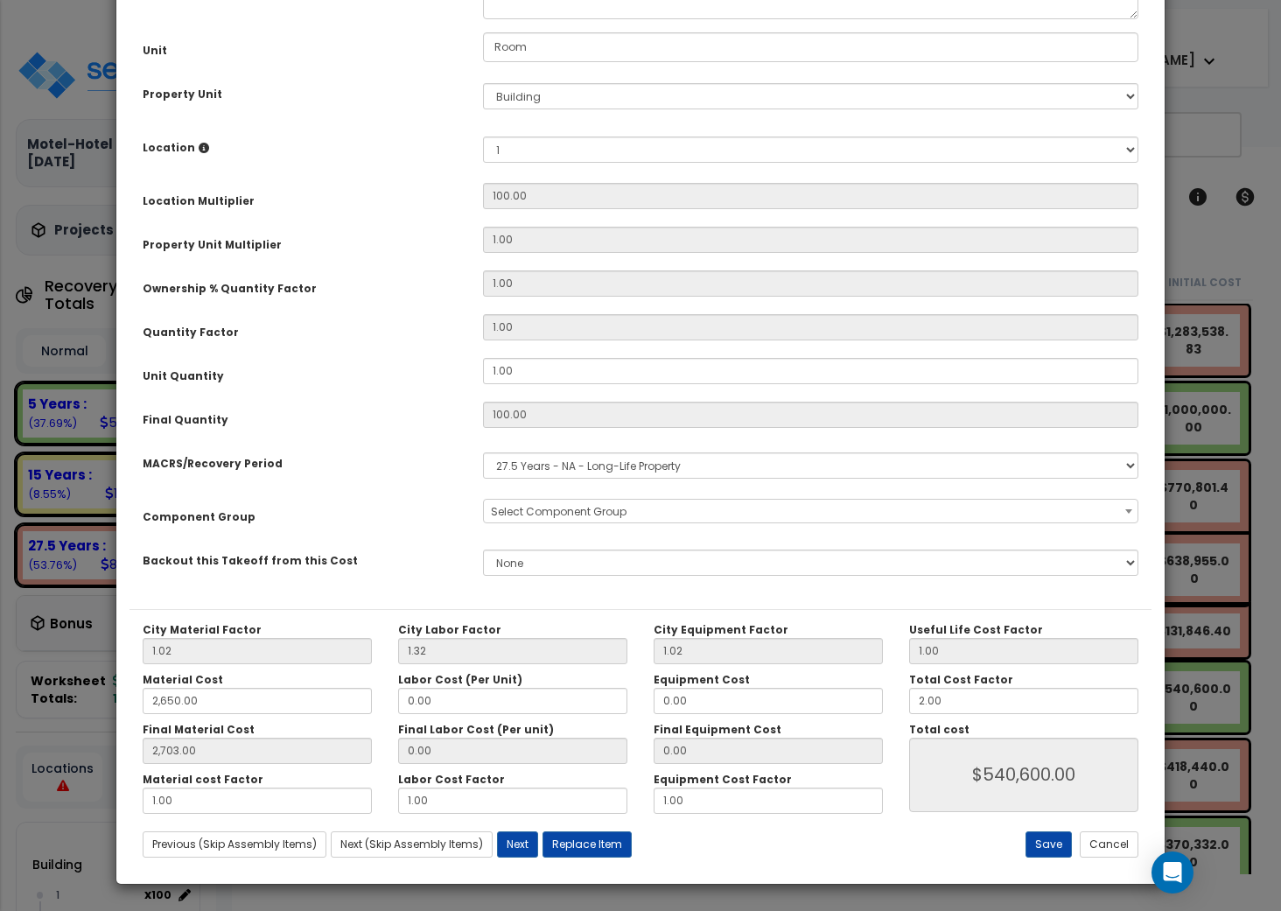
click at [518, 508] on span "Select Component Group" at bounding box center [559, 511] width 136 height 15
click at [1099, 845] on button "Cancel" at bounding box center [1109, 844] width 59 height 26
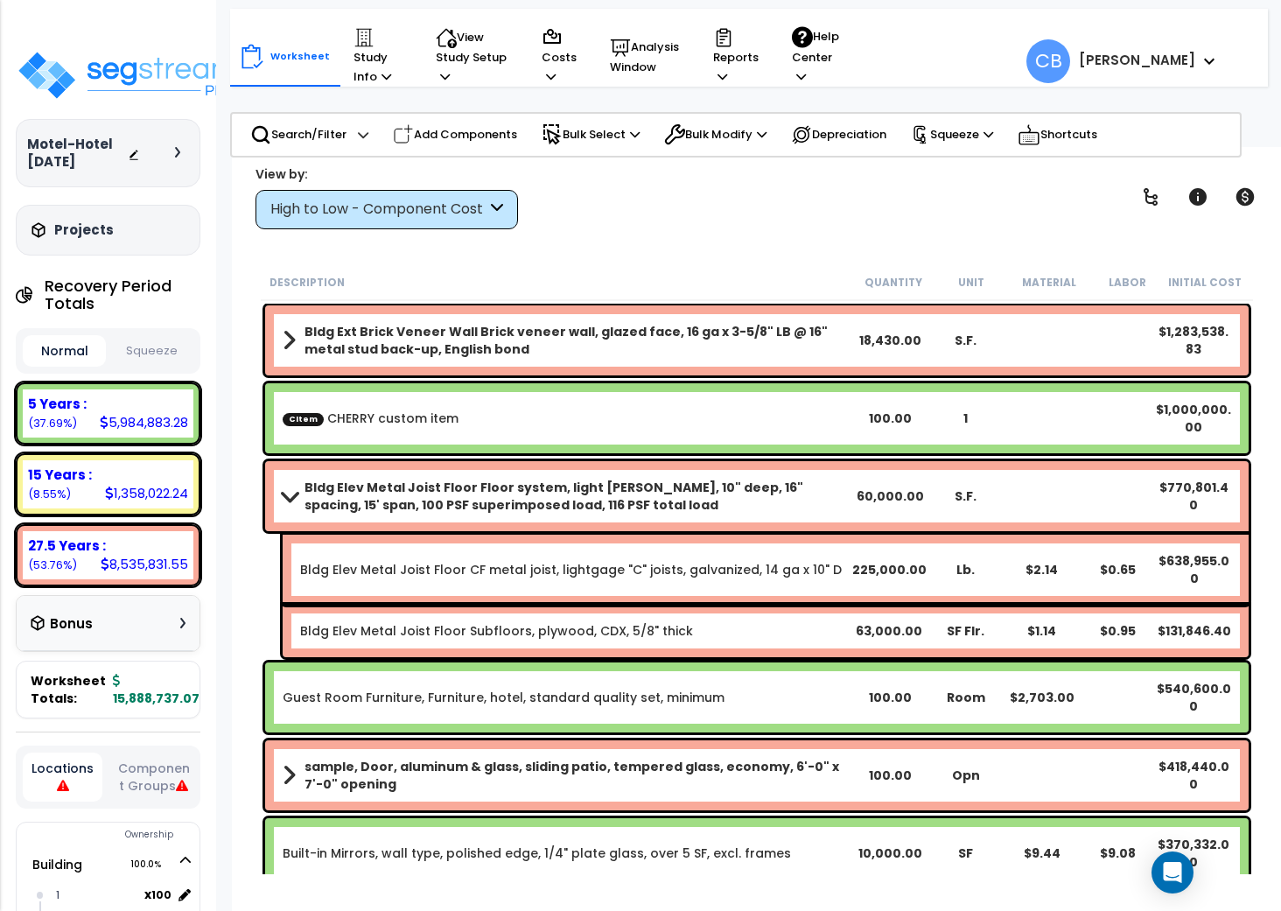
click at [410, 344] on b "Bldg Ext Brick Veneer Wall Brick veneer wall, glazed face, 16 ga x 3-5/8" LB @ …" at bounding box center [579, 340] width 548 height 35
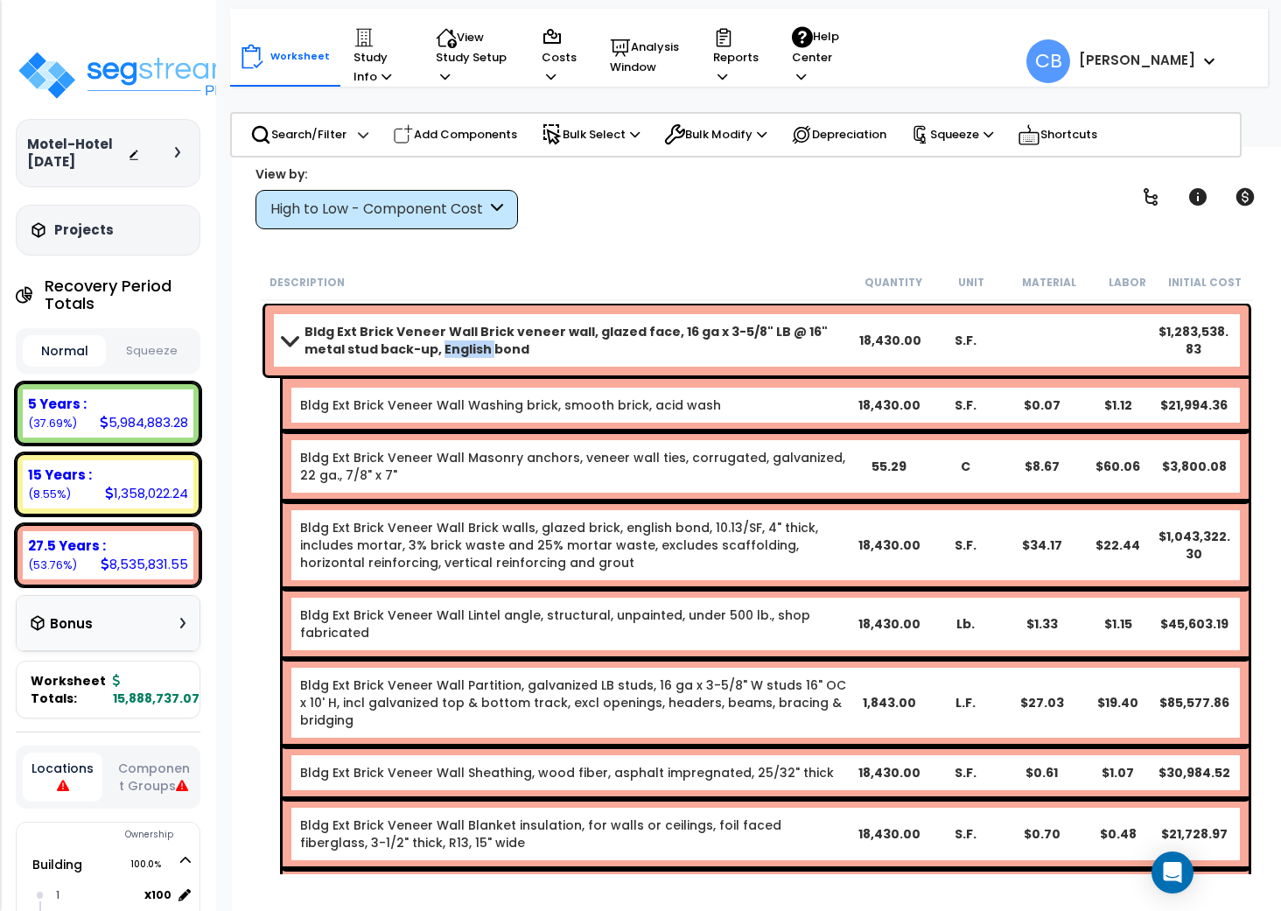
click at [410, 344] on b "Bldg Ext Brick Veneer Wall Brick veneer wall, glazed face, 16 ga x 3-5/8" LB @ …" at bounding box center [579, 340] width 548 height 35
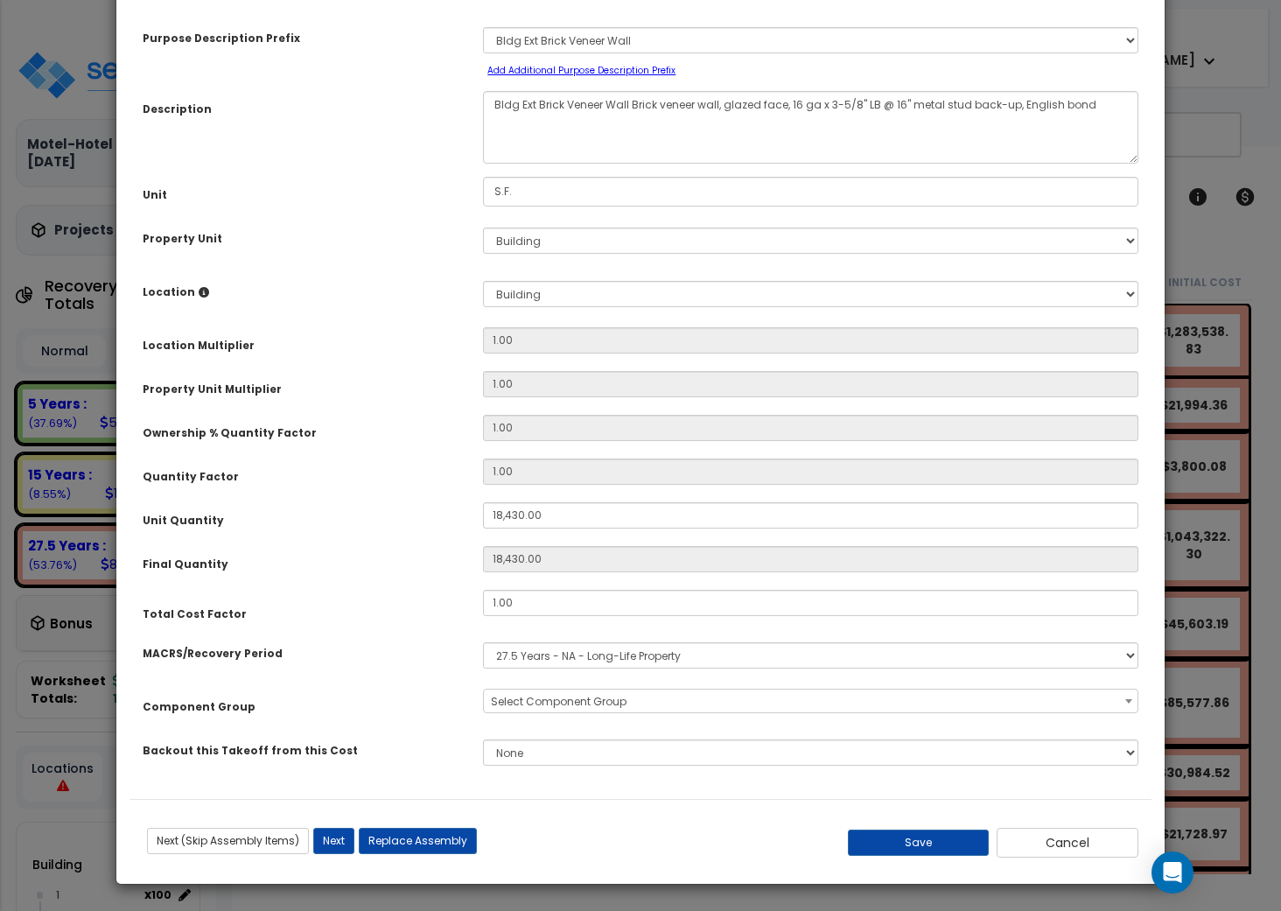
scroll to position [0, 0]
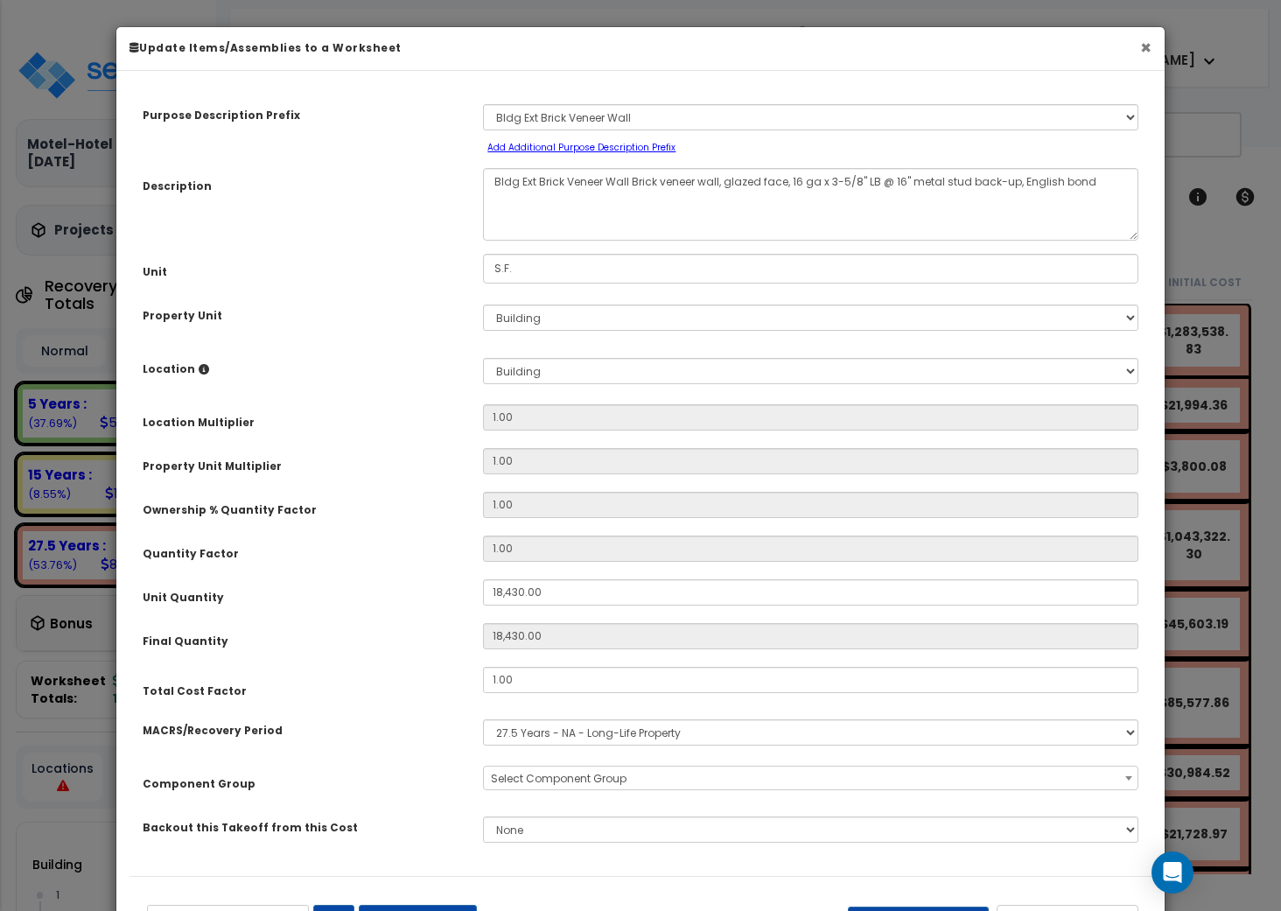
click at [1148, 49] on button "×" at bounding box center [1145, 48] width 11 height 18
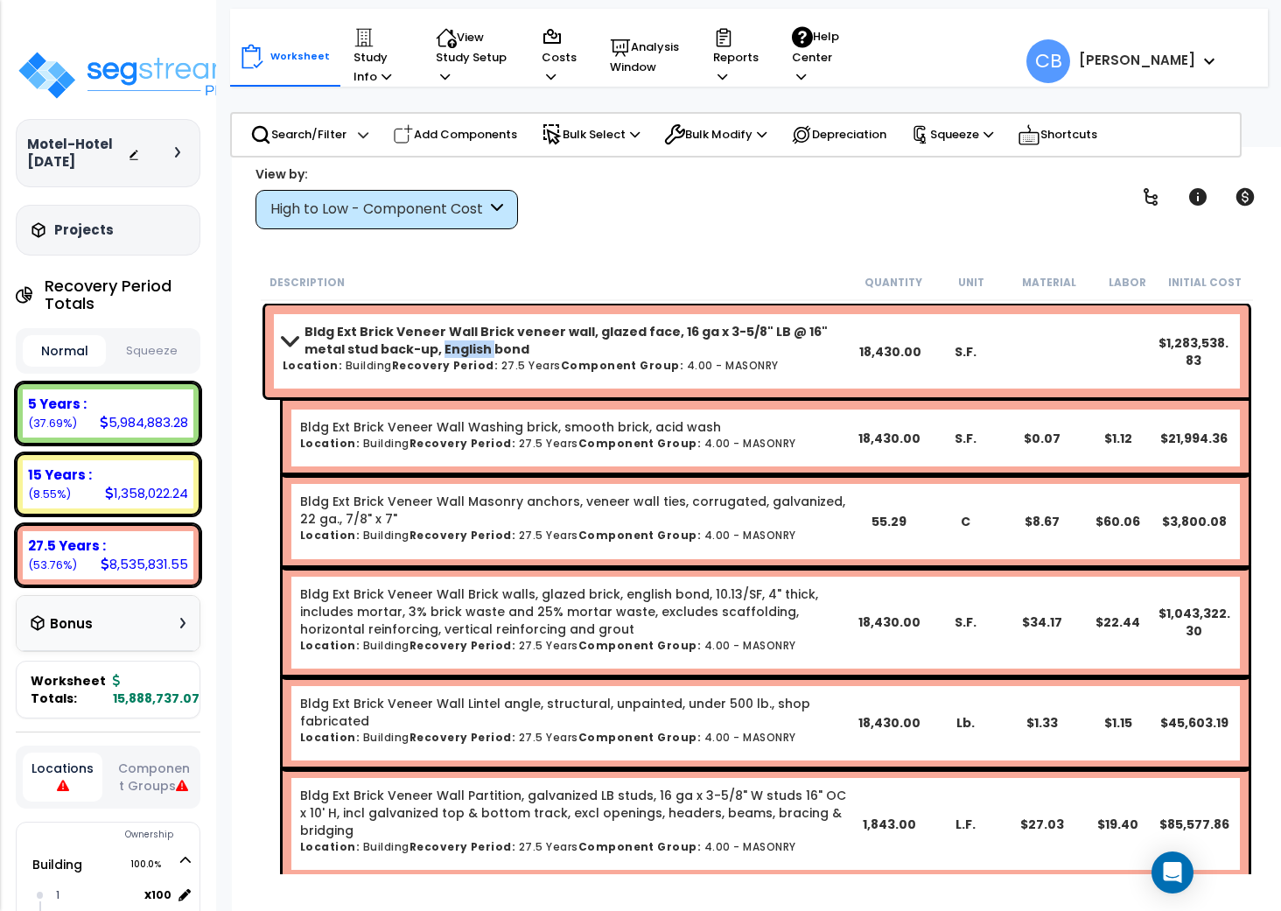
click at [581, 331] on b "Bldg Ext Brick Veneer Wall Brick veneer wall, glazed face, 16 ga x 3-5/8" LB @ …" at bounding box center [579, 340] width 548 height 35
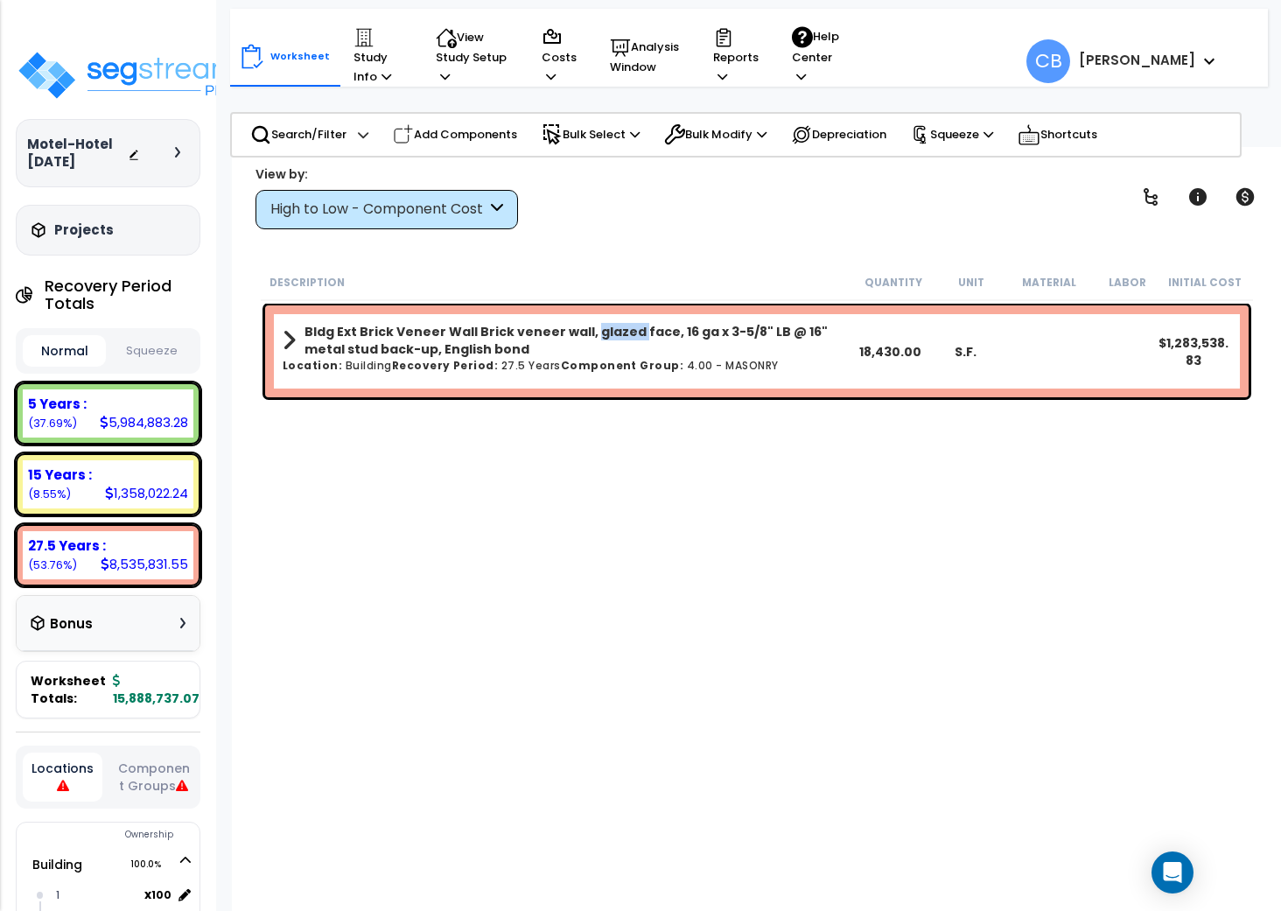
click at [581, 331] on b "Bldg Ext Brick Veneer Wall Brick veneer wall, glazed face, 16 ga x 3-5/8" LB @ …" at bounding box center [579, 340] width 548 height 35
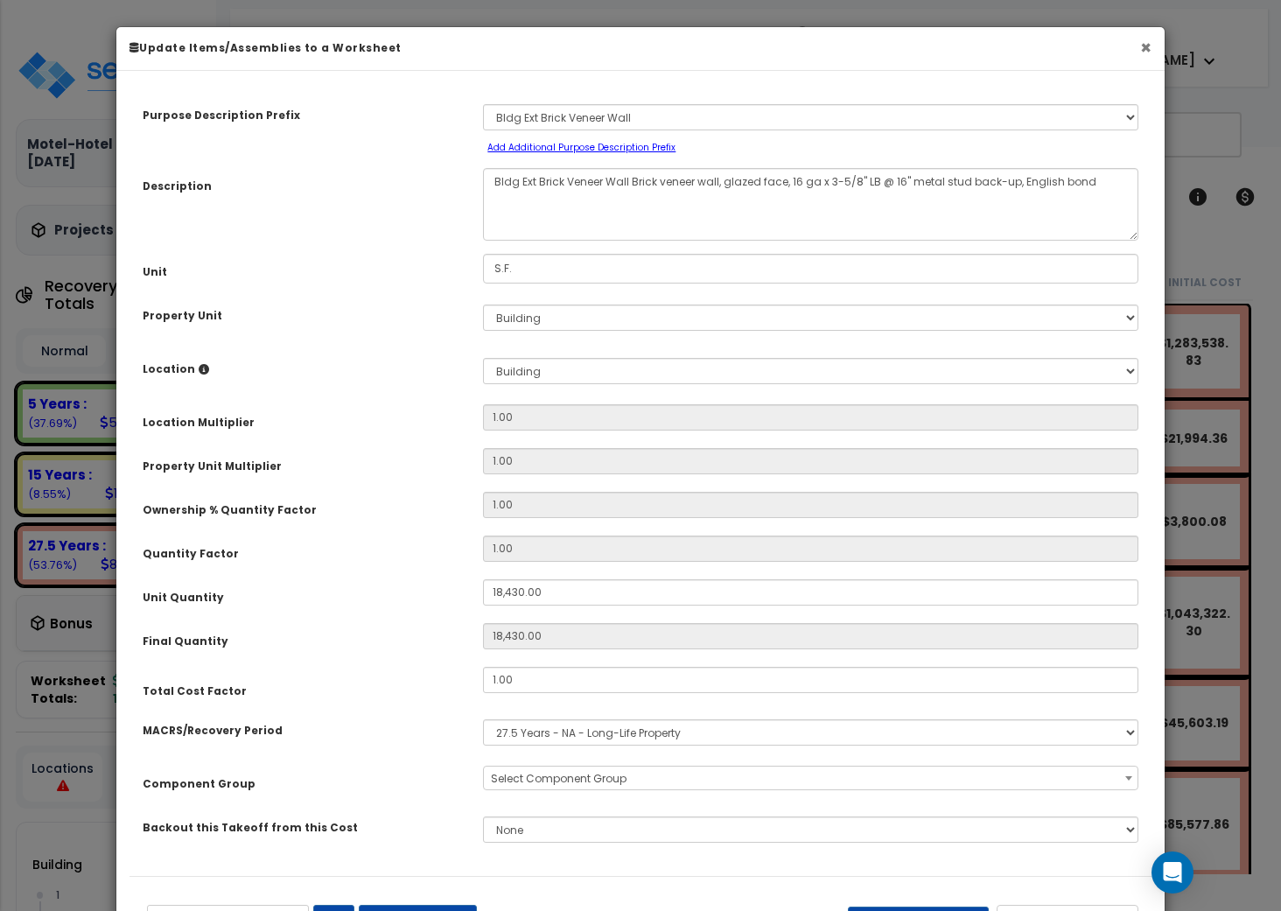
click at [1148, 50] on button "×" at bounding box center [1145, 48] width 11 height 18
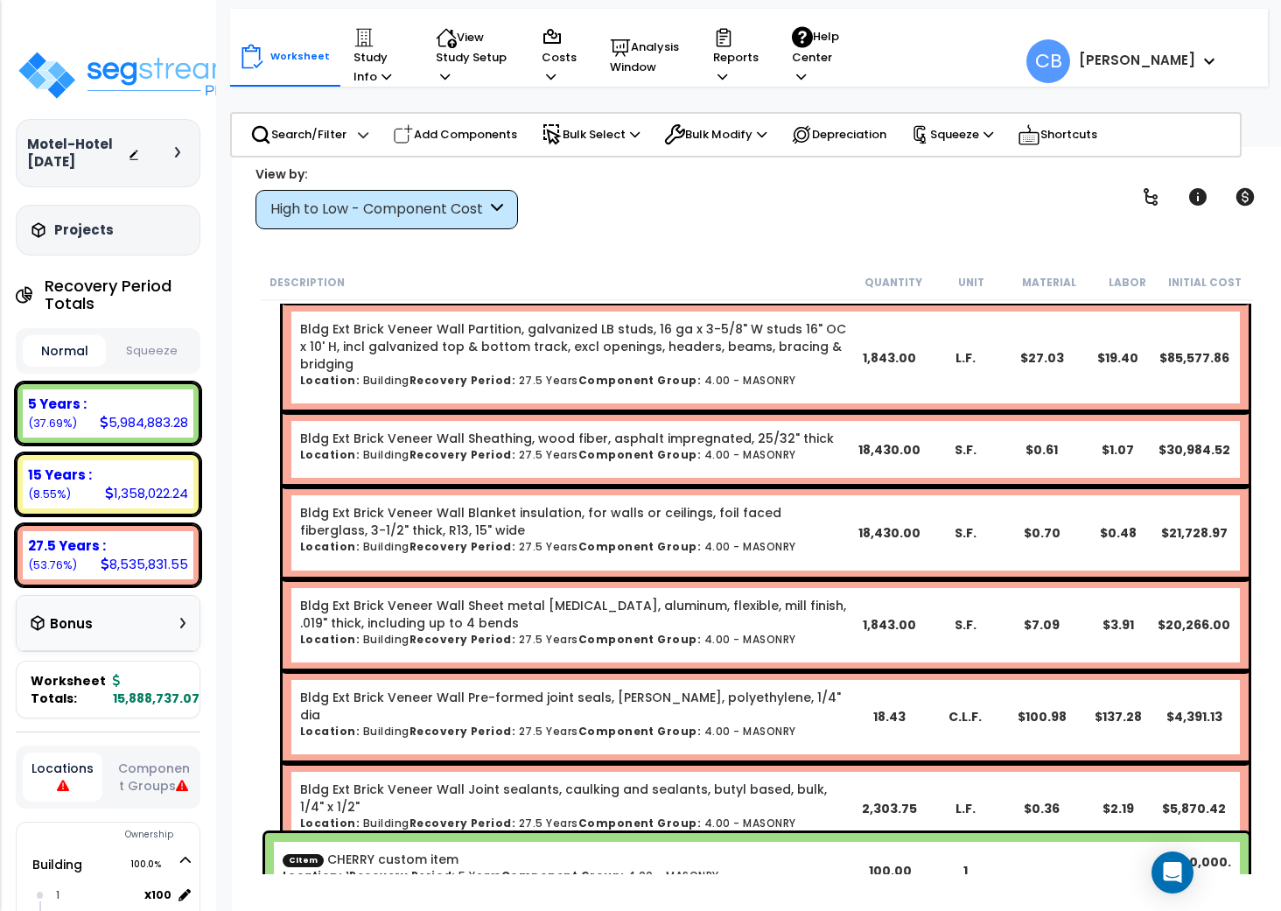
scroll to position [933, 0]
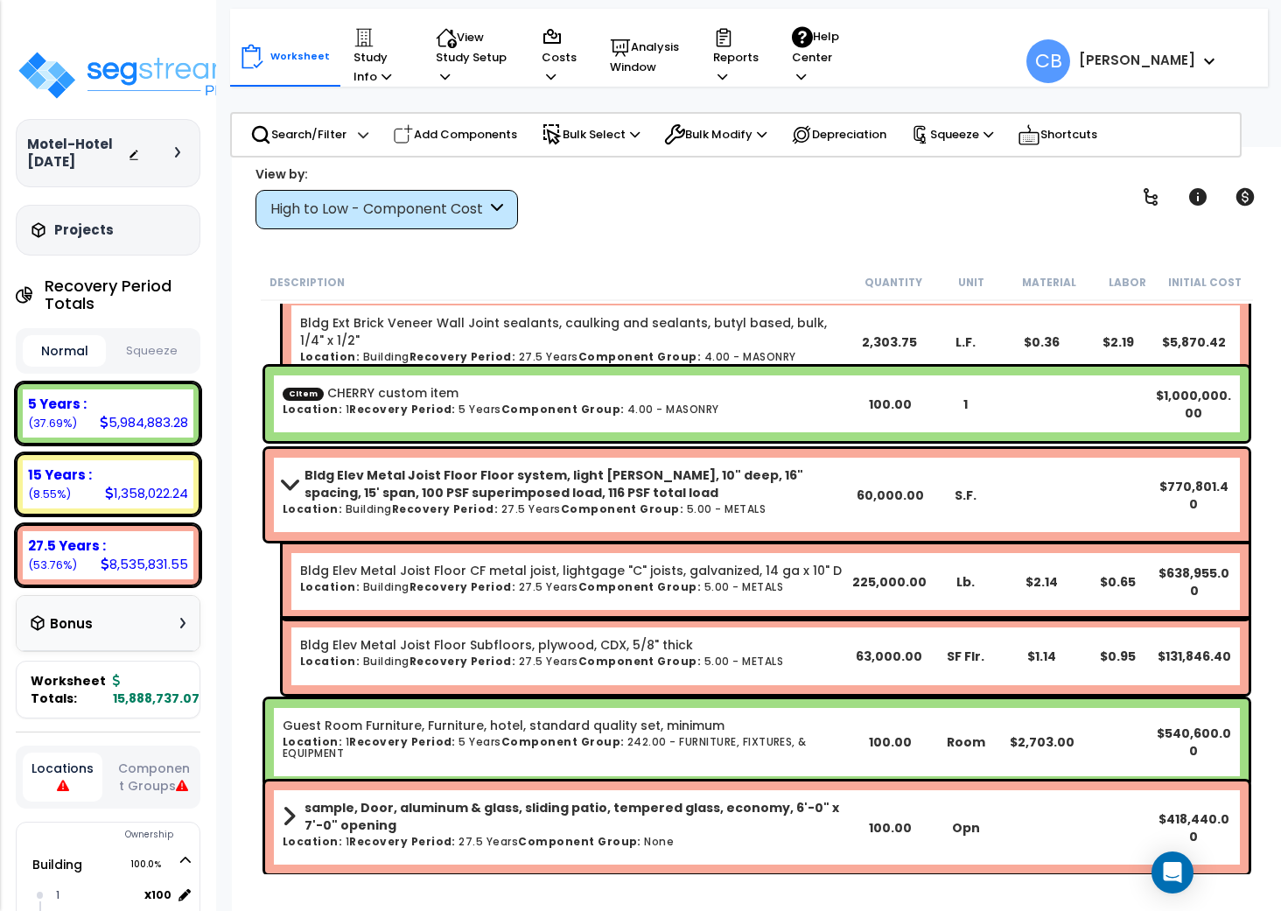
click at [574, 413] on b "Component Group:" at bounding box center [562, 409] width 123 height 15
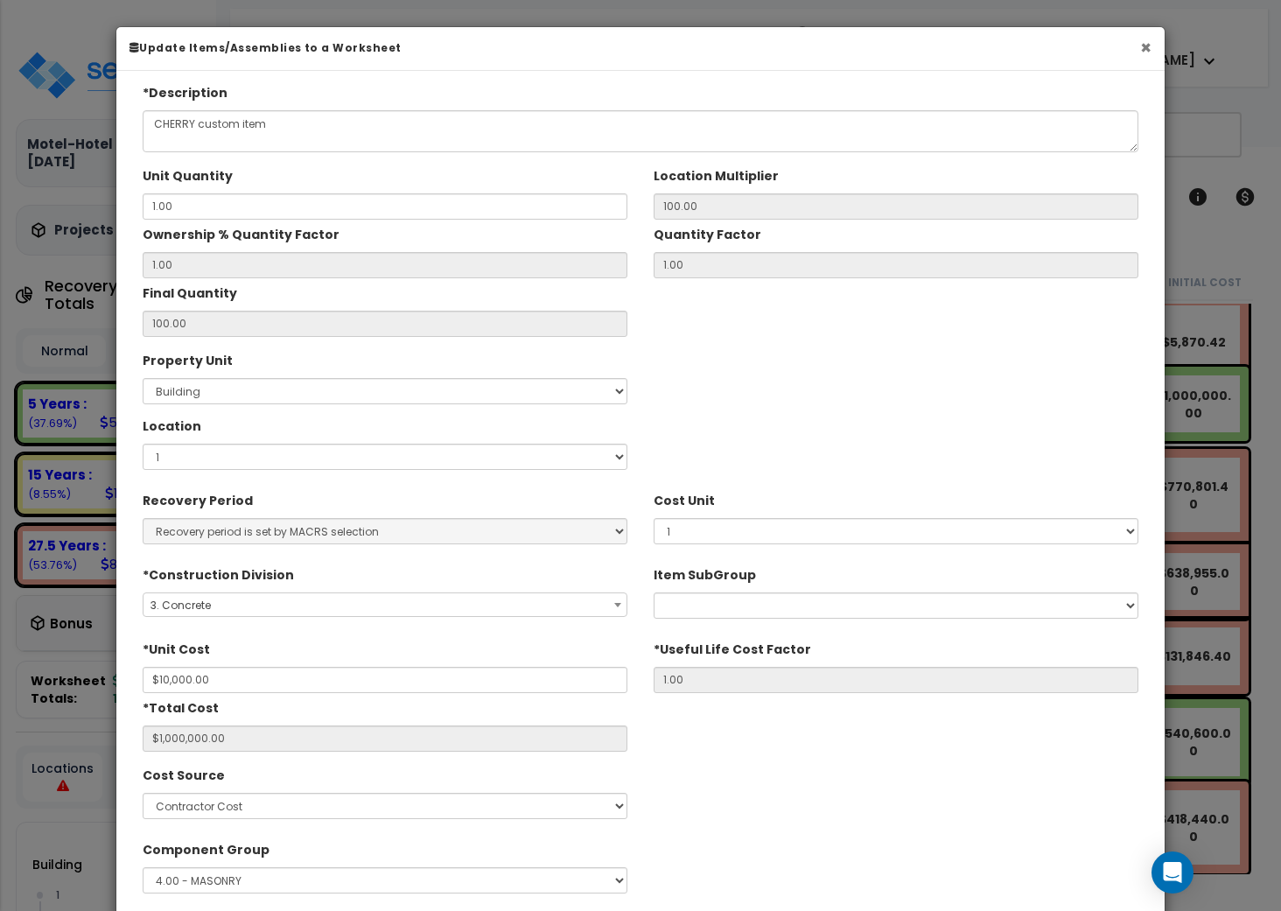
click at [1146, 42] on button "×" at bounding box center [1145, 48] width 11 height 18
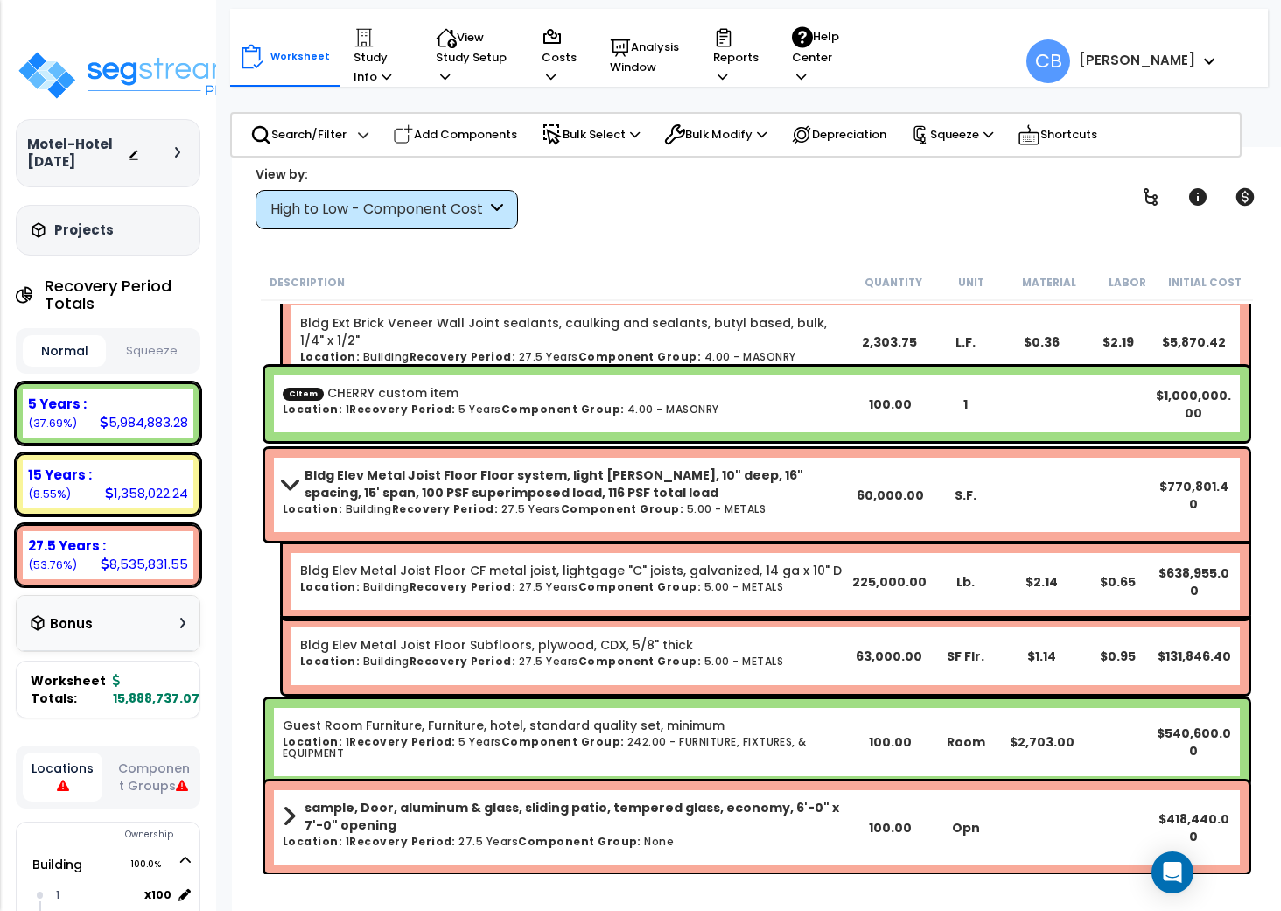
scroll to position [1517, 0]
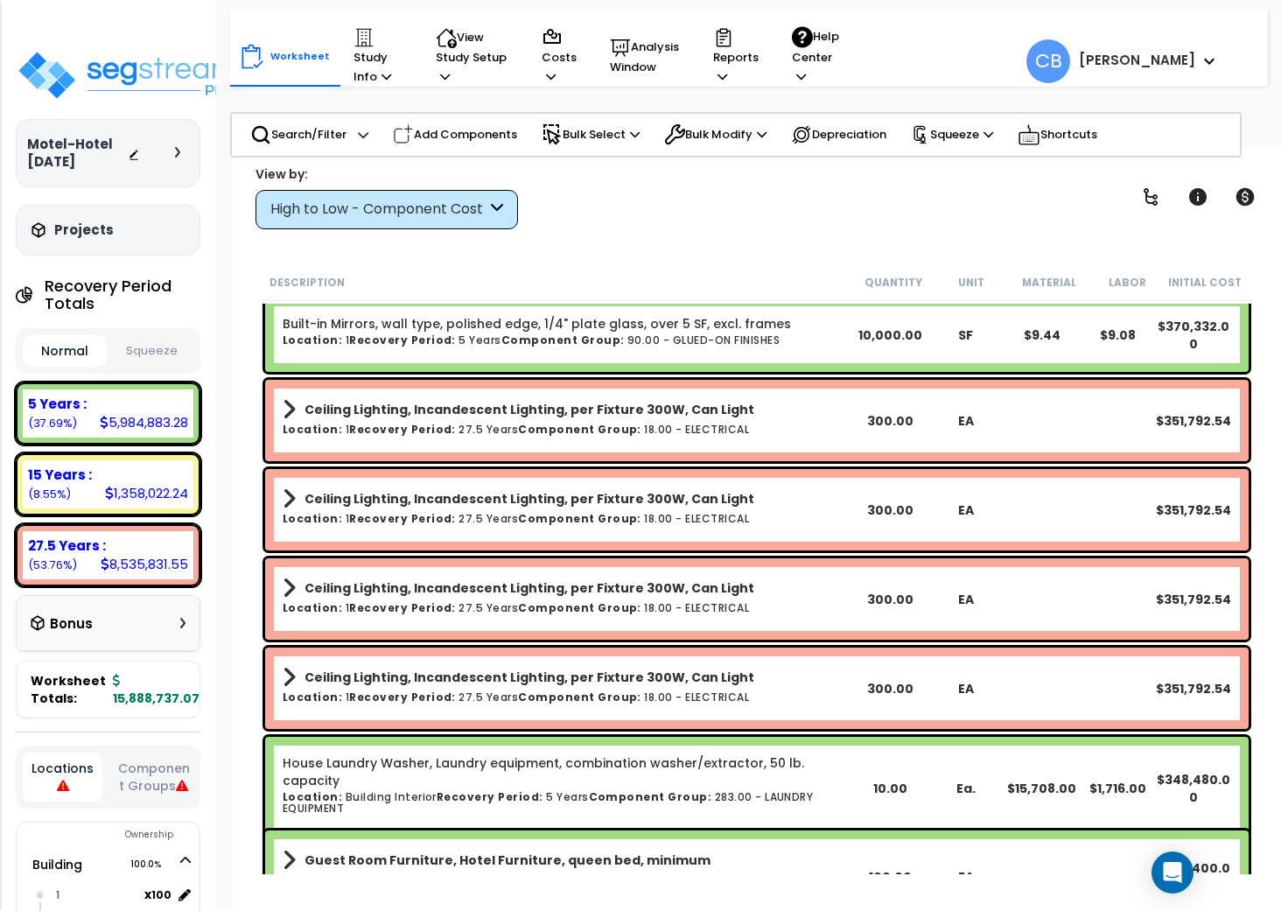
click at [459, 330] on link "Built-in Mirrors, wall type, polished edge, 1/4" plate glass, over 5 SF, excl. …" at bounding box center [537, 324] width 508 height 18
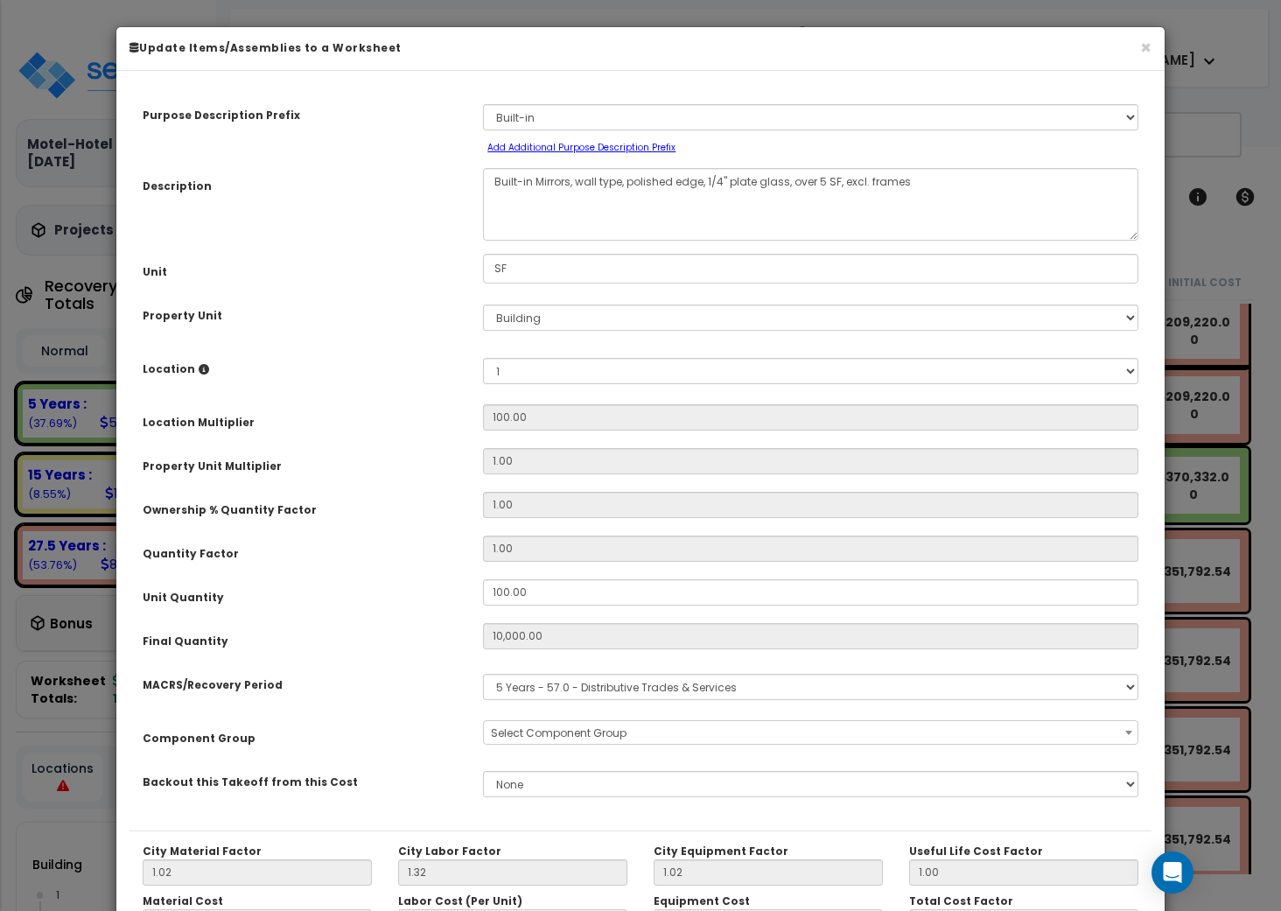
click at [602, 701] on div "Select MACRS/Recovery Period 5 Years - 57.0 - Distributive Trades & Services 5 …" at bounding box center [811, 687] width 682 height 40
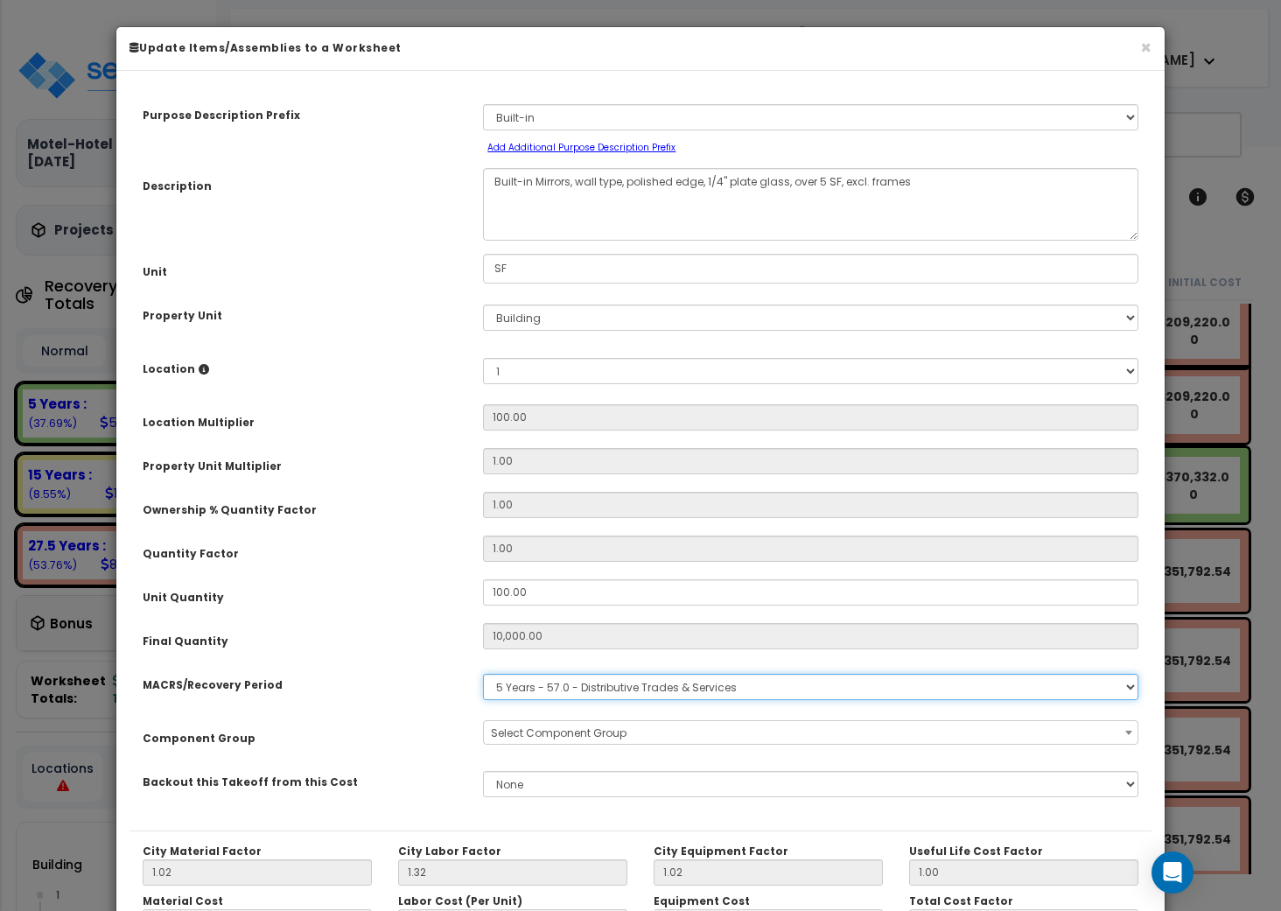
click at [597, 693] on select "Select MACRS/Recovery Period 5 Years - 57.0 - Distributive Trades & Services 5 …" at bounding box center [810, 687] width 655 height 26
select select "3669"
click at [483, 674] on select "Select MACRS/Recovery Period 5 Years - 57.0 - Distributive Trades & Services 5 …" at bounding box center [810, 687] width 655 height 26
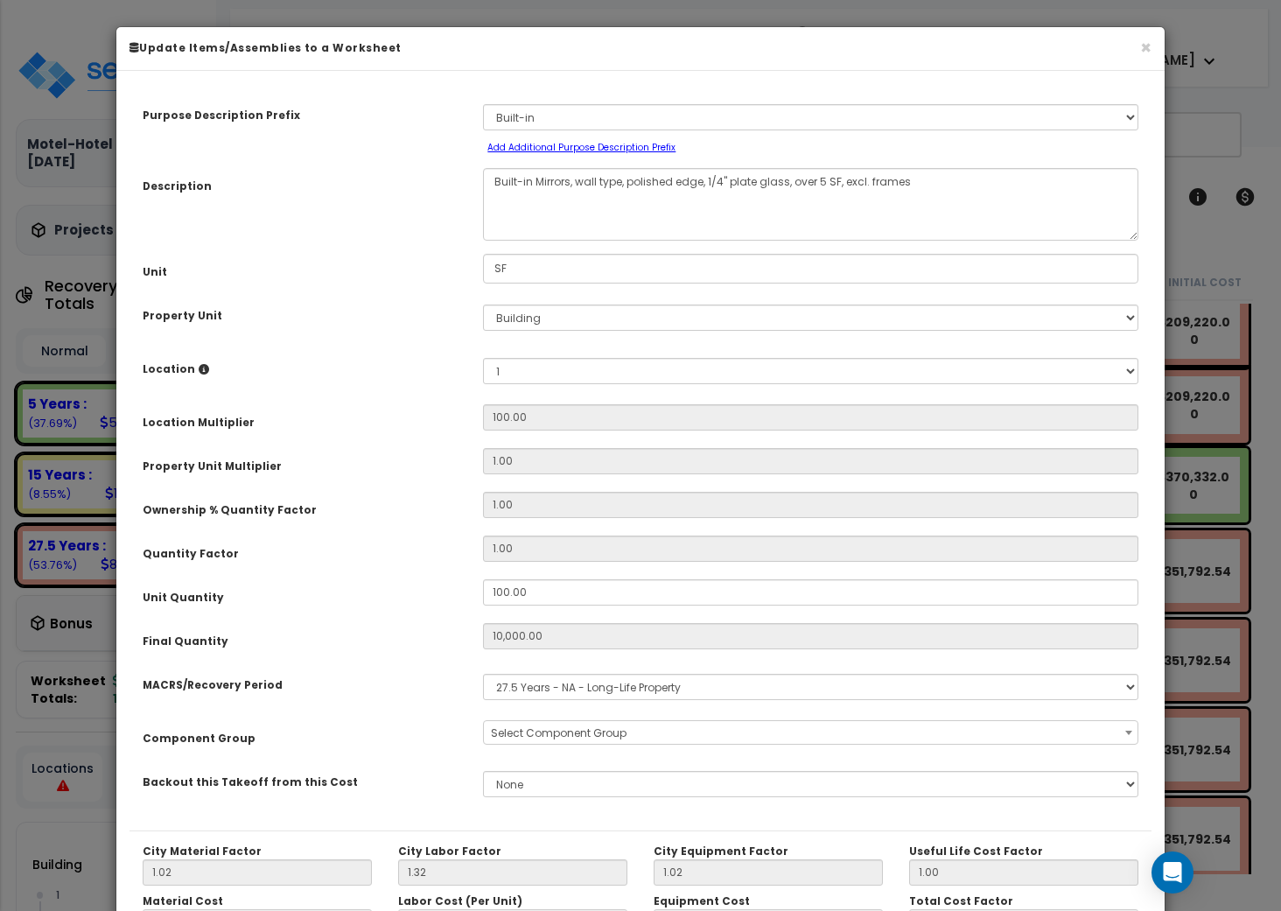
click at [553, 740] on span "Select Component Group" at bounding box center [559, 733] width 136 height 15
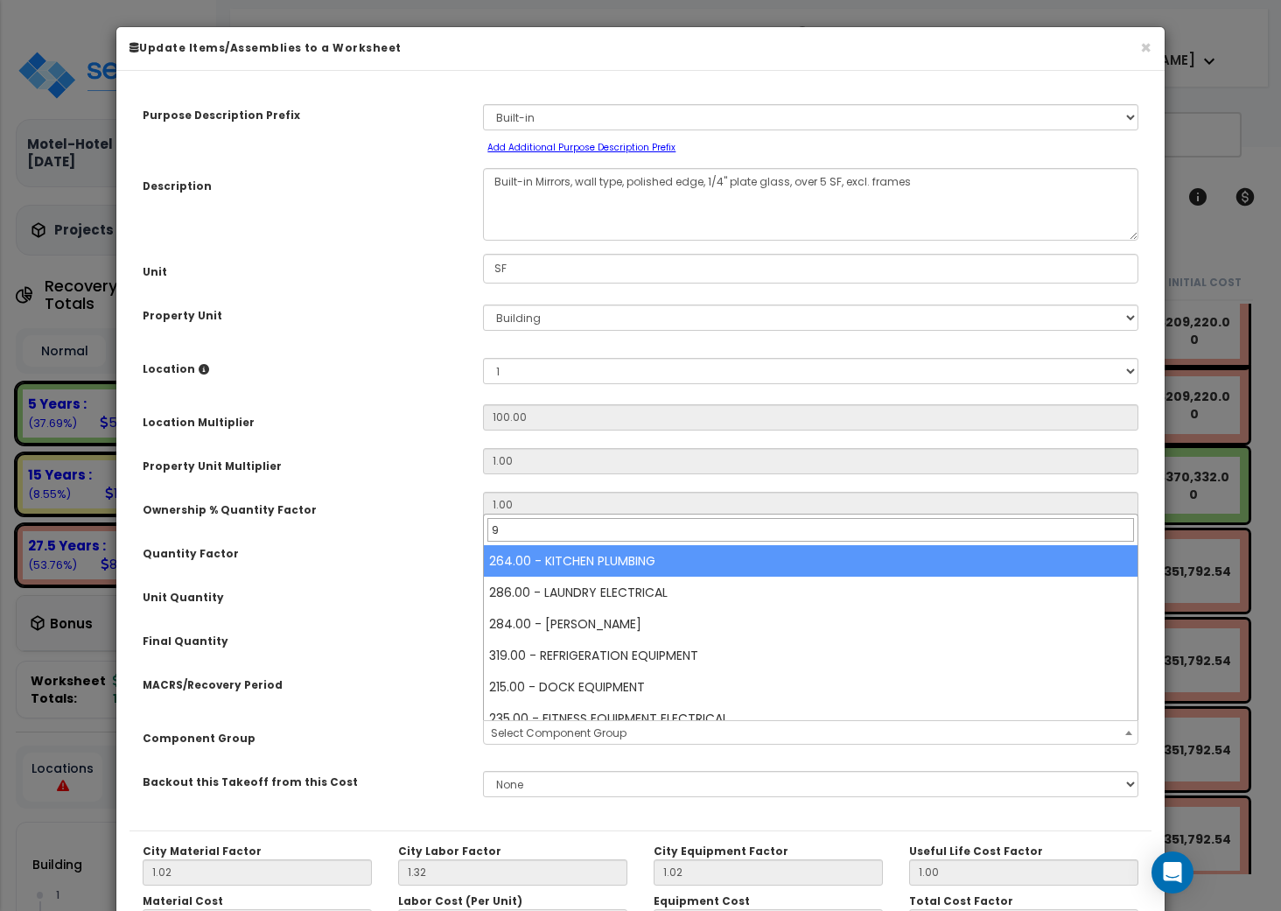
type input "90"
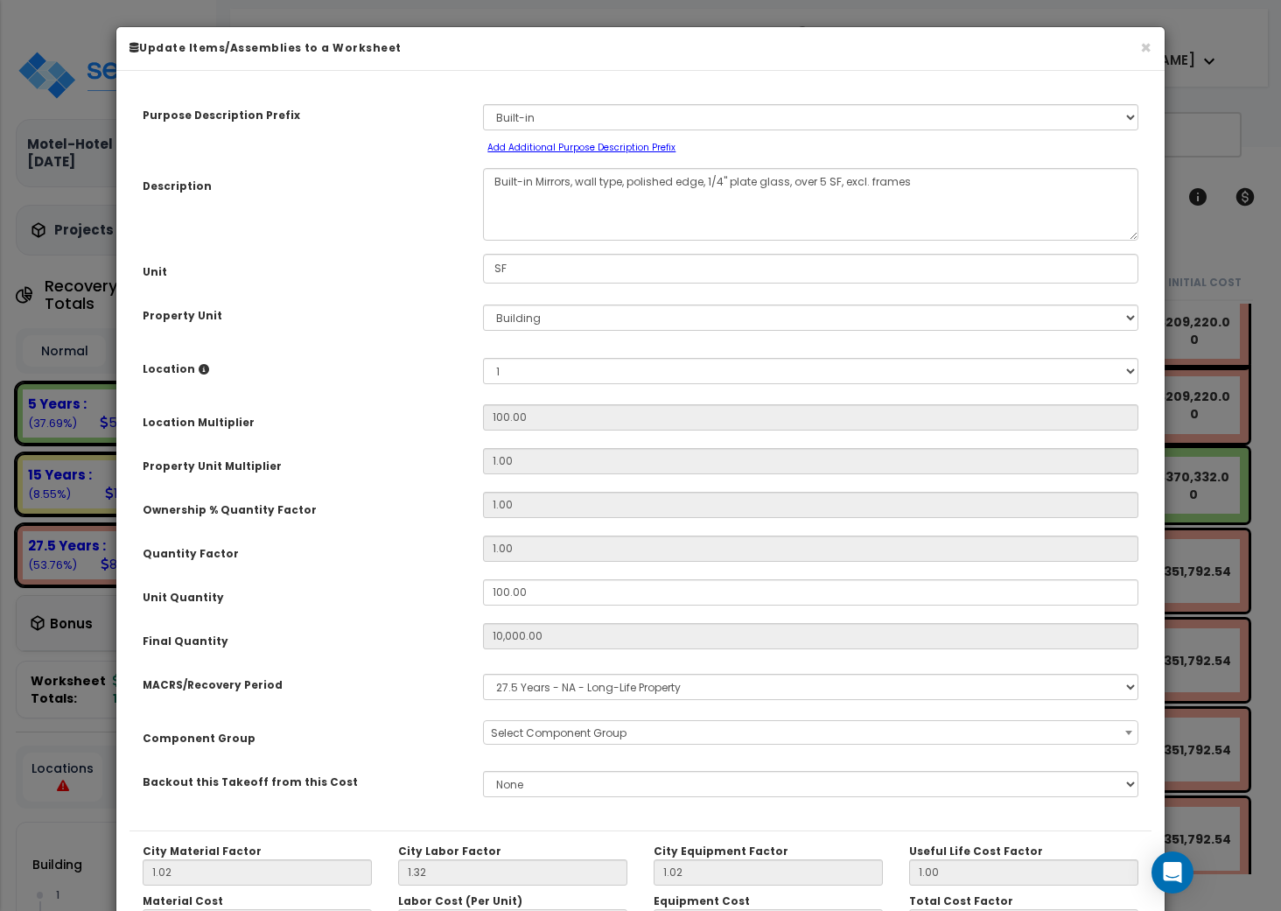
click at [378, 733] on div "Component Group" at bounding box center [300, 735] width 340 height 31
click at [1152, 47] on div "× Update Items/Assemblies to a Worksheet" at bounding box center [640, 49] width 1048 height 44
click at [1143, 46] on button "×" at bounding box center [1145, 48] width 11 height 18
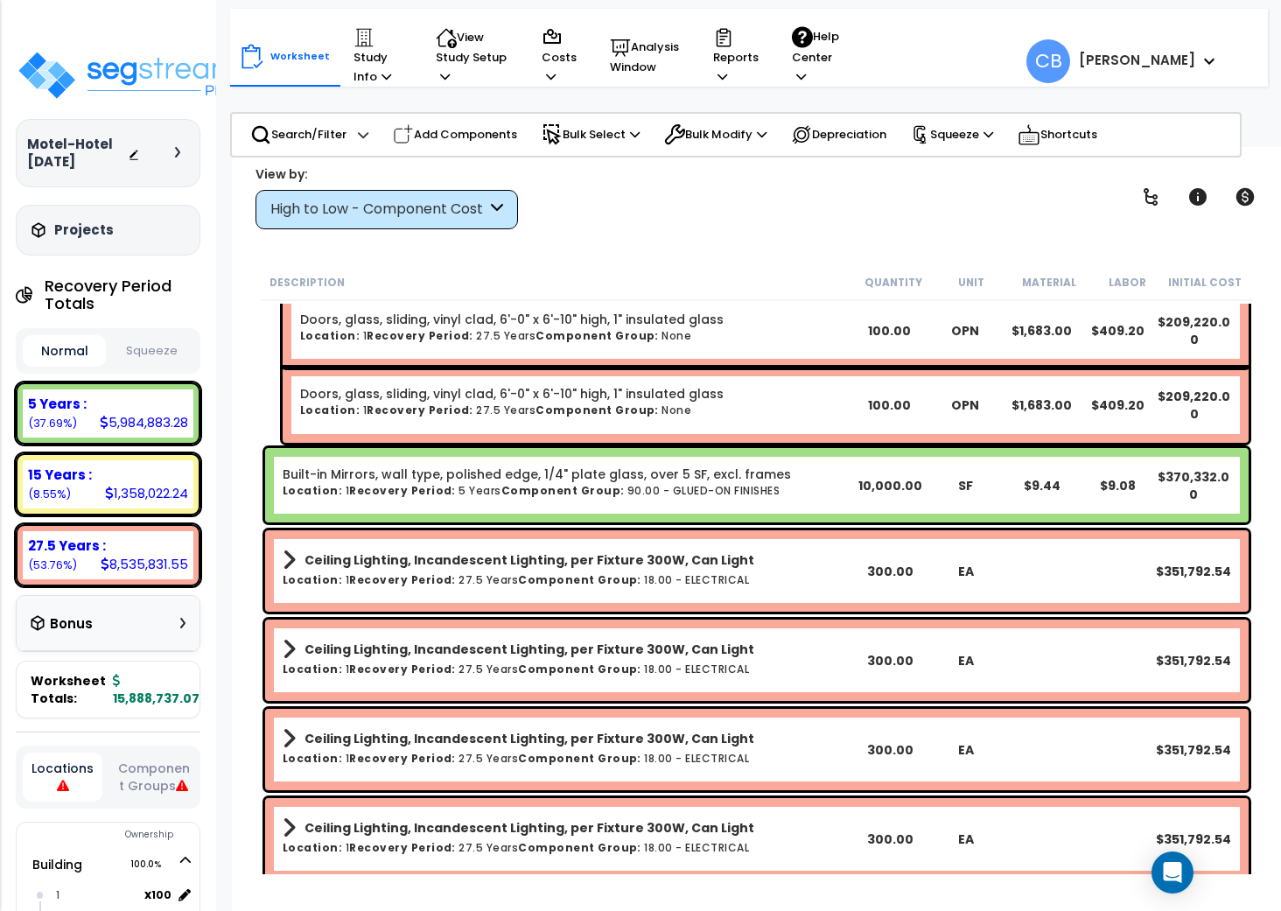
click at [532, 513] on div "Built-in Mirrors, wall type, polished edge, 1/4" plate glass, over 5 SF, excl. …" at bounding box center [757, 485] width 984 height 74
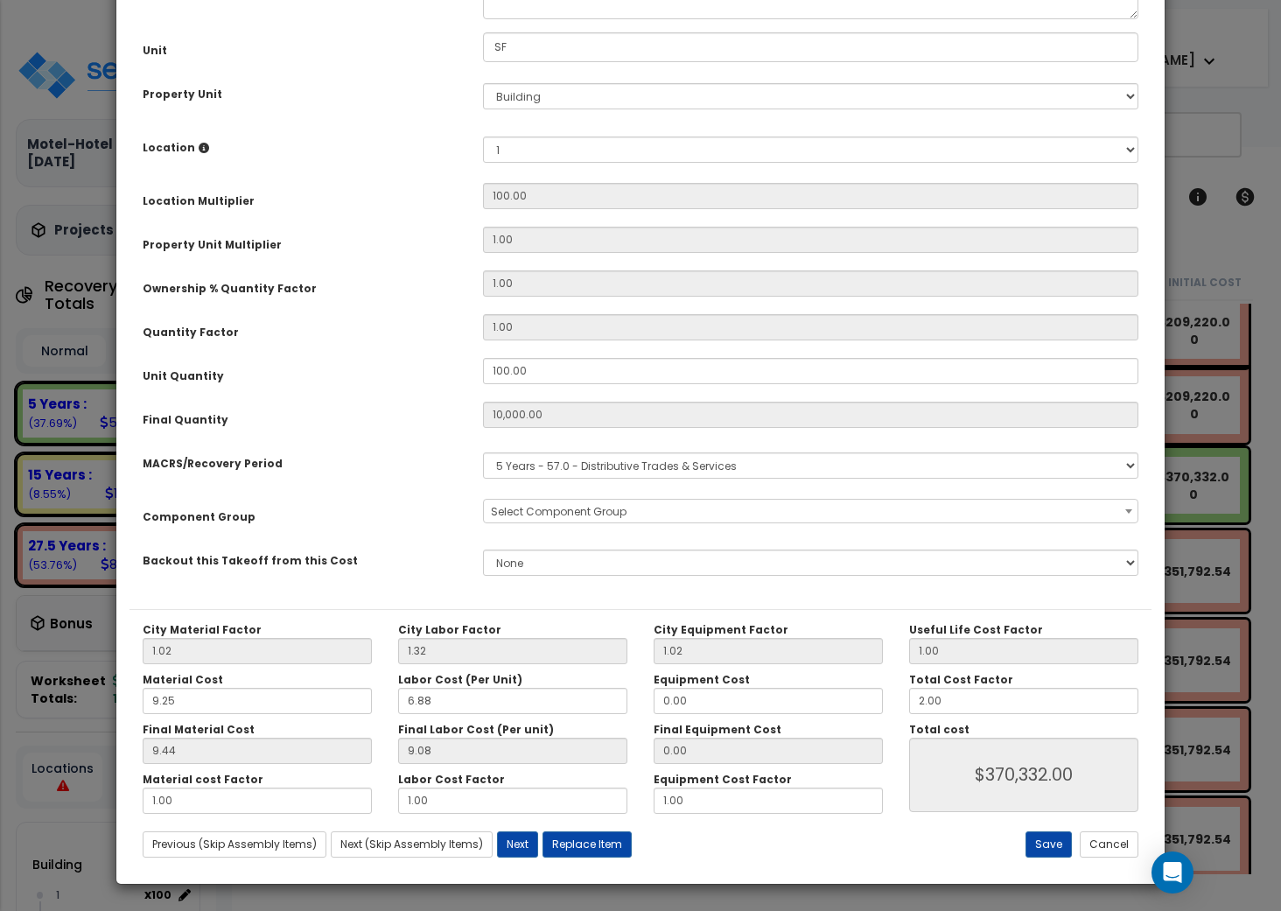
scroll to position [0, 0]
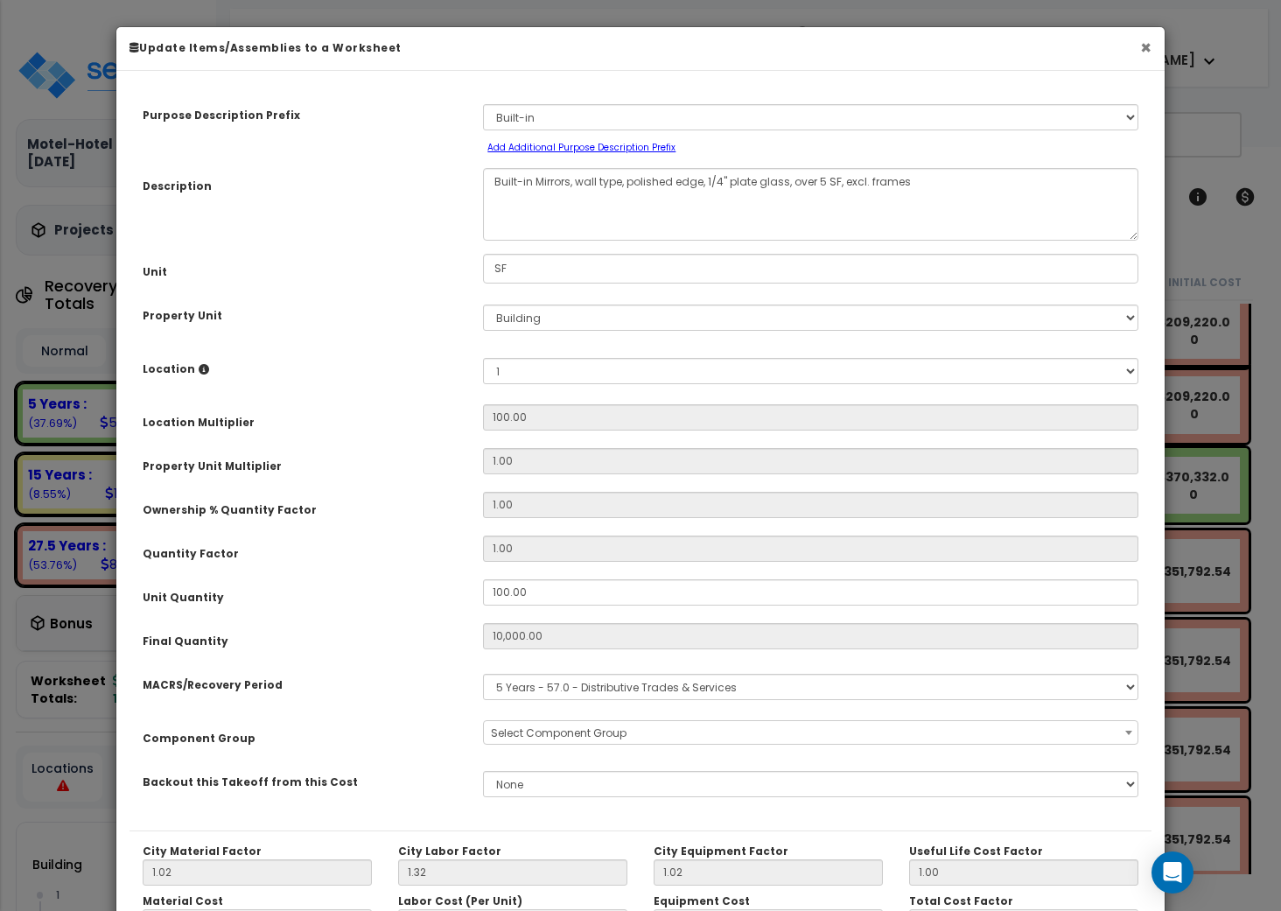
click at [1150, 50] on button "×" at bounding box center [1145, 48] width 11 height 18
